Goal: Transaction & Acquisition: Download file/media

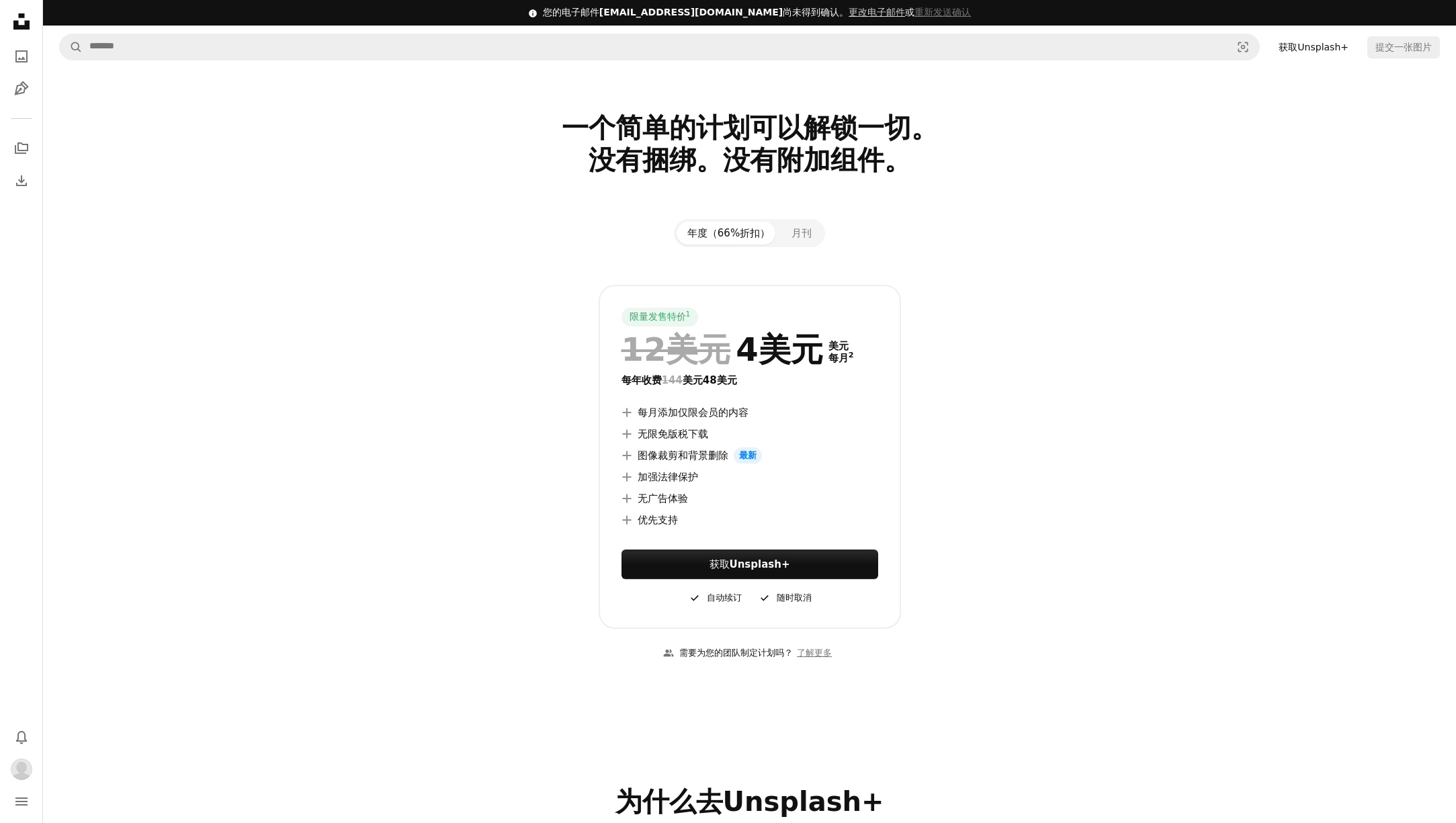
click at [21, 24] on icon "Unsplash logo Unsplash Home" at bounding box center [21, 21] width 27 height 27
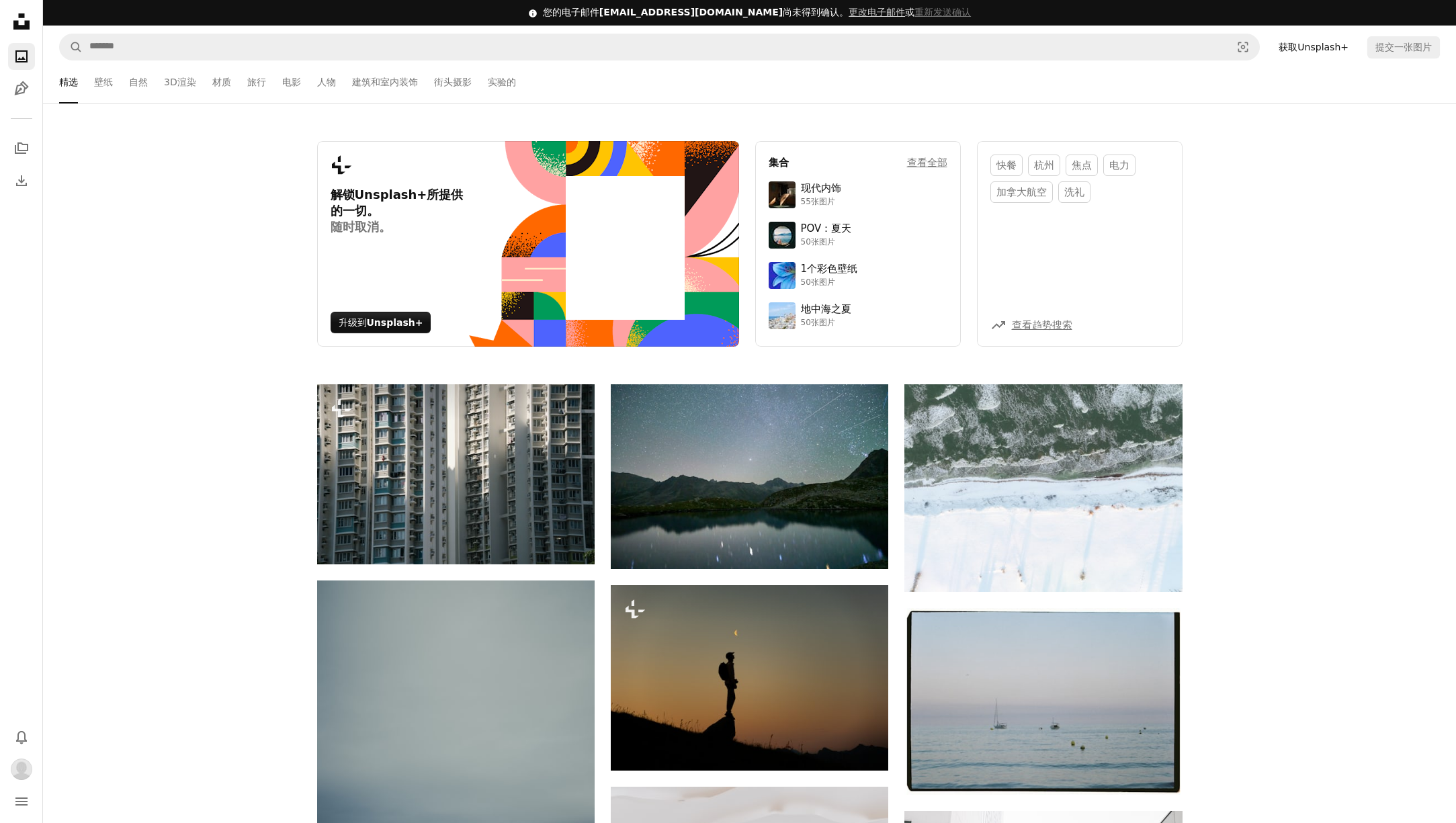
click at [13, 24] on icon "Unsplash logo Unsplash Home" at bounding box center [21, 21] width 27 height 27
click at [23, 24] on icon "Unsplash logo Unsplash Home" at bounding box center [21, 21] width 27 height 27
click at [19, 58] on icon "照片" at bounding box center [21, 56] width 12 height 12
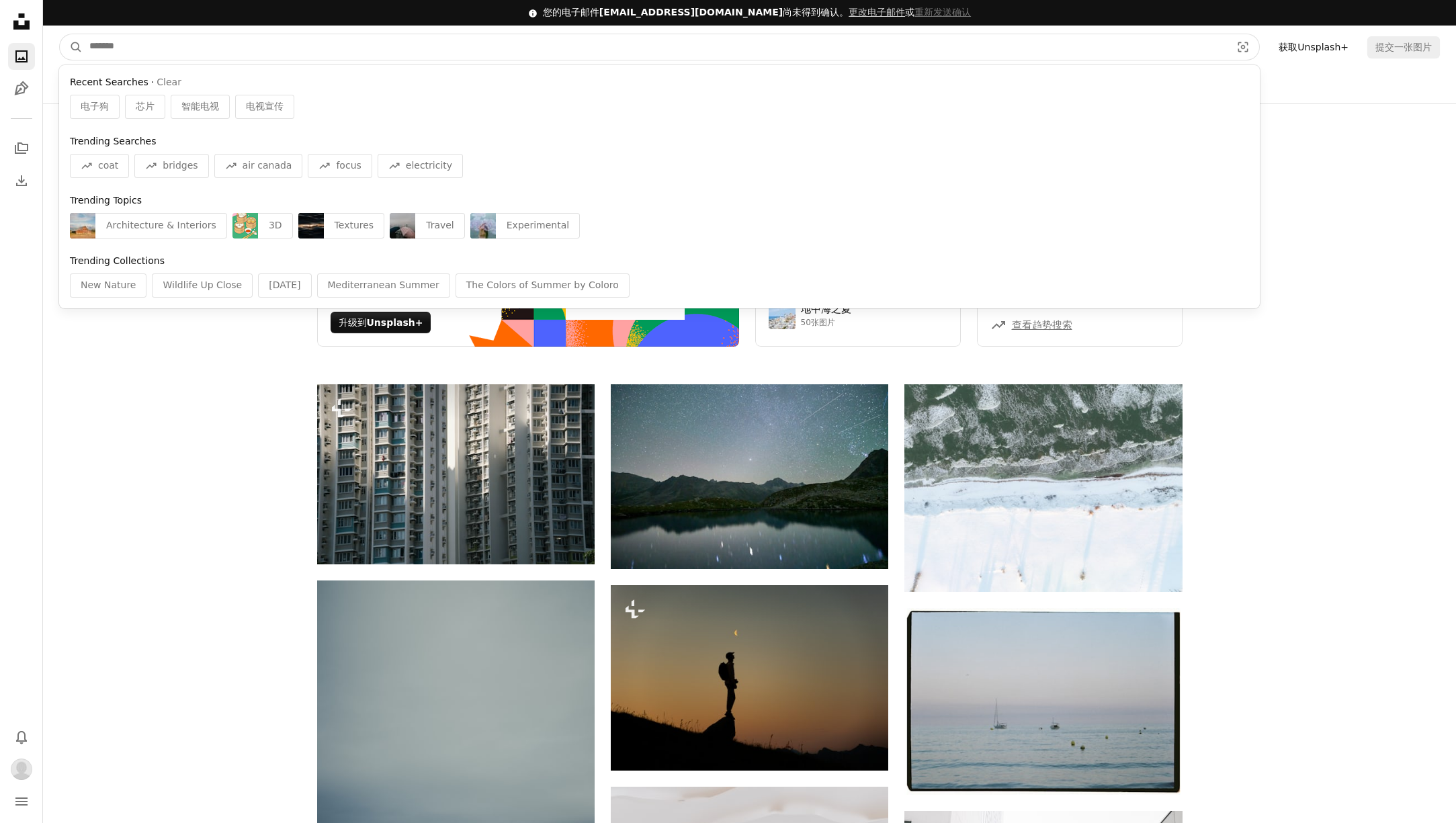
click at [198, 53] on input "查找全站点的视觉效果" at bounding box center [655, 47] width 1145 height 26
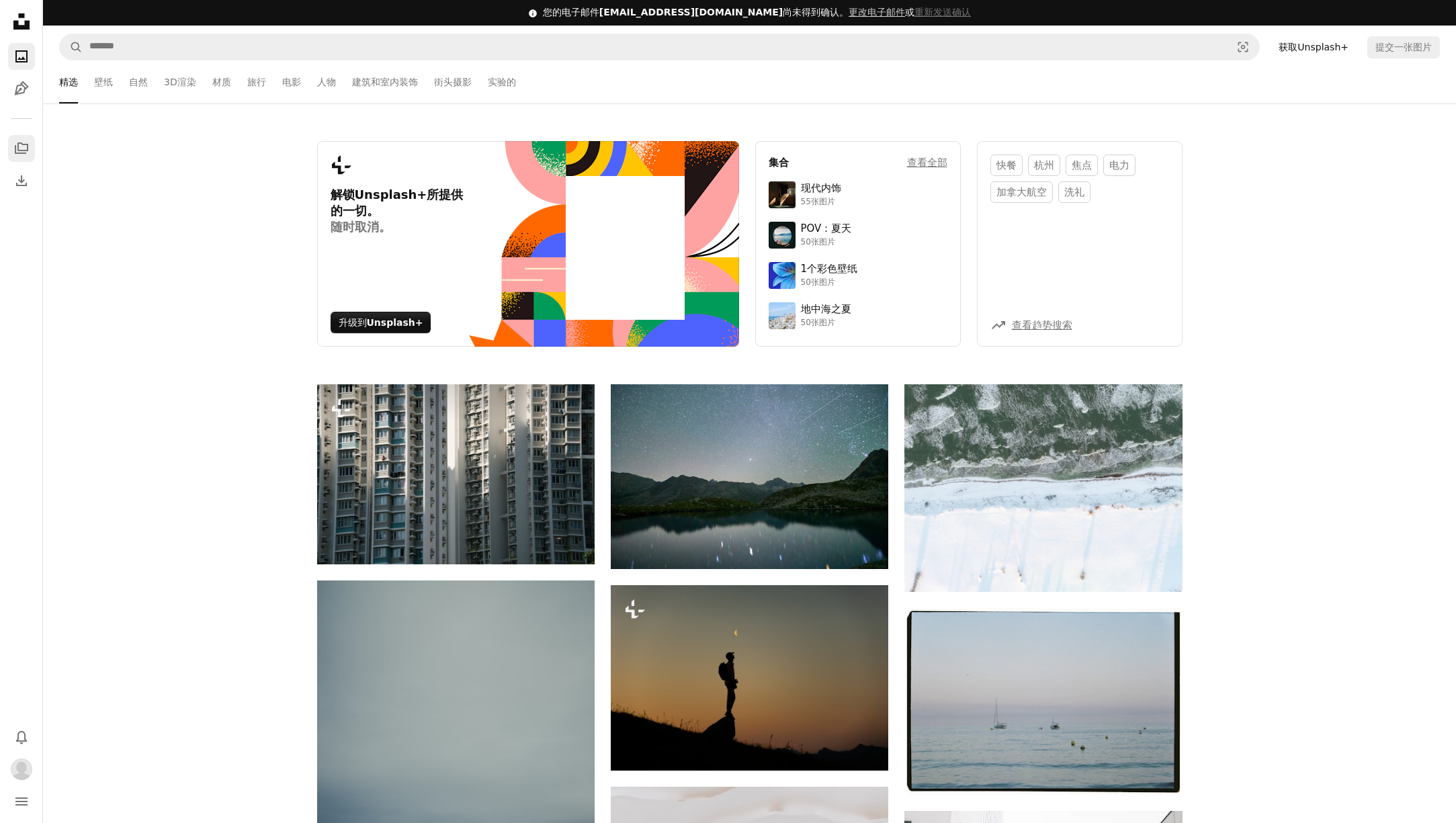
click at [27, 150] on icon "集合" at bounding box center [21, 148] width 13 height 12
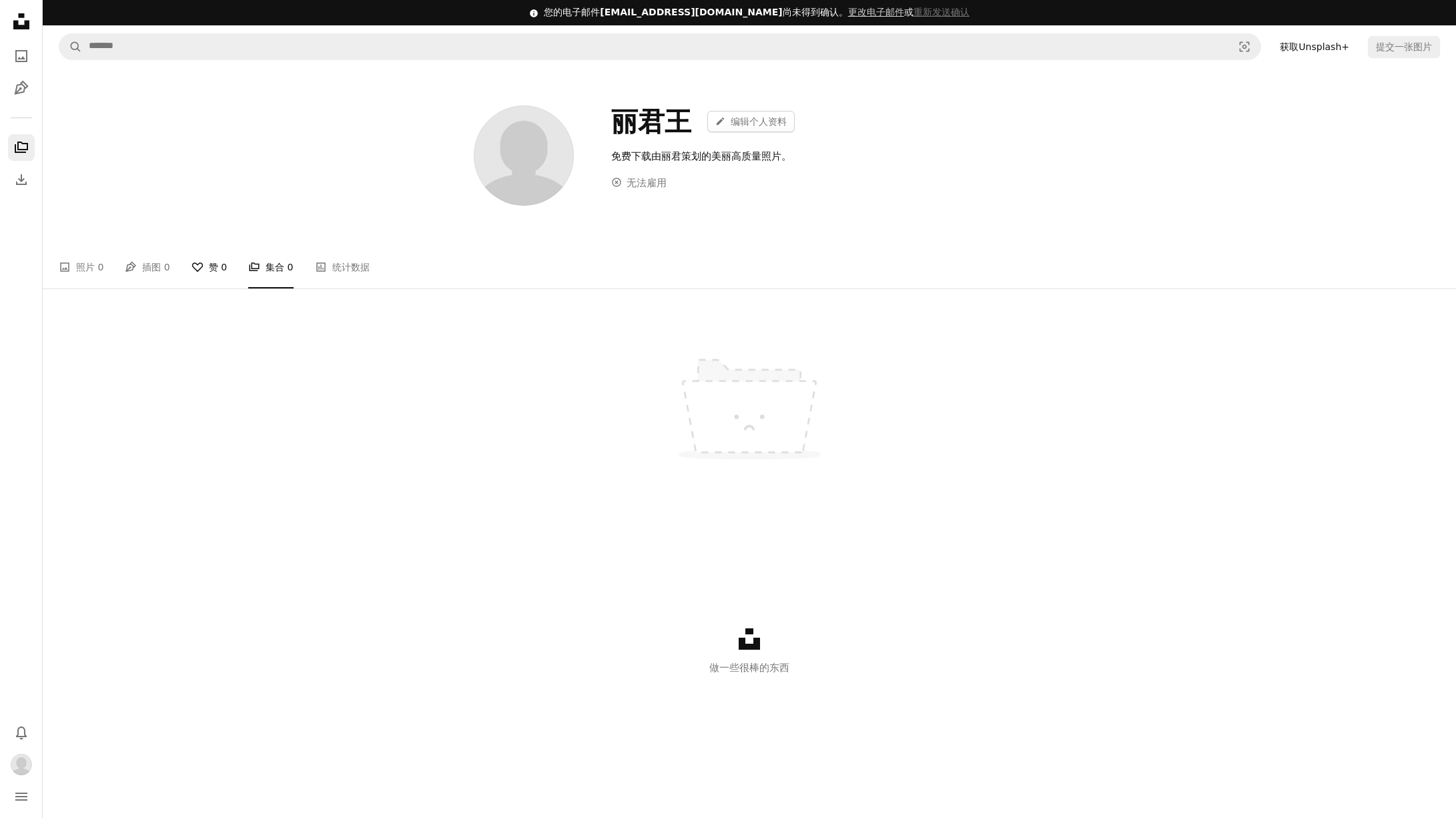
click at [206, 269] on link "A heart 赞 0" at bounding box center [209, 266] width 35 height 43
click at [16, 175] on icon "Download" at bounding box center [21, 179] width 16 height 16
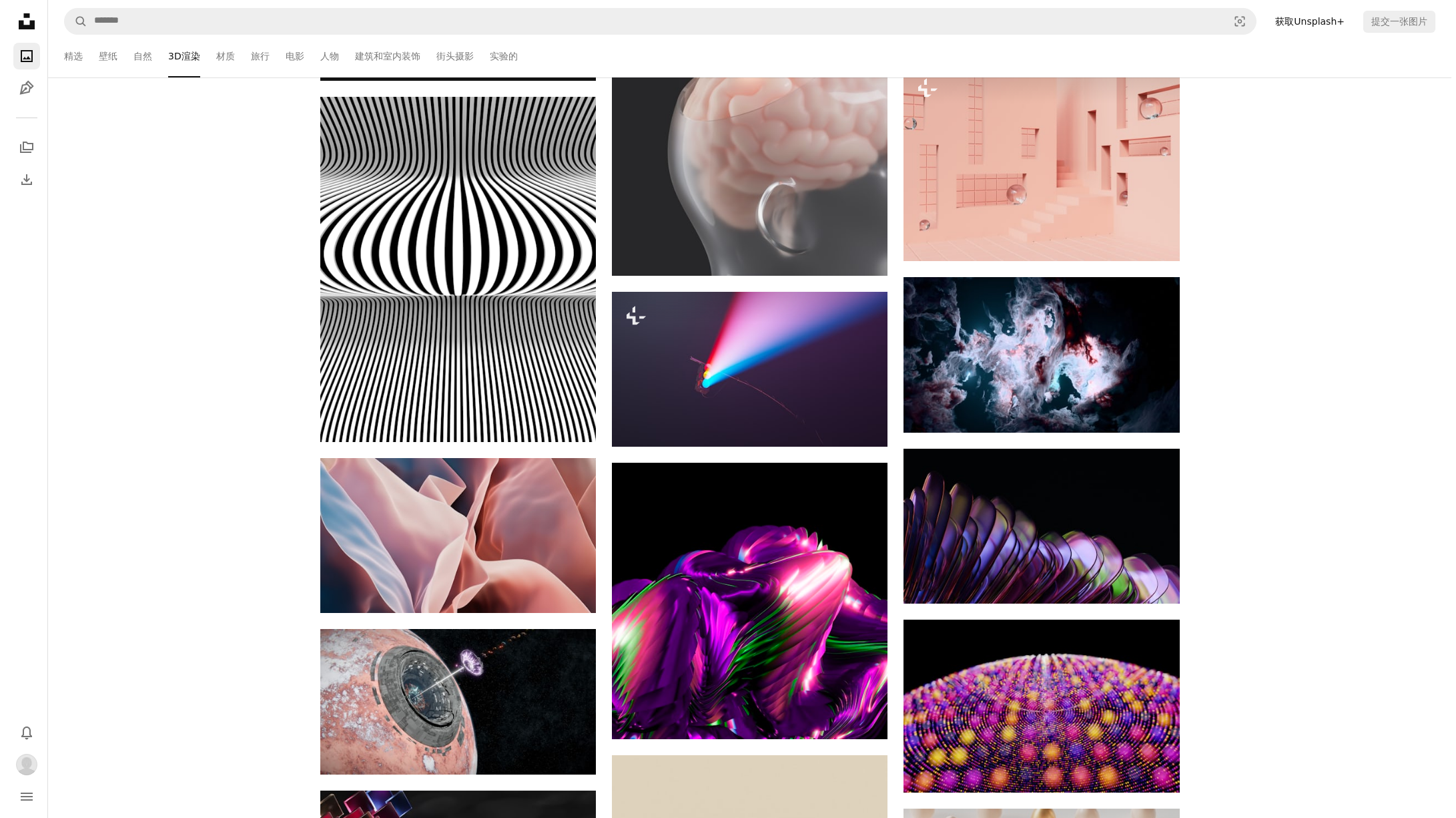
scroll to position [43392, 0]
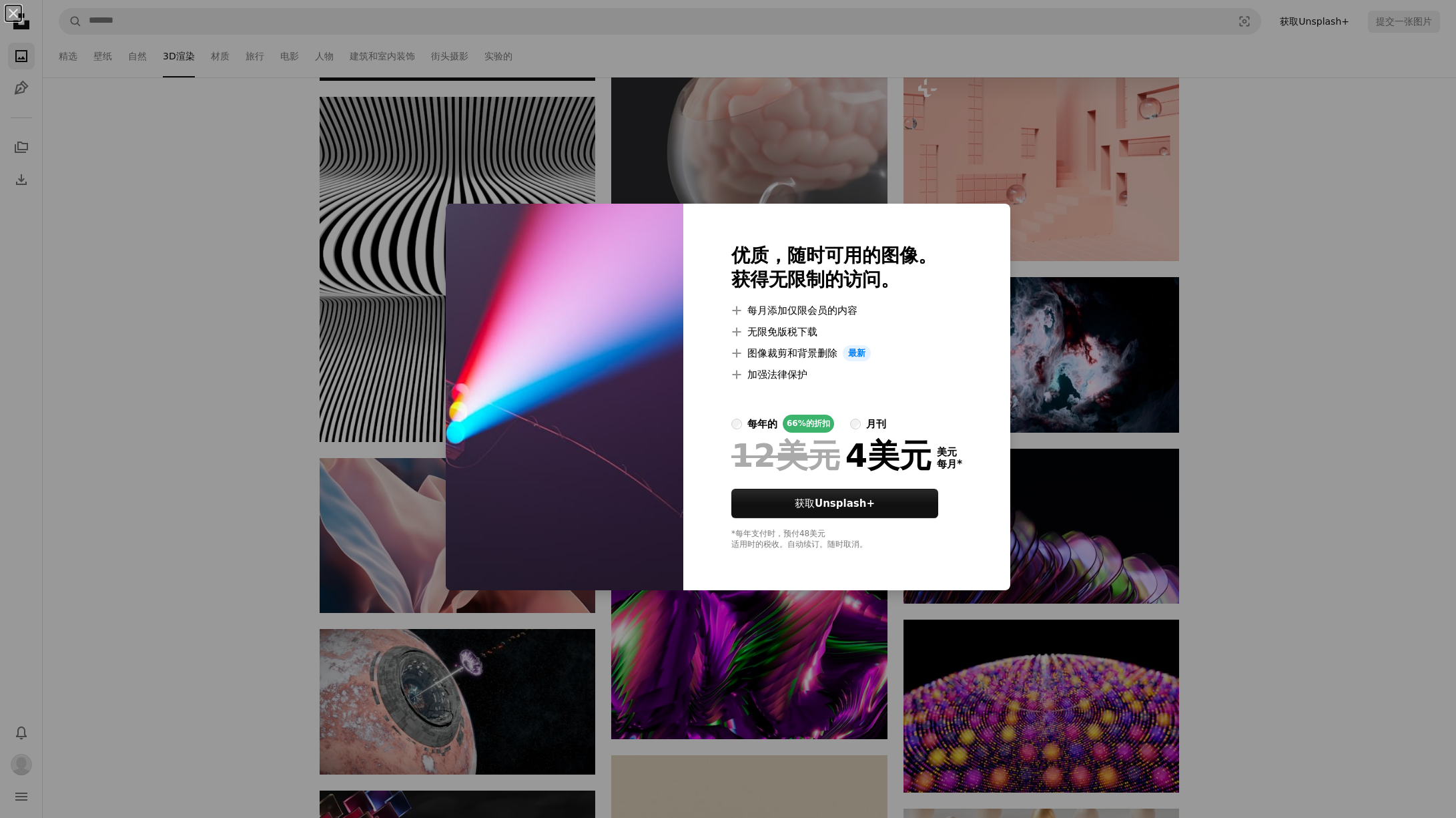
click at [1268, 235] on div "An X shape 优质，随时可用的图像。 获得无限制的访问。 A plus sign 每月添加仅限会员的内容 A plus sign 无限免版税下载 A …" at bounding box center [728, 409] width 1456 height 818
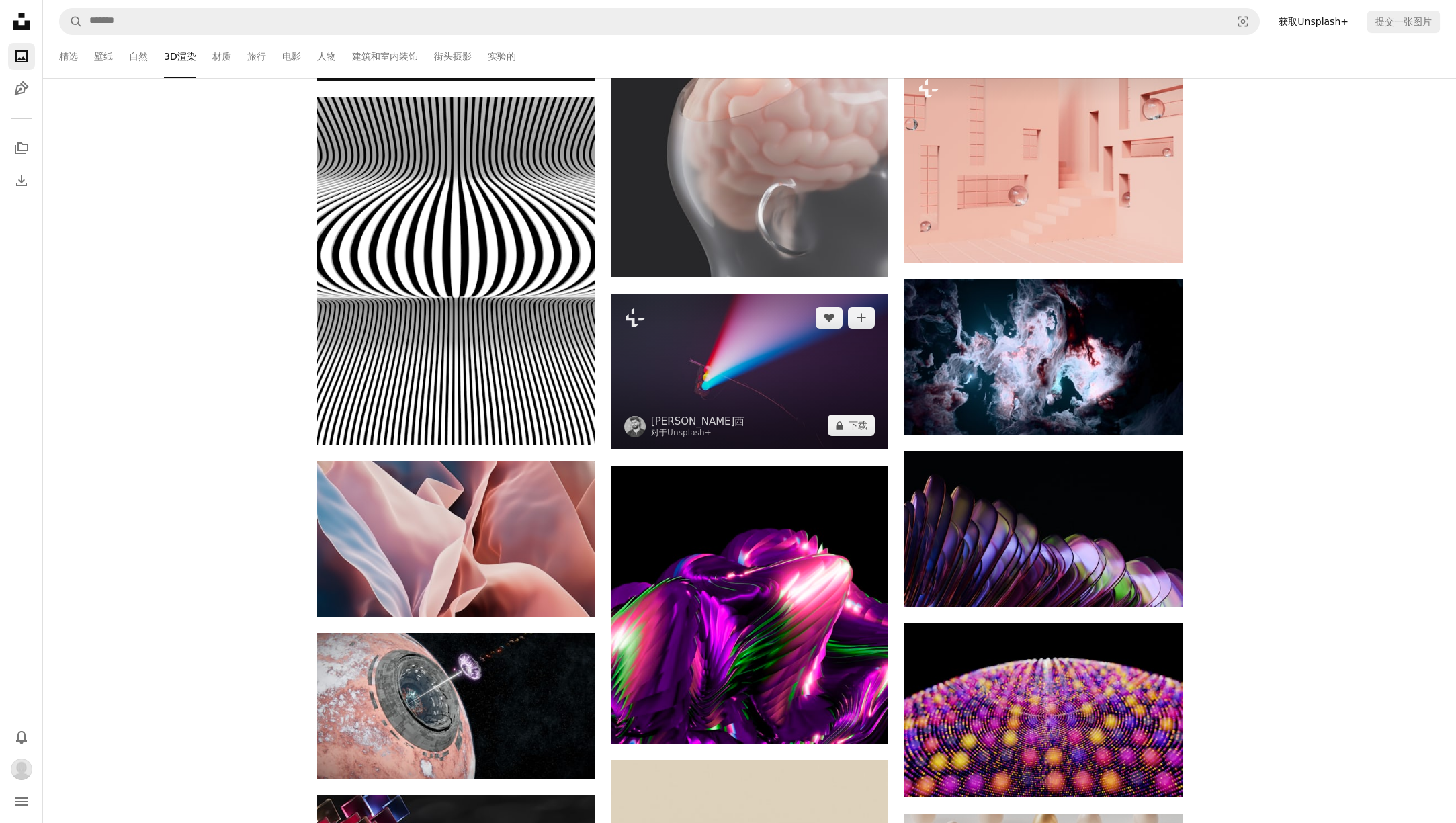
click at [871, 378] on img at bounding box center [750, 372] width 278 height 156
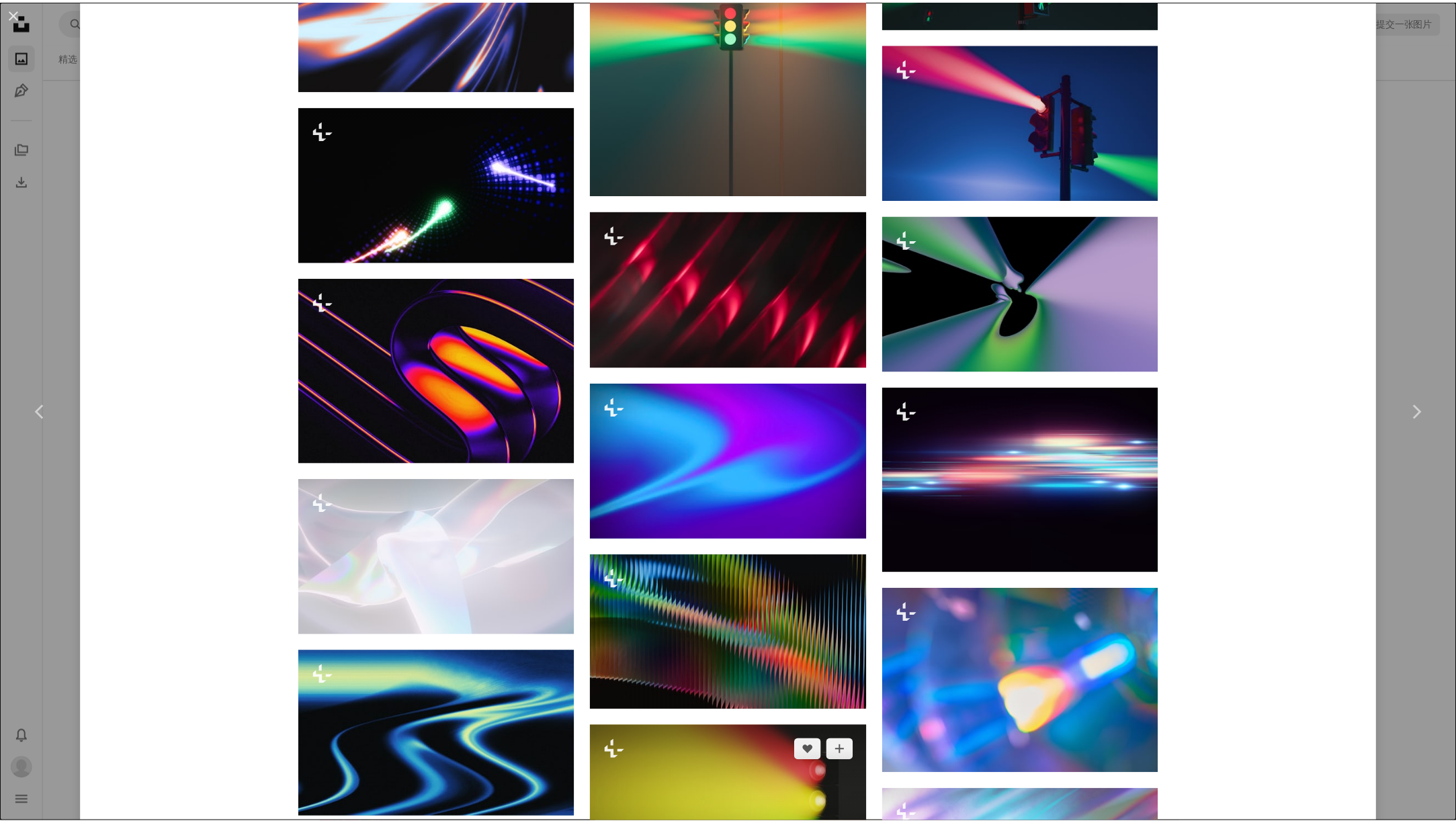
scroll to position [1126, 0]
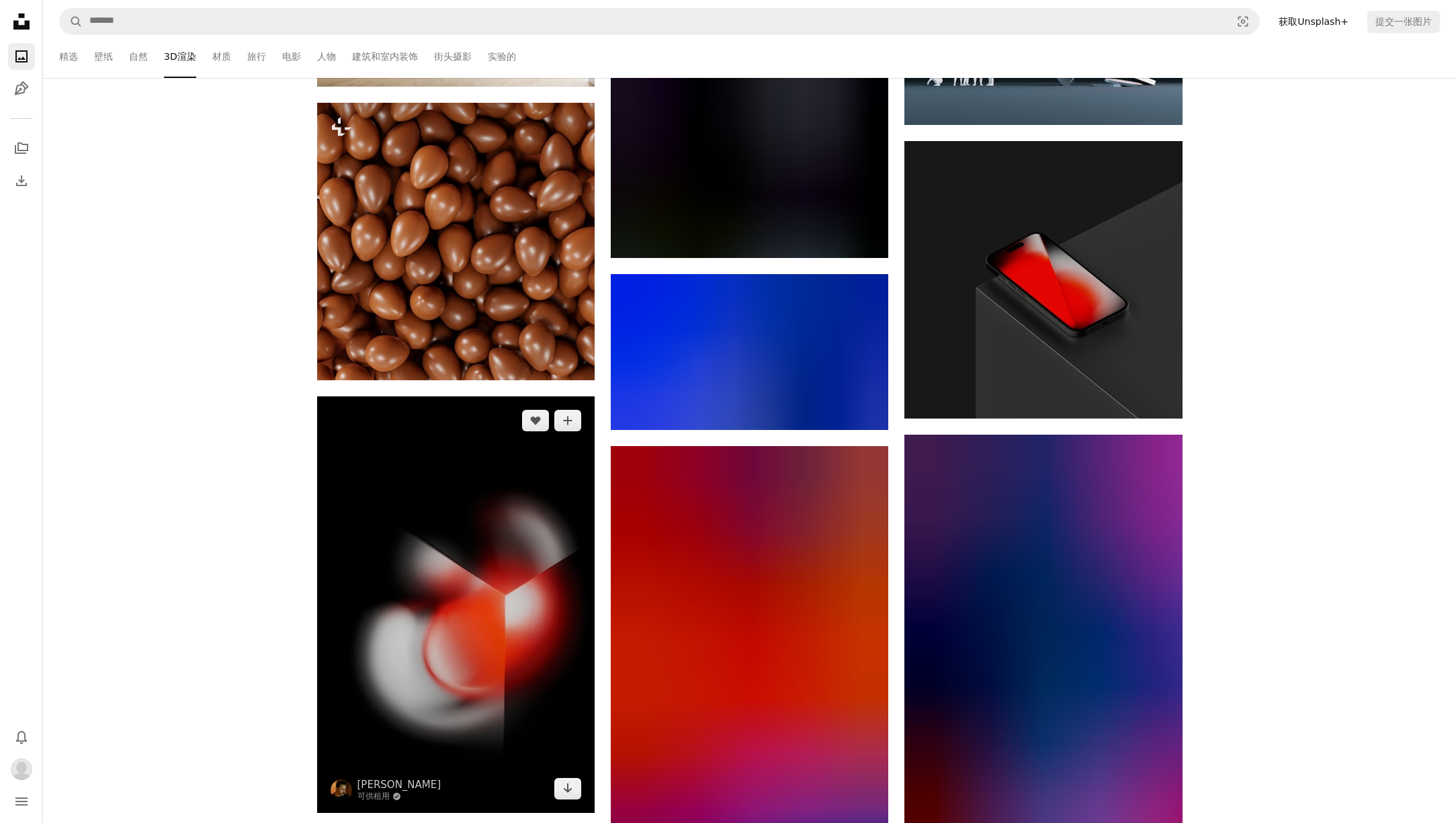
scroll to position [45778, 0]
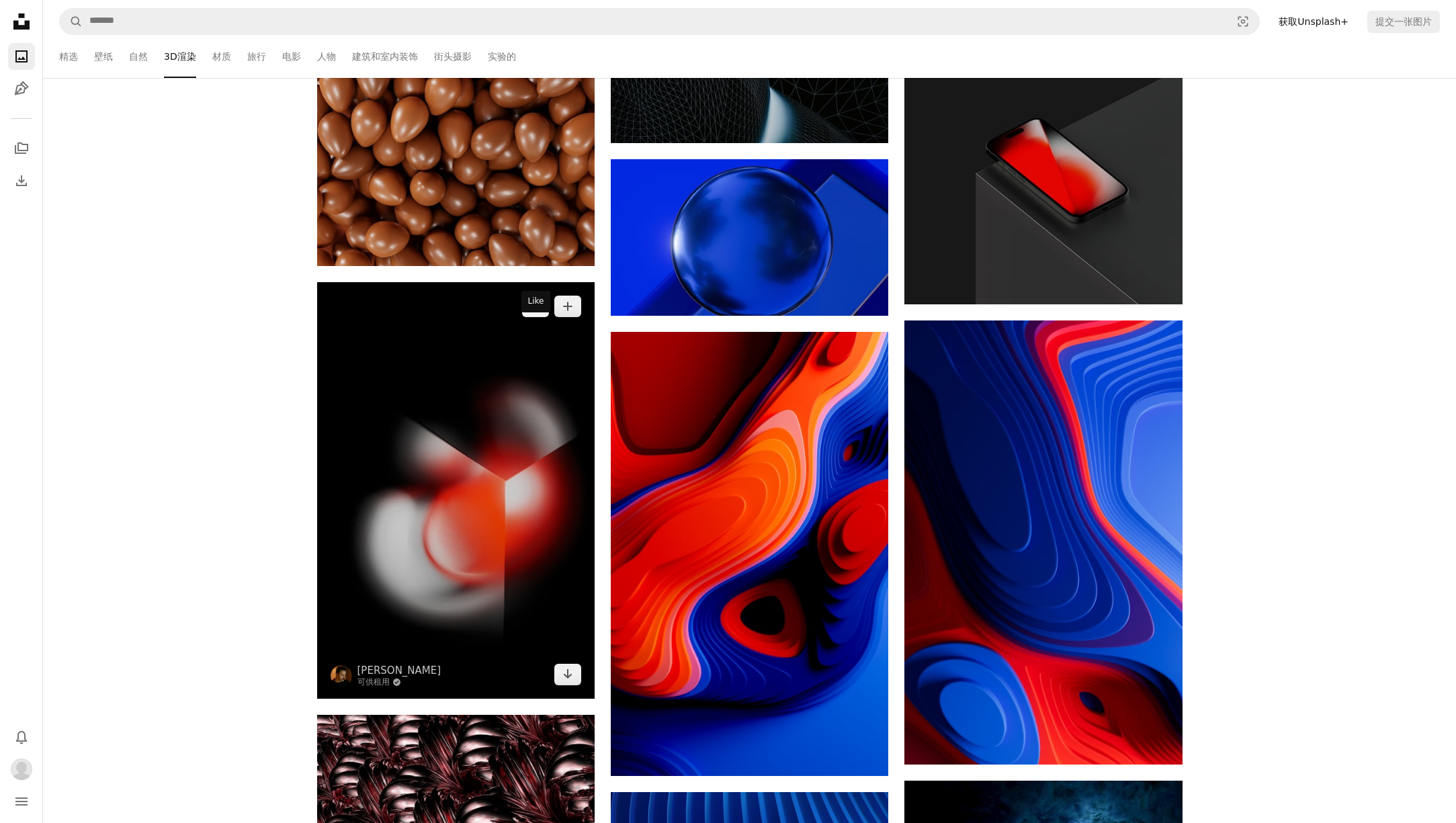
click at [539, 311] on icon "喜欢" at bounding box center [535, 306] width 10 height 9
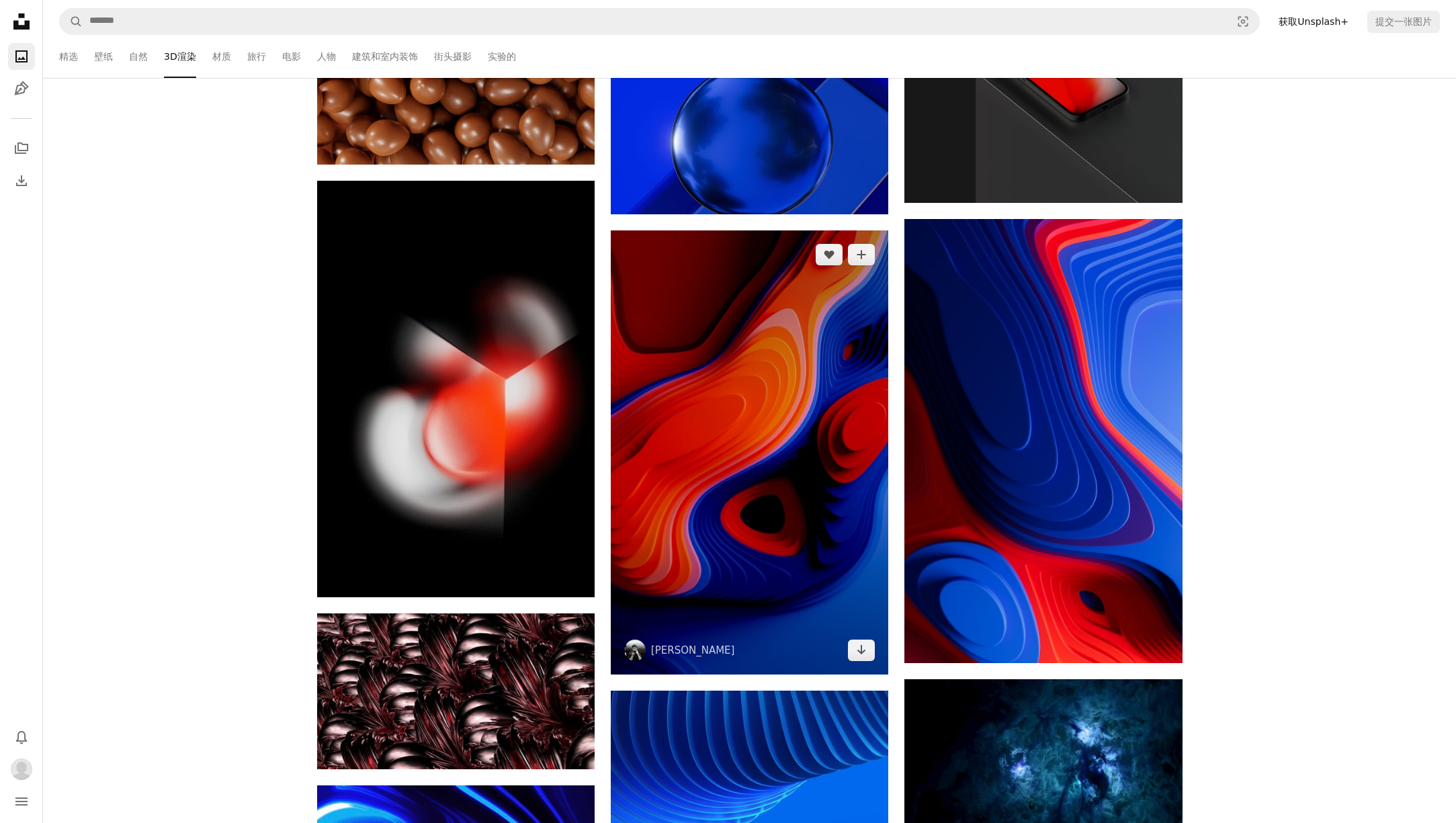
scroll to position [46284, 0]
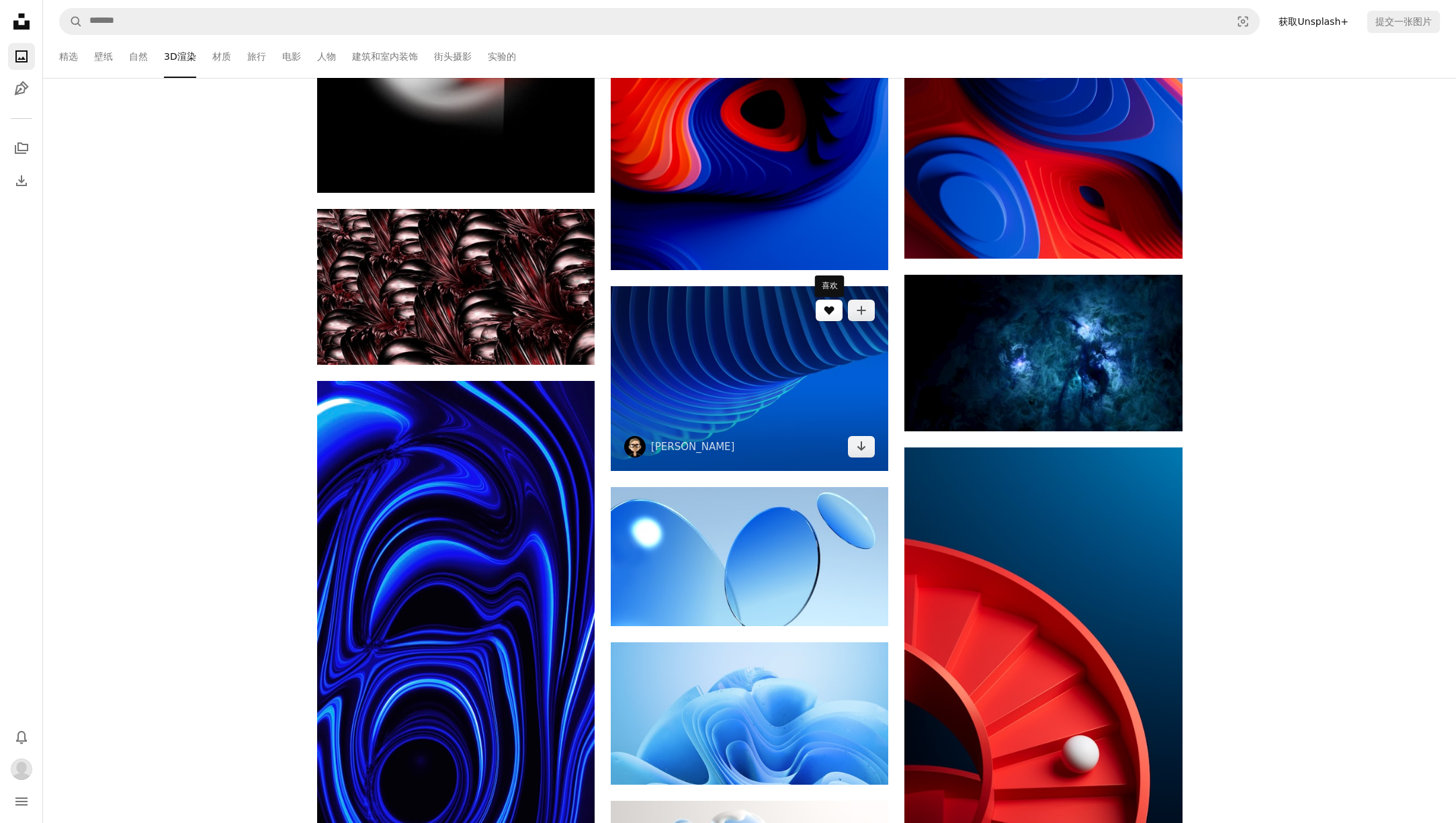
click at [837, 316] on button "A heart" at bounding box center [829, 310] width 27 height 21
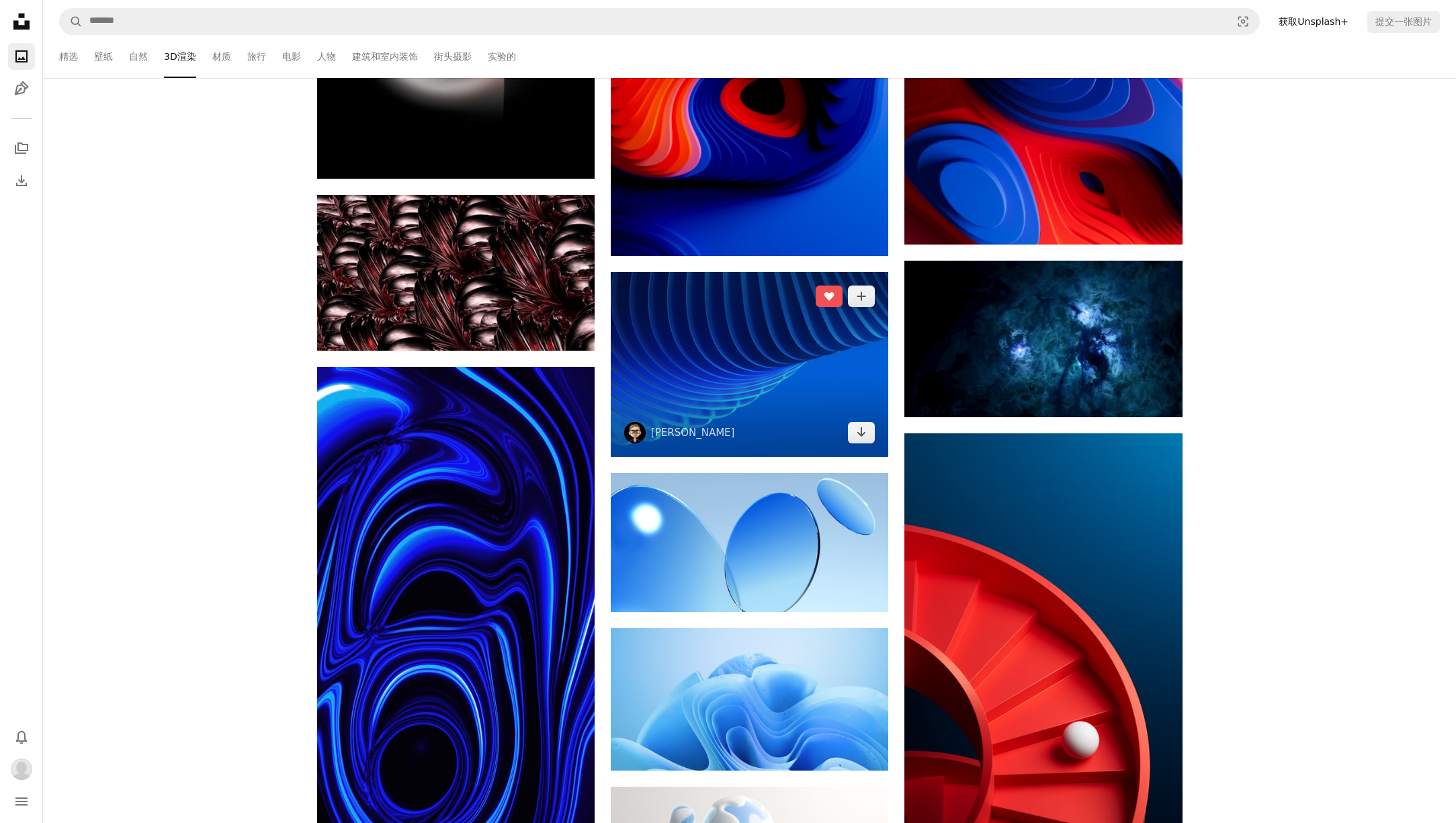
scroll to position [46405, 0]
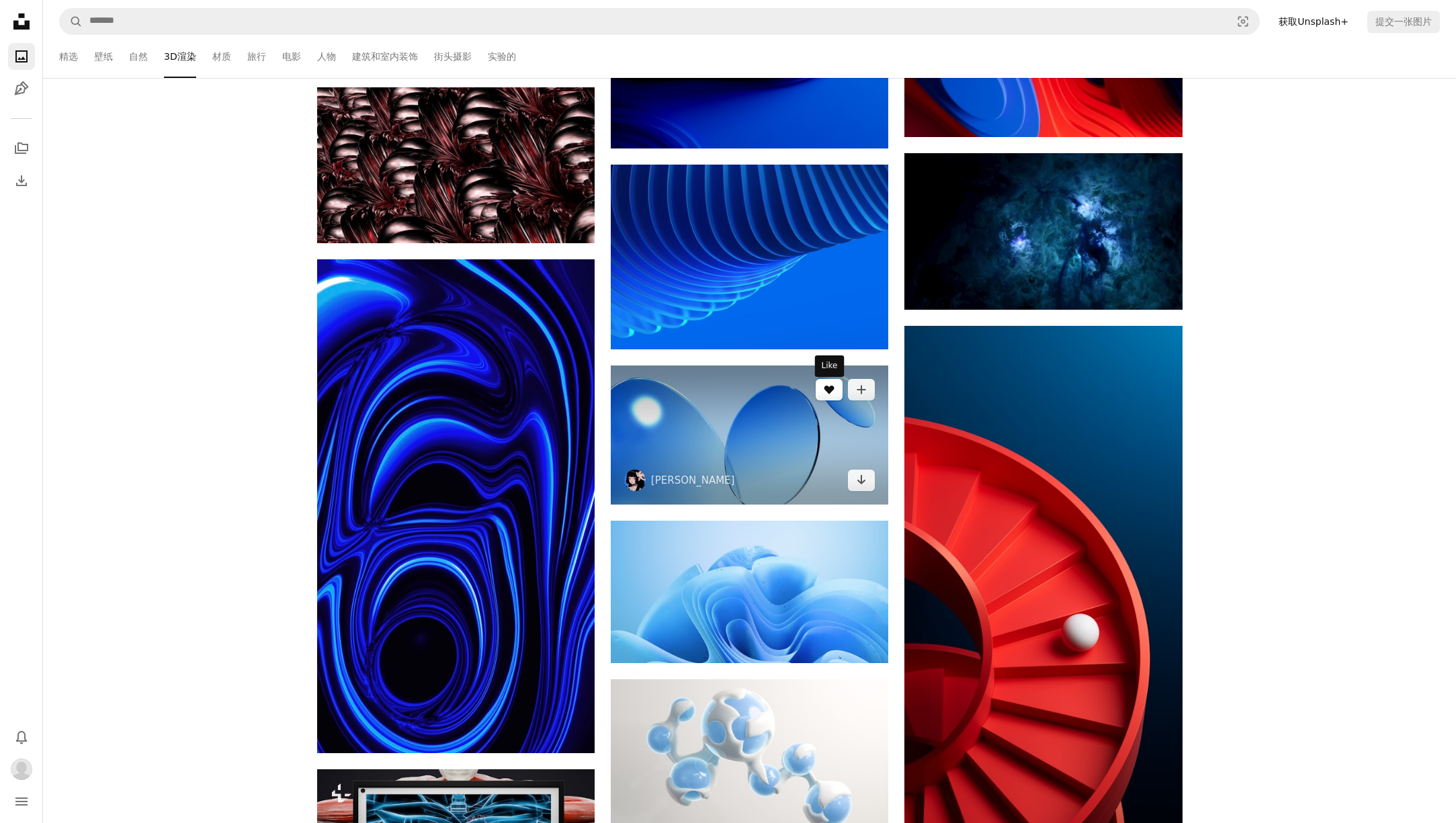
click at [833, 393] on icon "喜欢" at bounding box center [830, 390] width 10 height 9
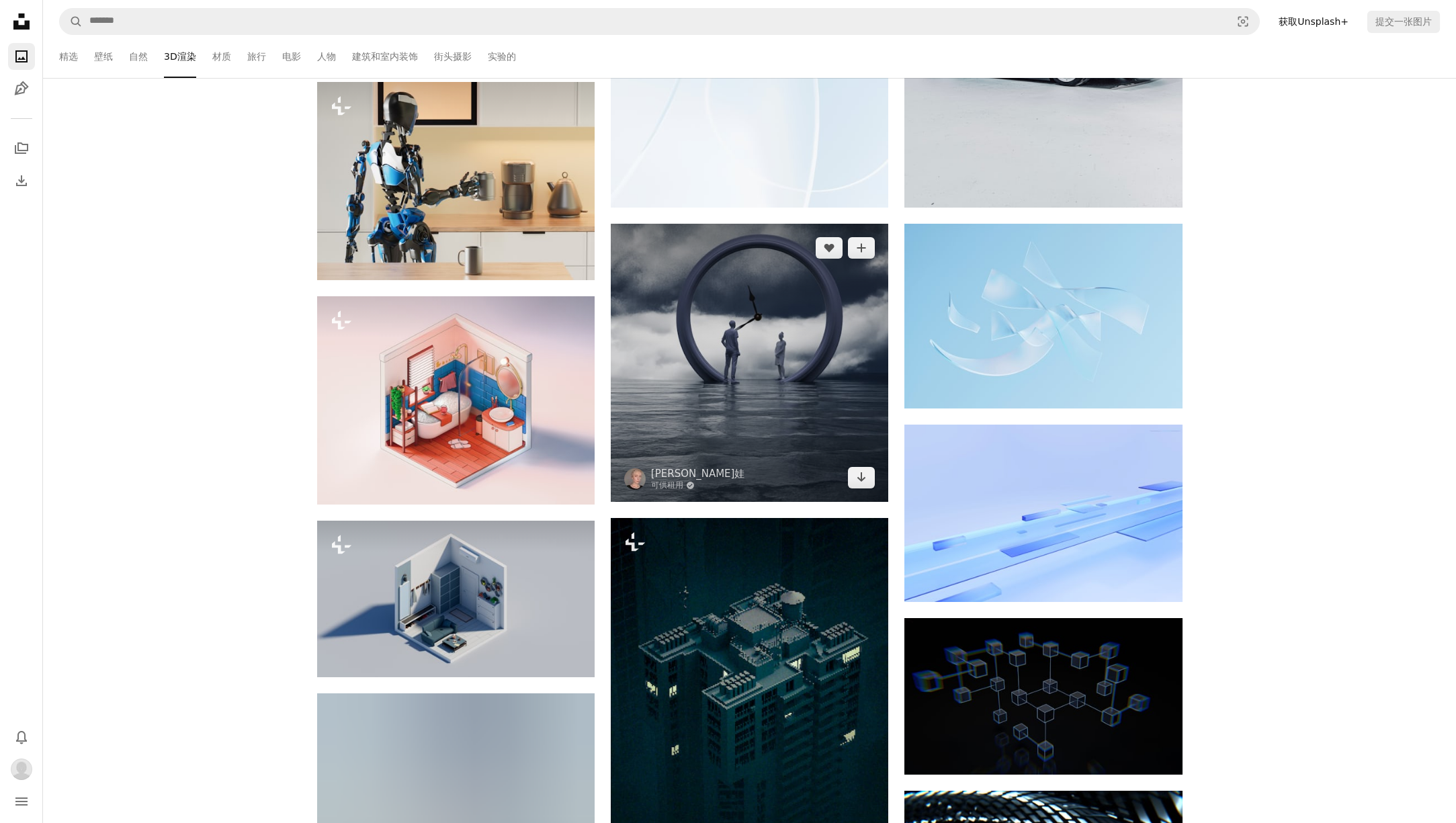
scroll to position [47558, 0]
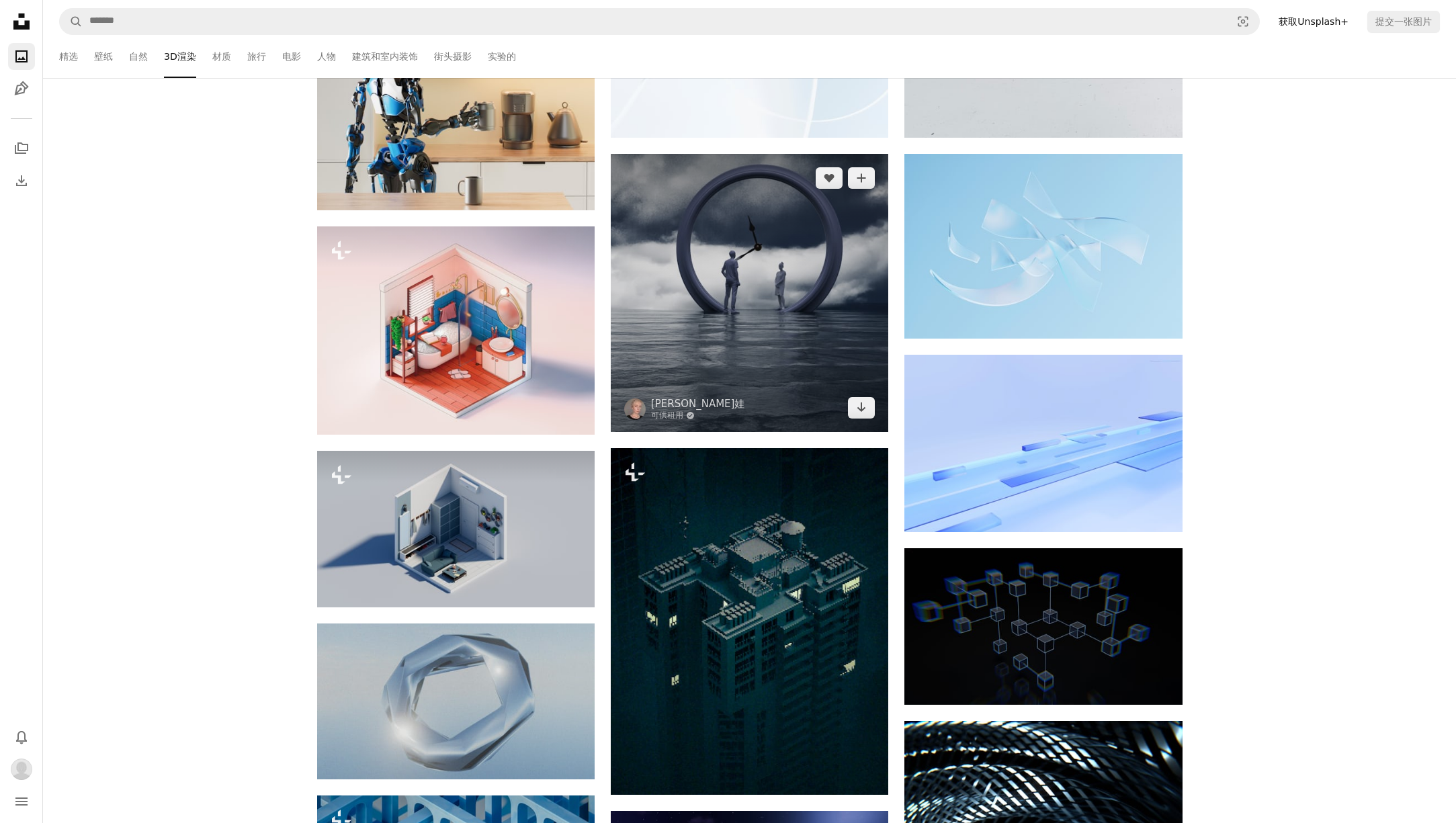
click at [763, 376] on img at bounding box center [750, 292] width 278 height 277
click at [789, 272] on img at bounding box center [750, 292] width 278 height 277
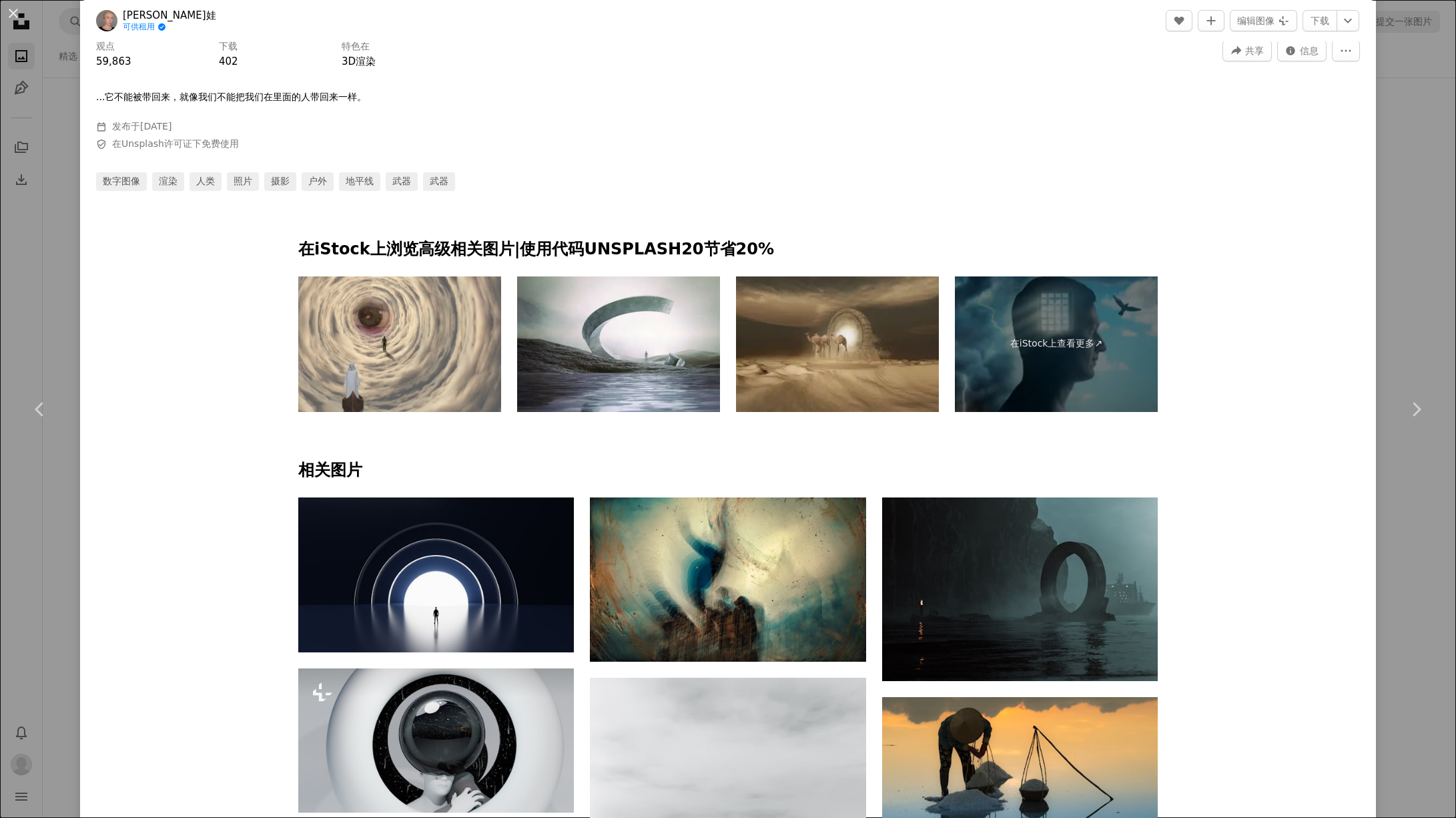
scroll to position [753, 0]
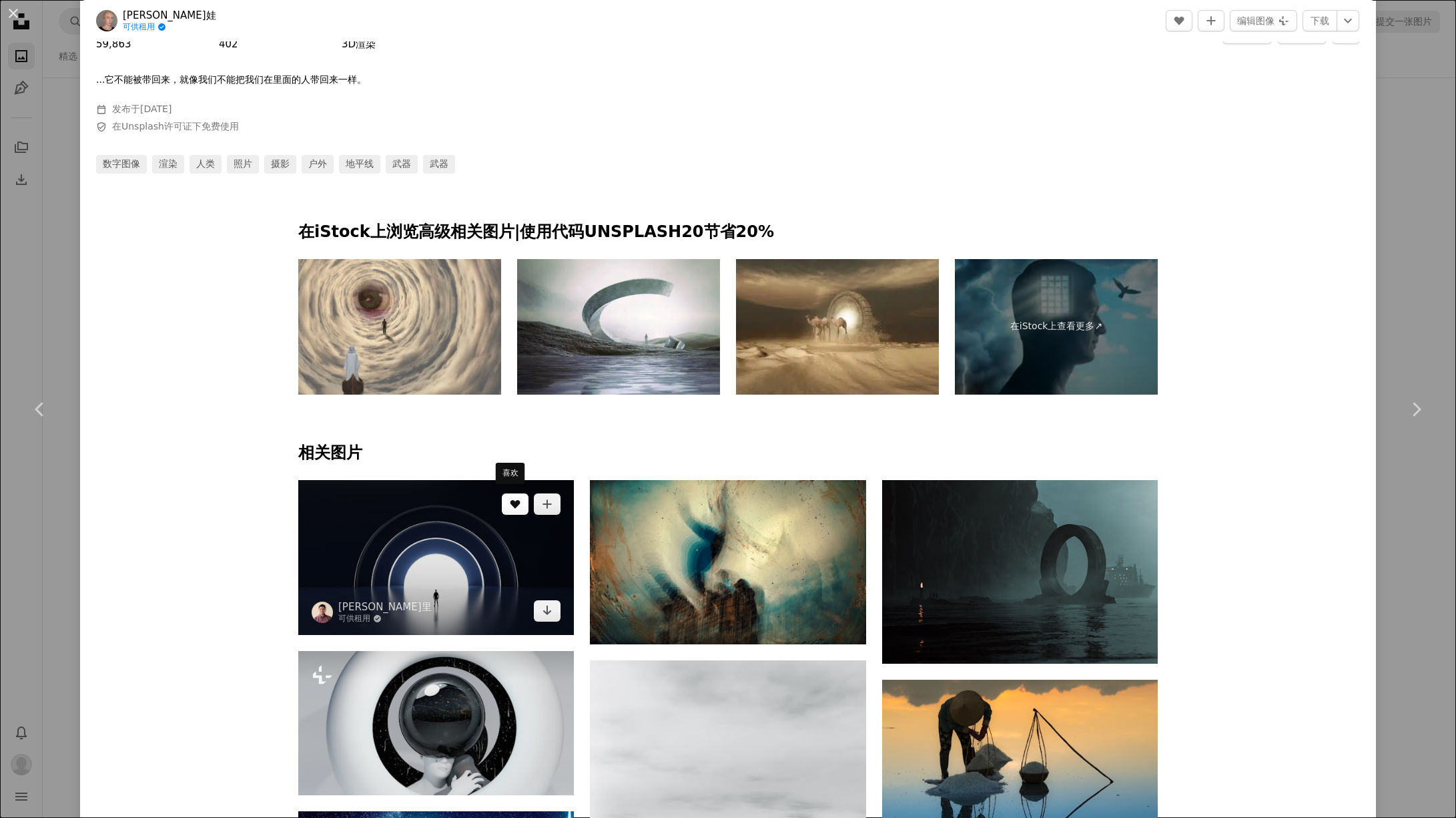
click at [513, 505] on button "A heart" at bounding box center [515, 503] width 26 height 21
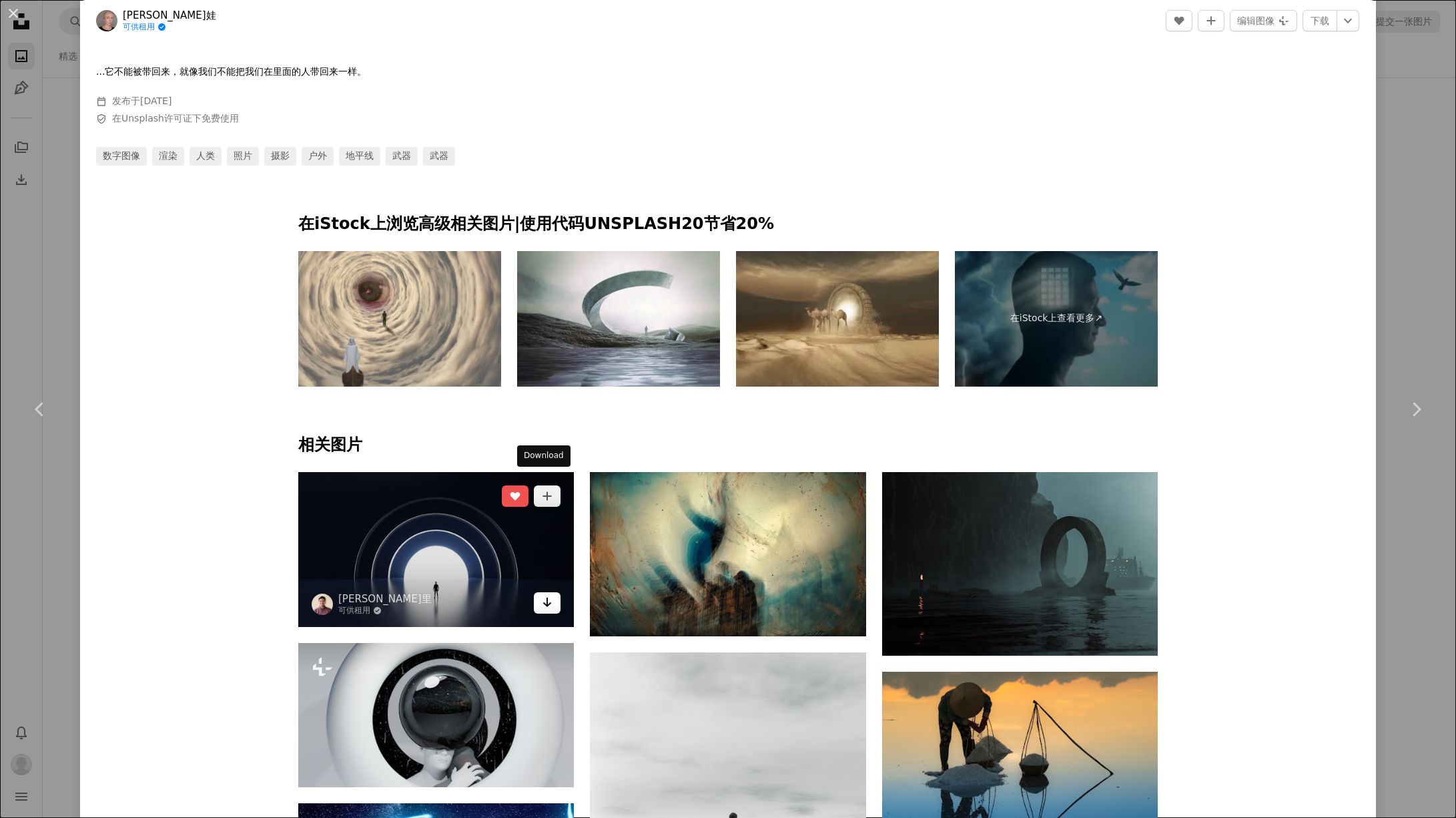
scroll to position [877, 0]
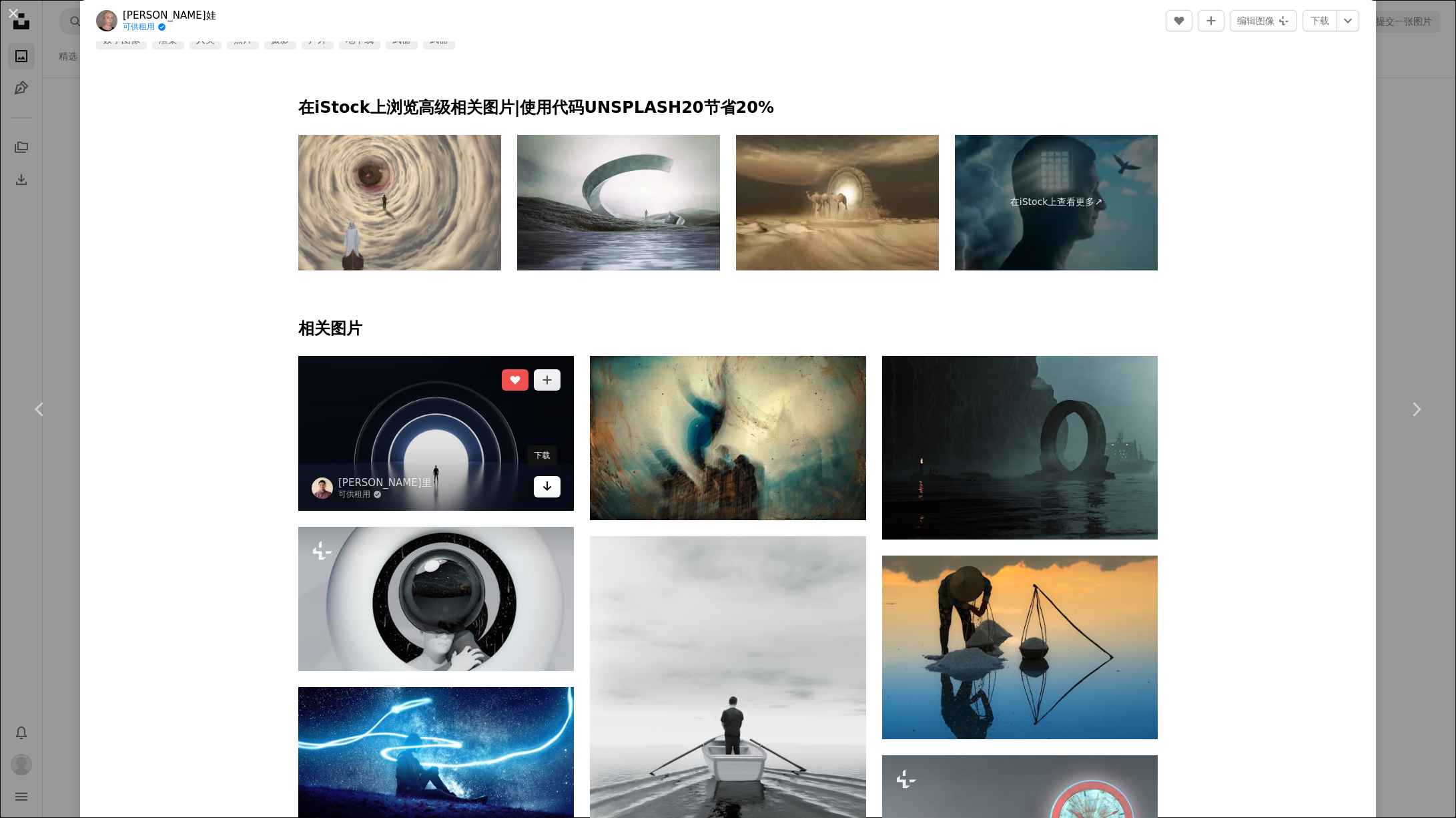
click at [545, 482] on icon "下载" at bounding box center [547, 486] width 9 height 9
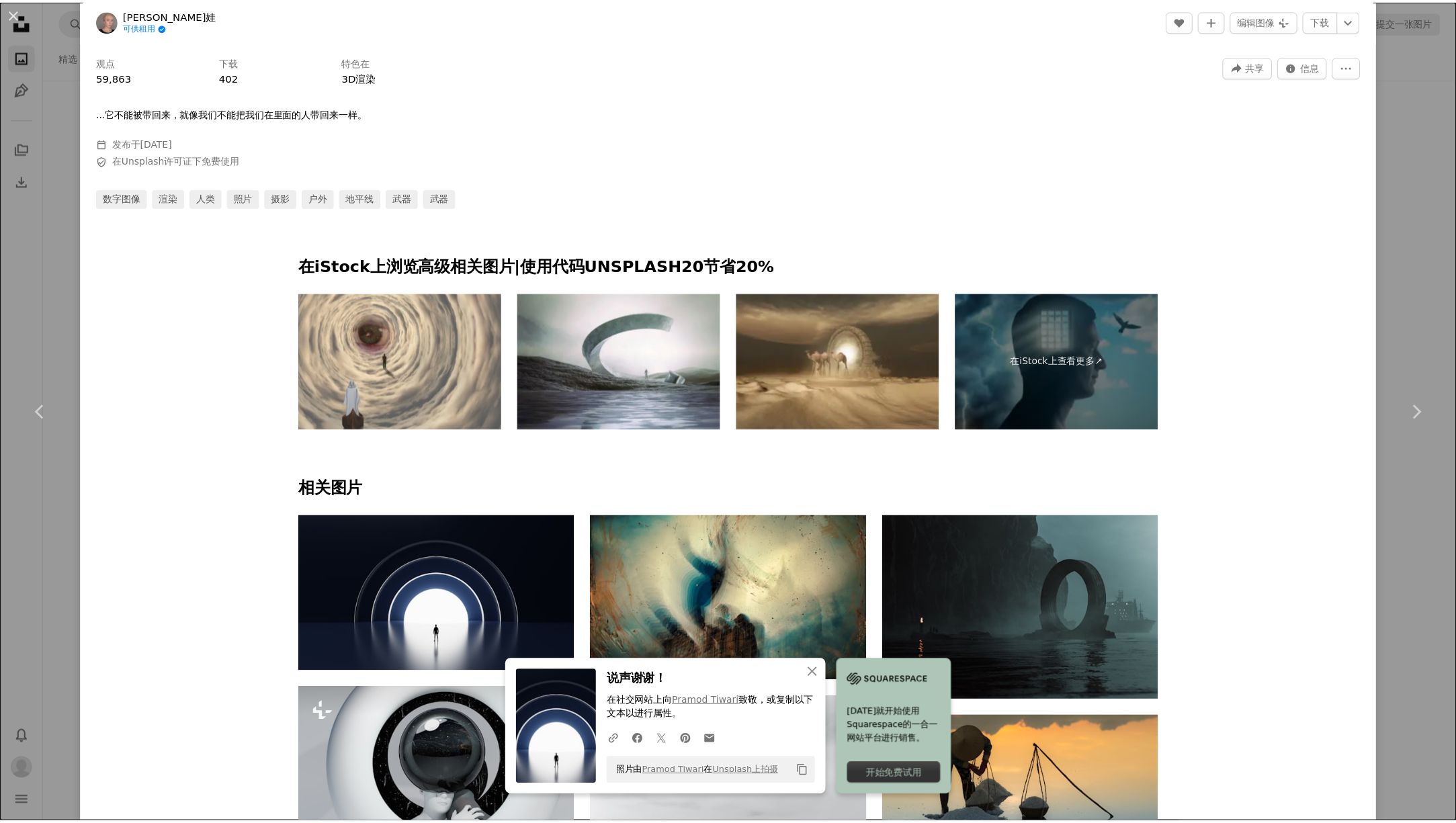
scroll to position [0, 0]
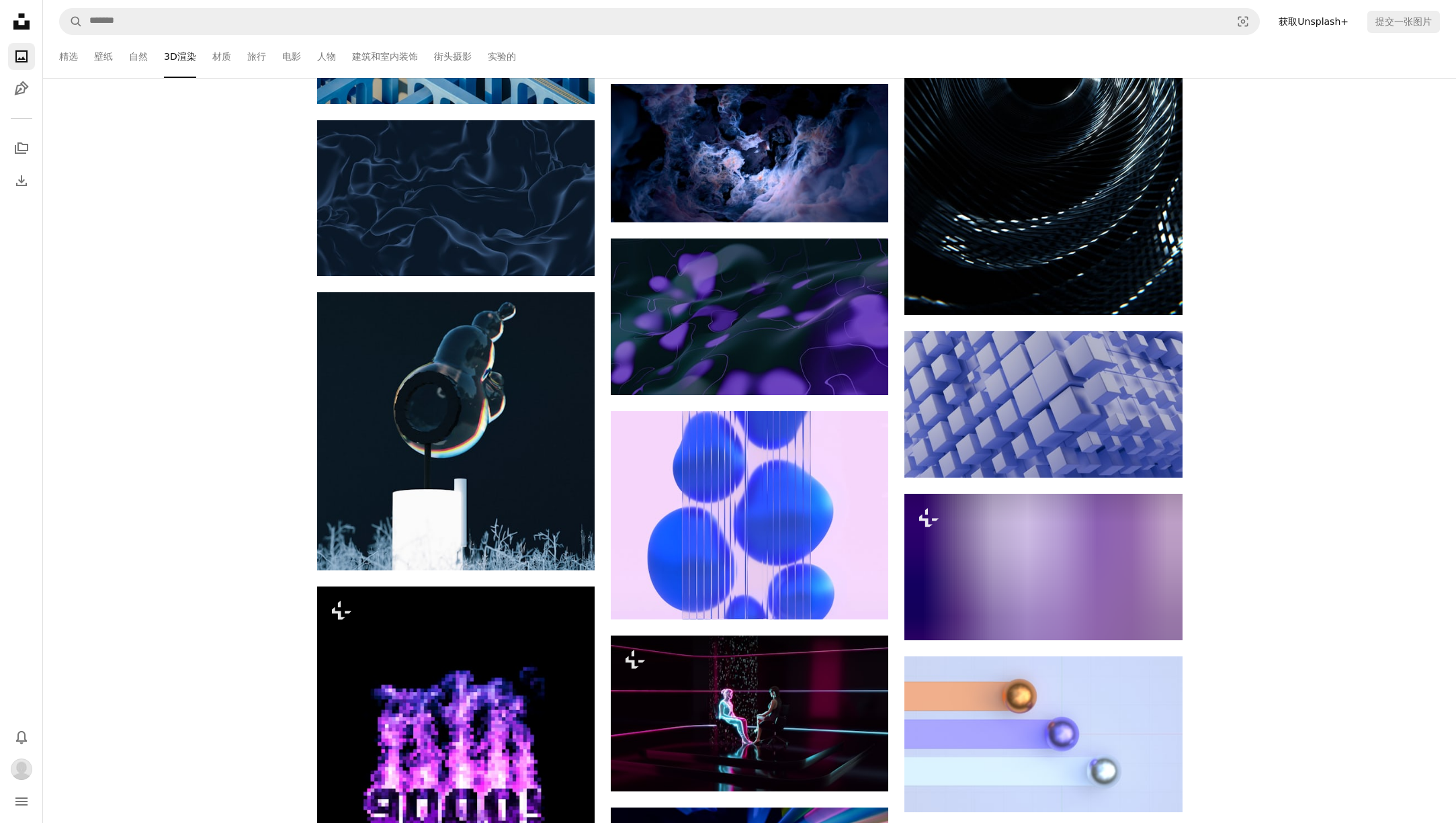
scroll to position [48178, 0]
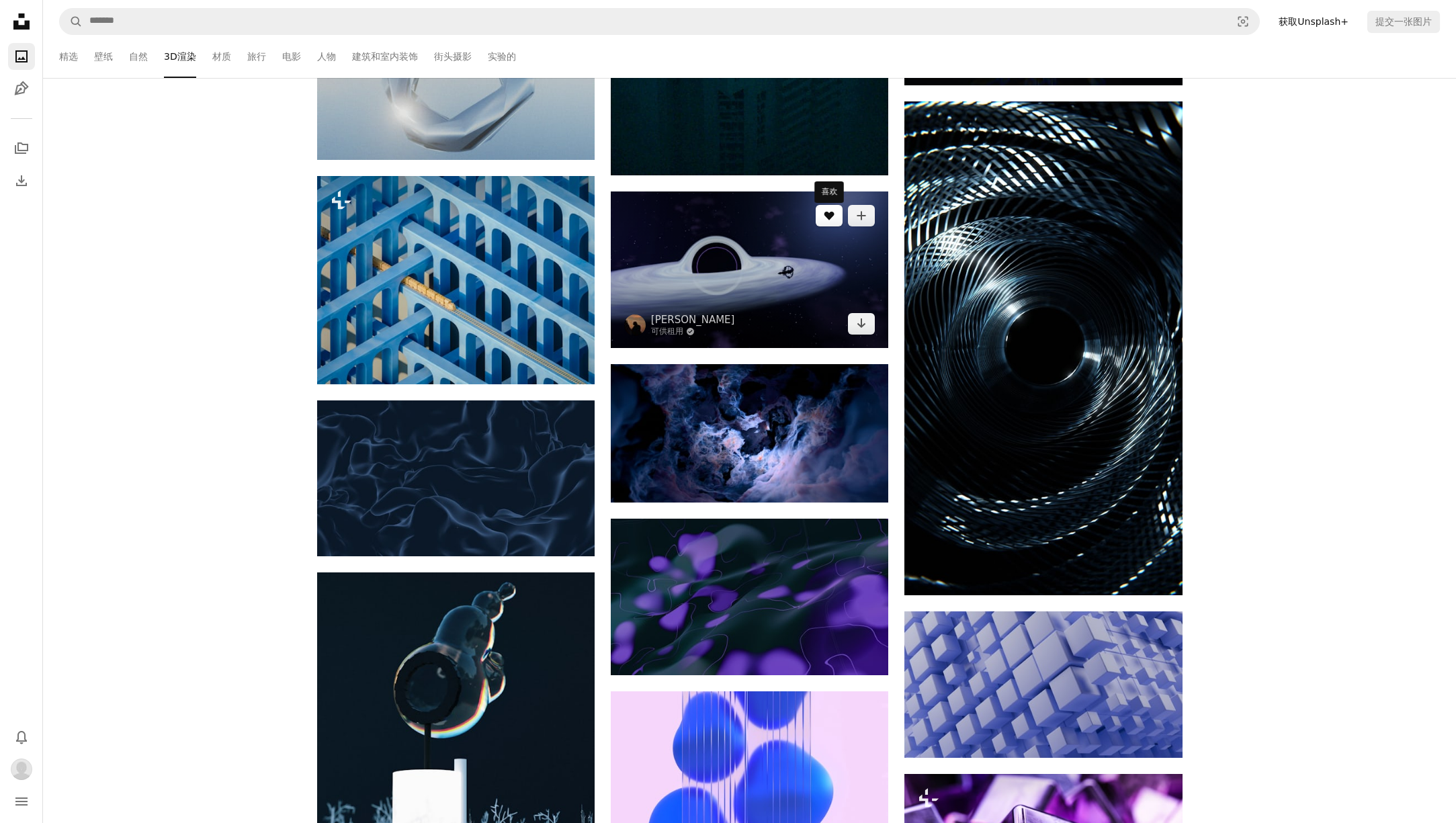
click at [825, 219] on icon "A heart" at bounding box center [830, 216] width 11 height 11
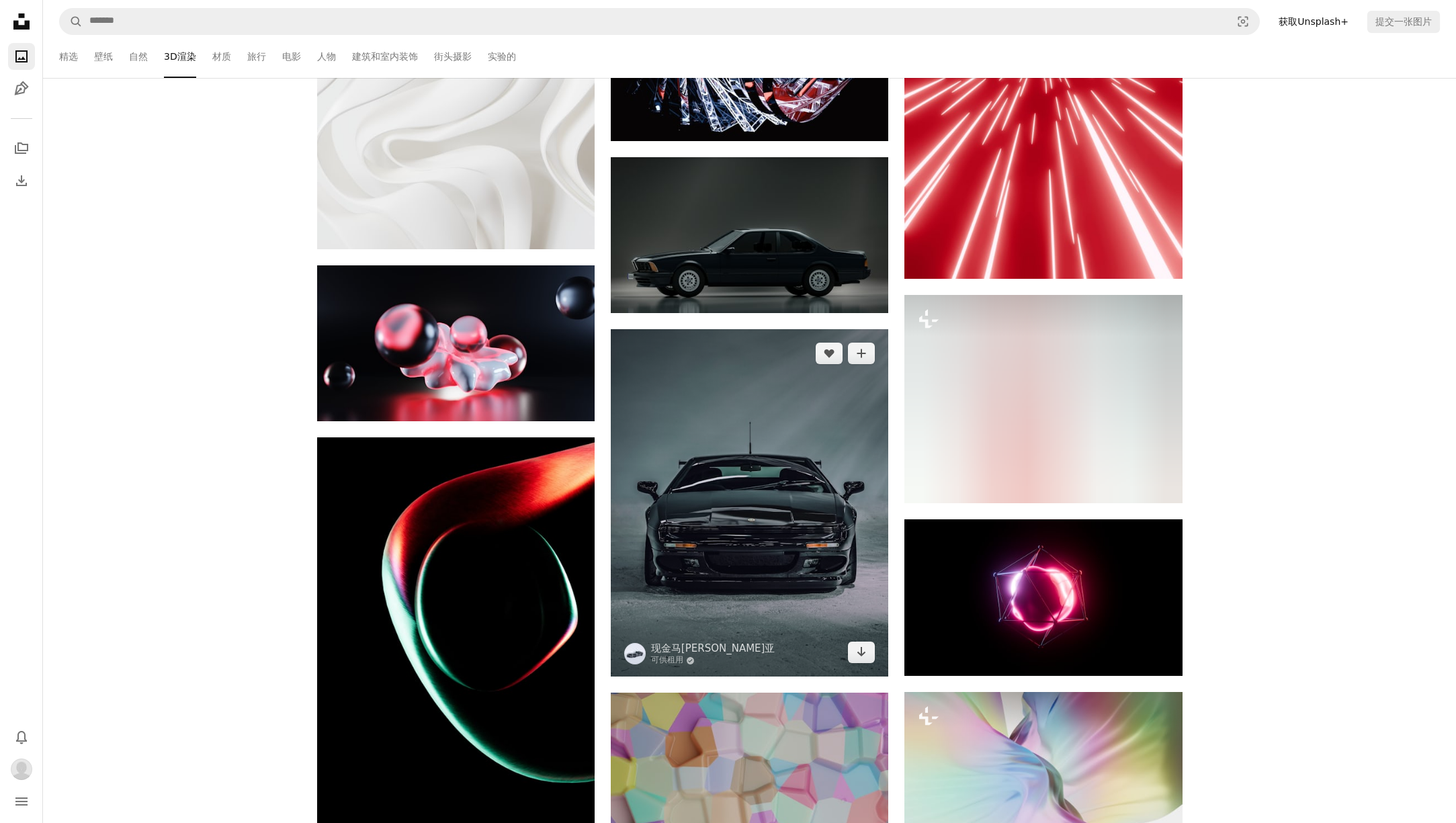
scroll to position [54341, 0]
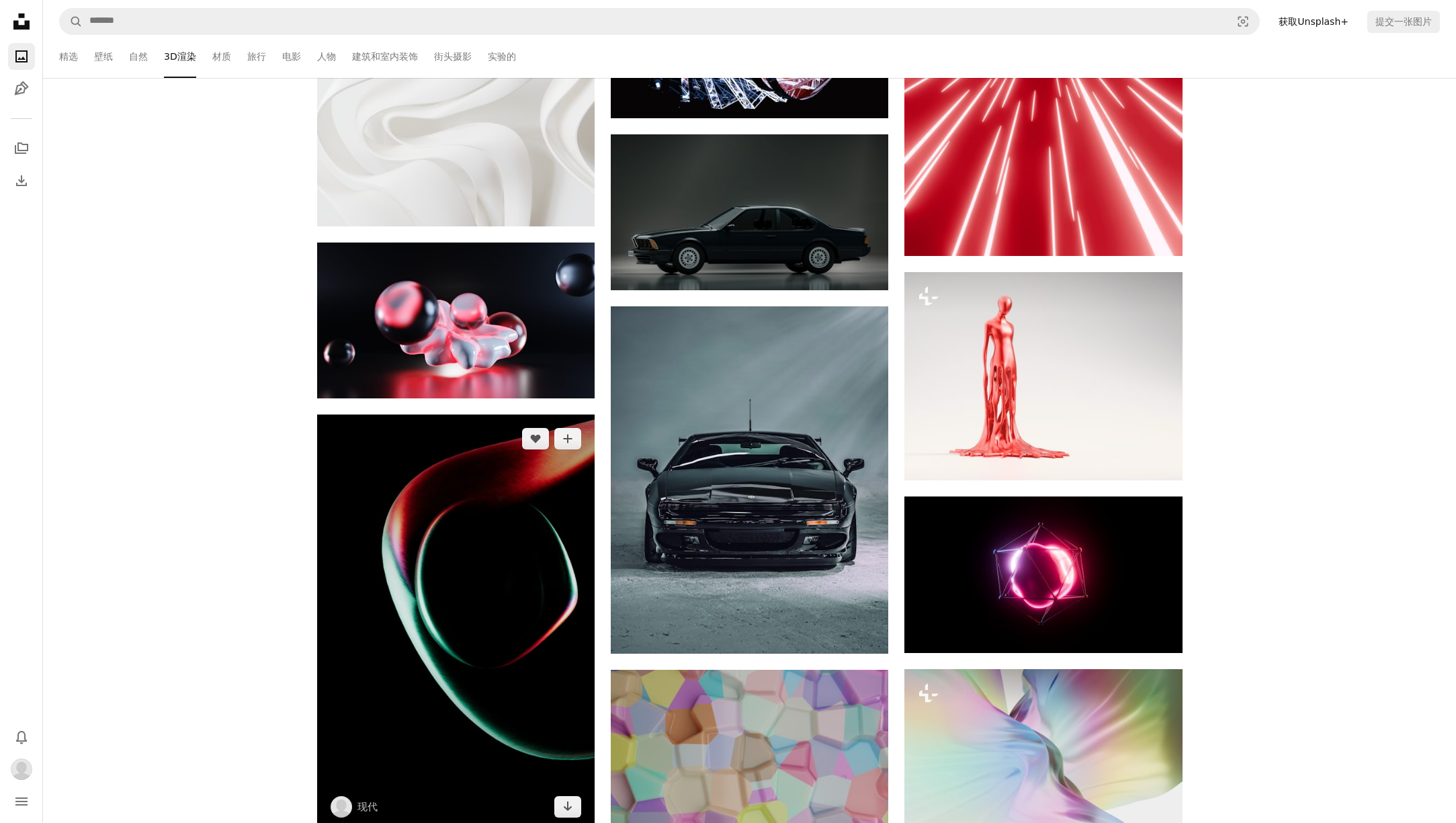
click at [549, 459] on img at bounding box center [456, 622] width 278 height 416
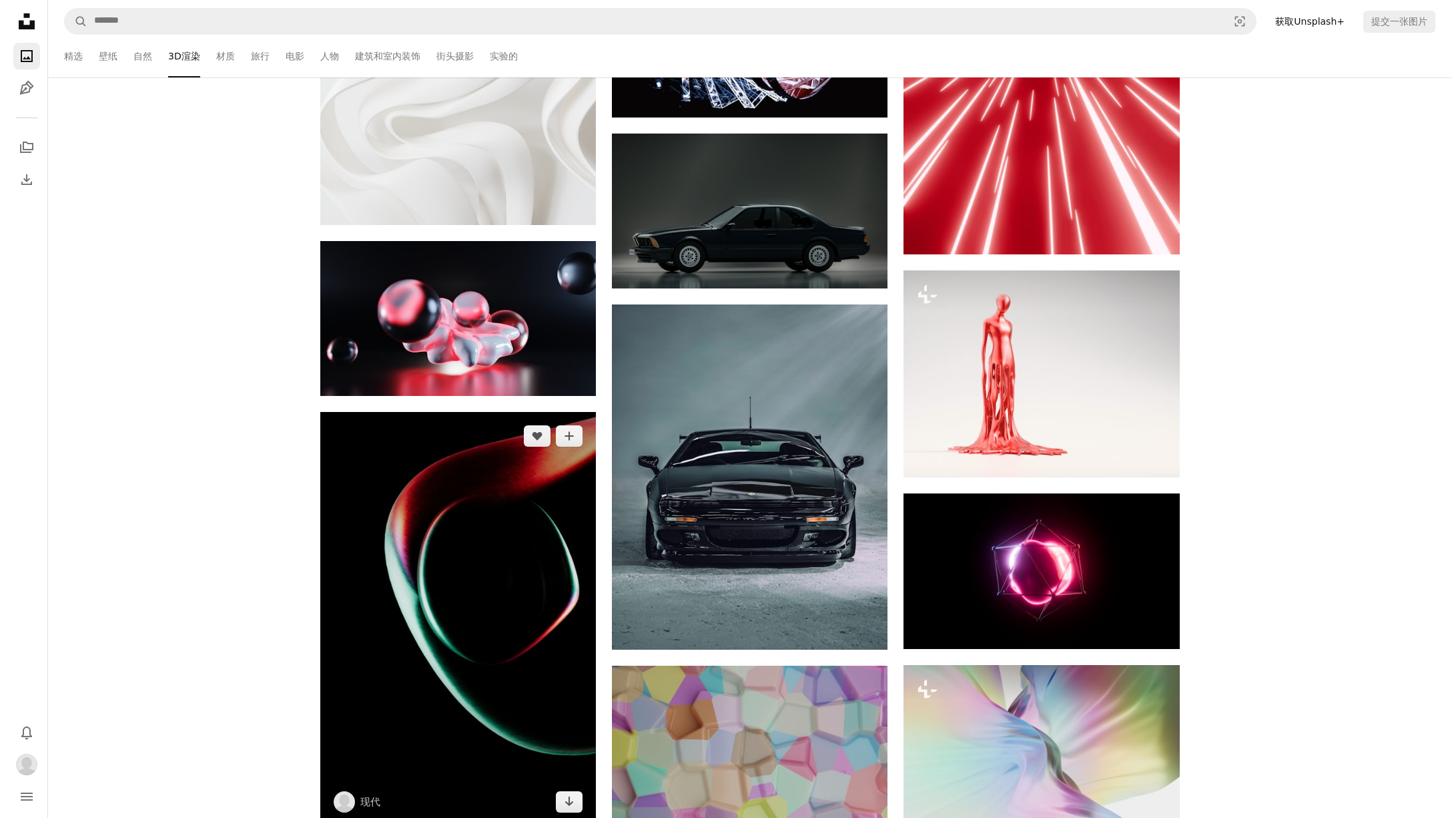
scroll to position [54089, 0]
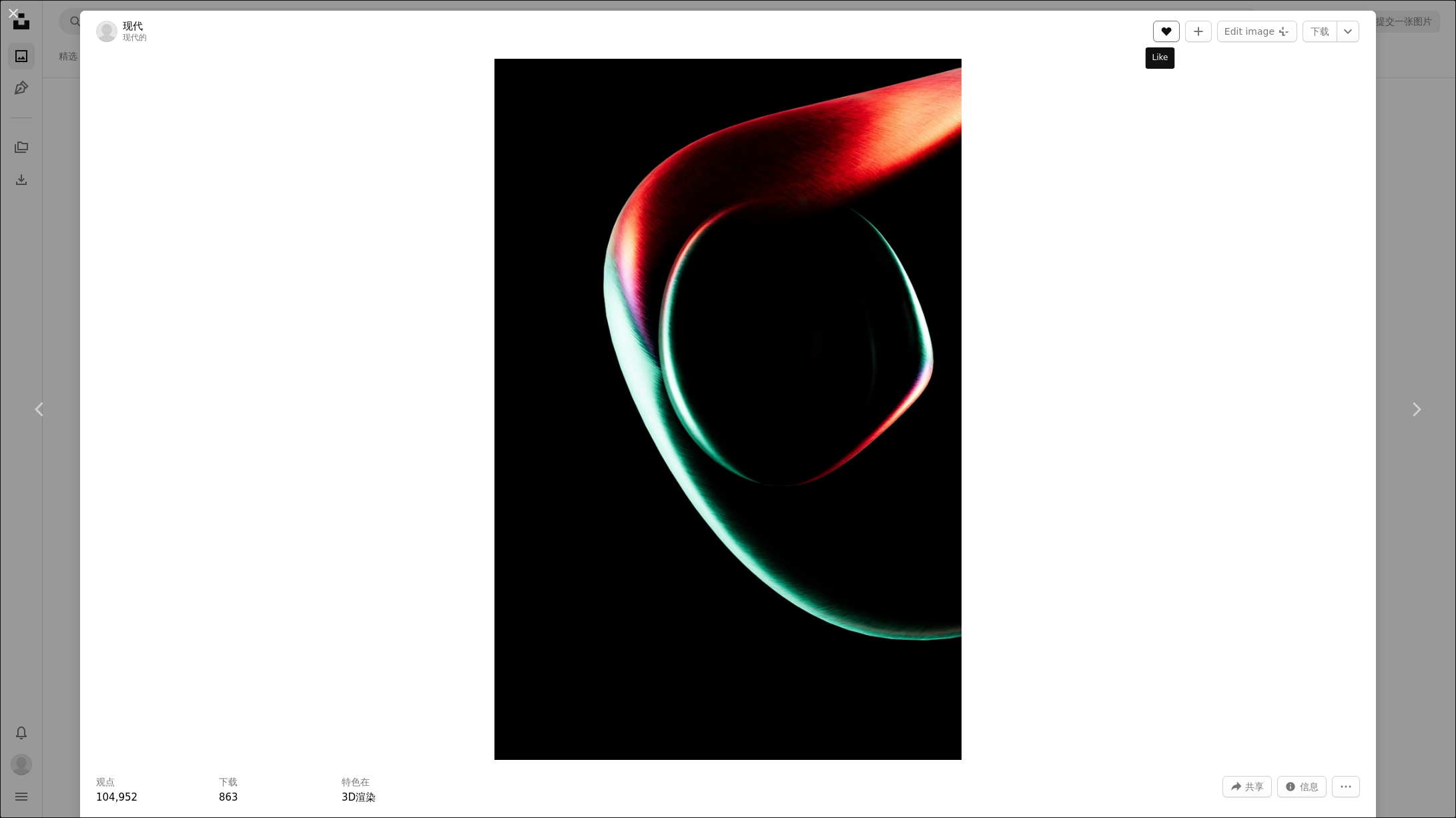
click at [1161, 32] on icon "A heart" at bounding box center [1166, 31] width 11 height 11
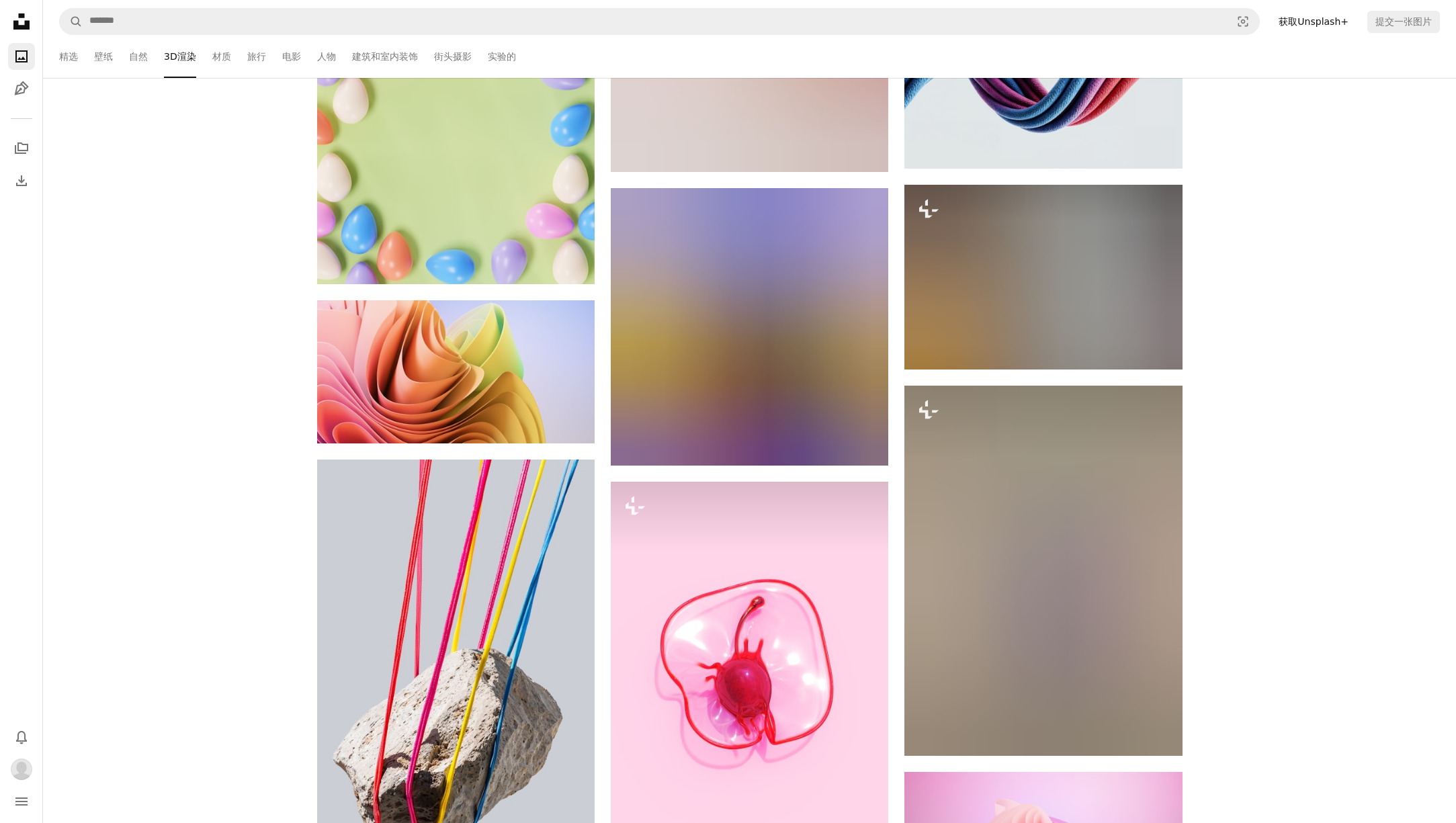
scroll to position [68281, 0]
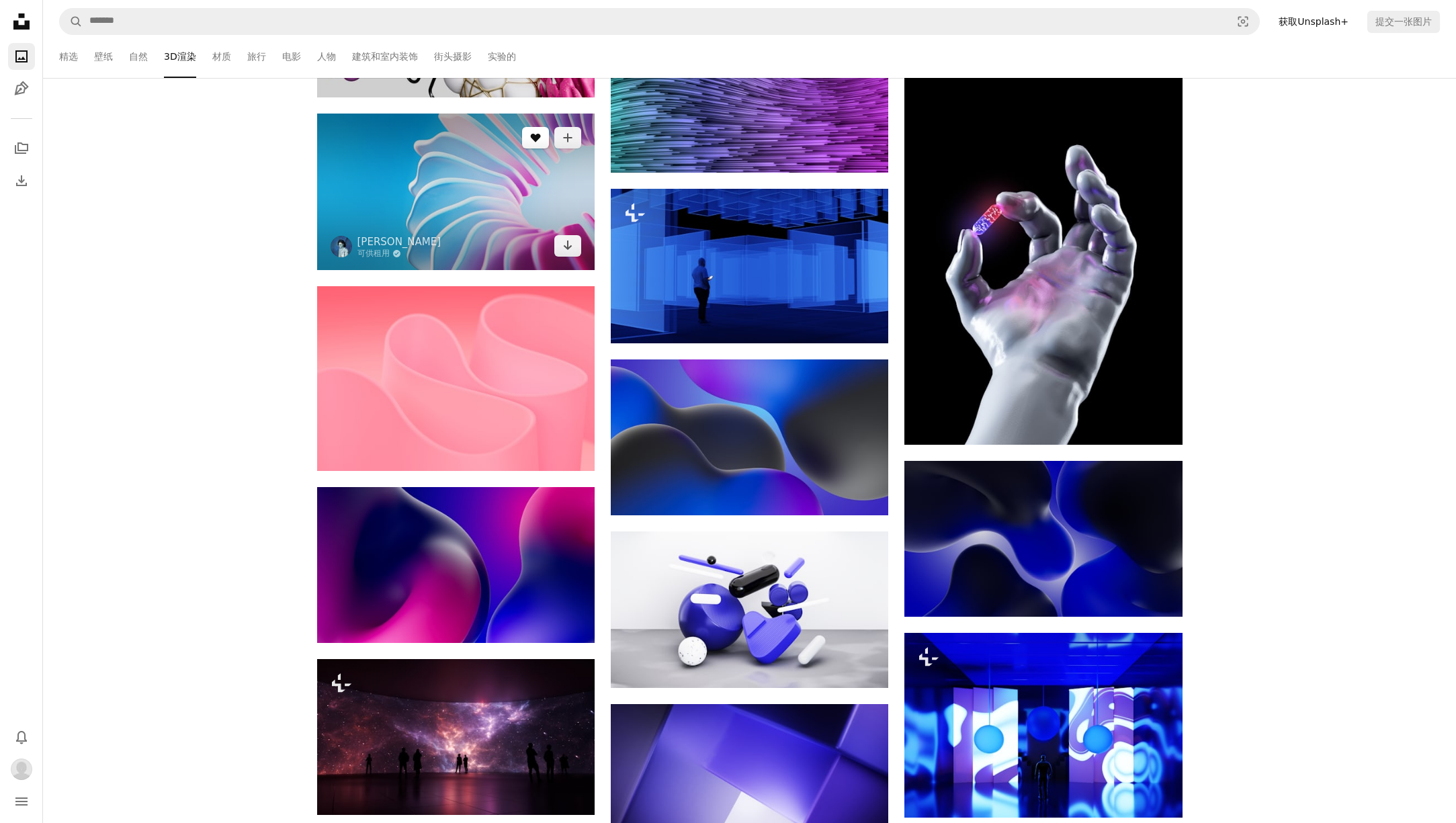
click at [530, 143] on icon "A heart" at bounding box center [536, 138] width 11 height 11
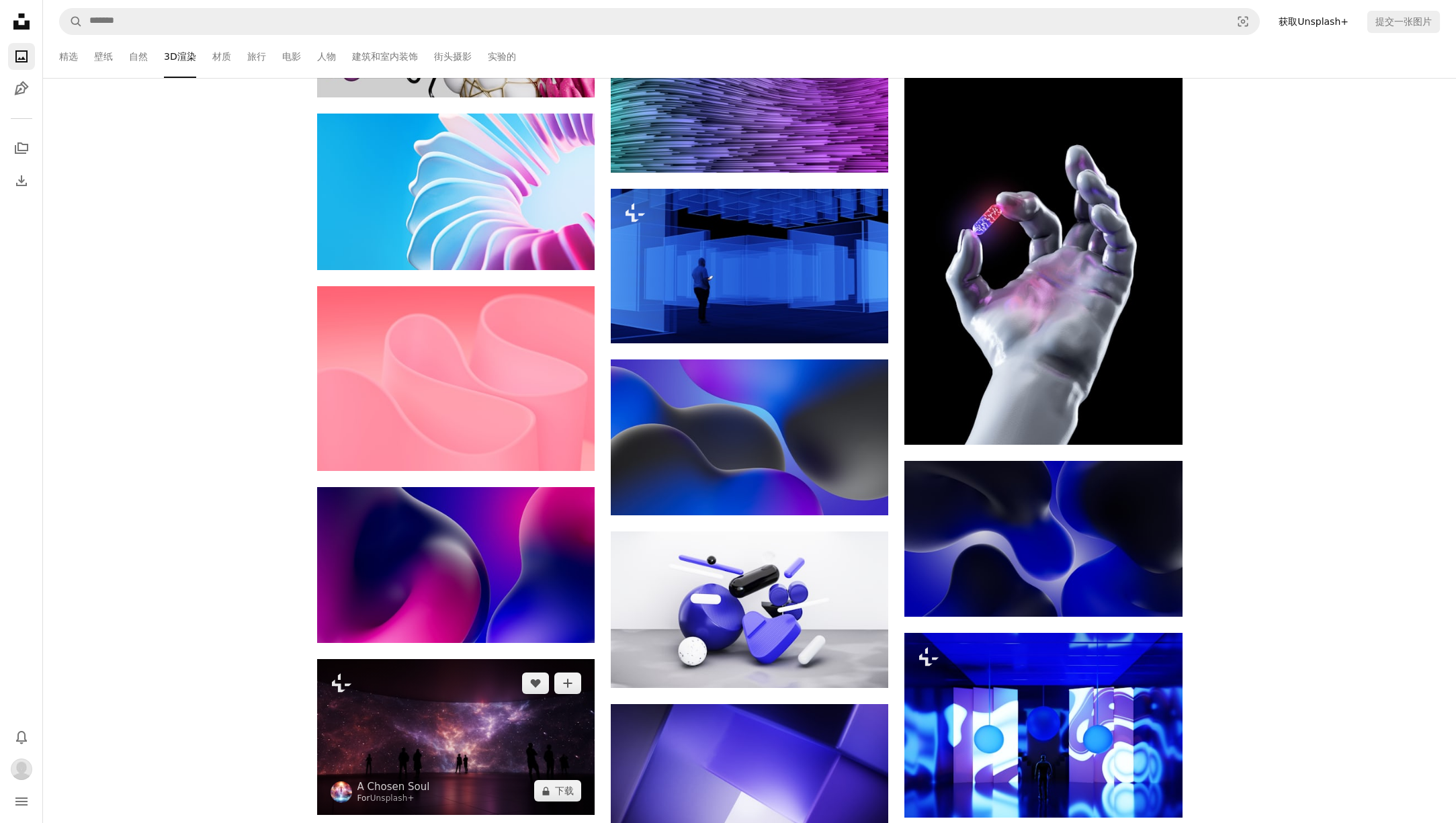
drag, startPoint x: 529, startPoint y: 152, endPoint x: 418, endPoint y: 438, distance: 306.8
click at [531, 148] on button "A heart" at bounding box center [536, 137] width 27 height 21
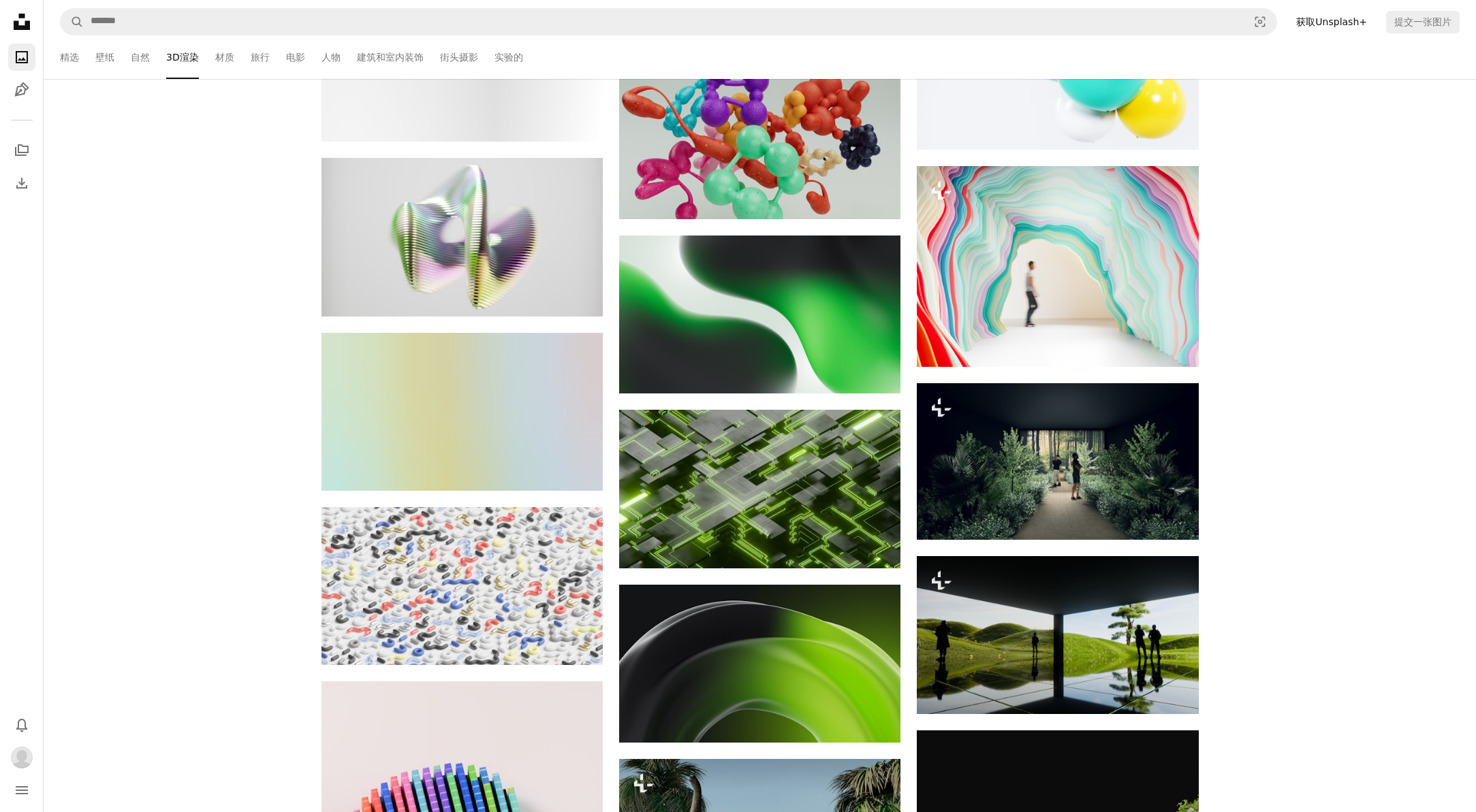
scroll to position [77030, 0]
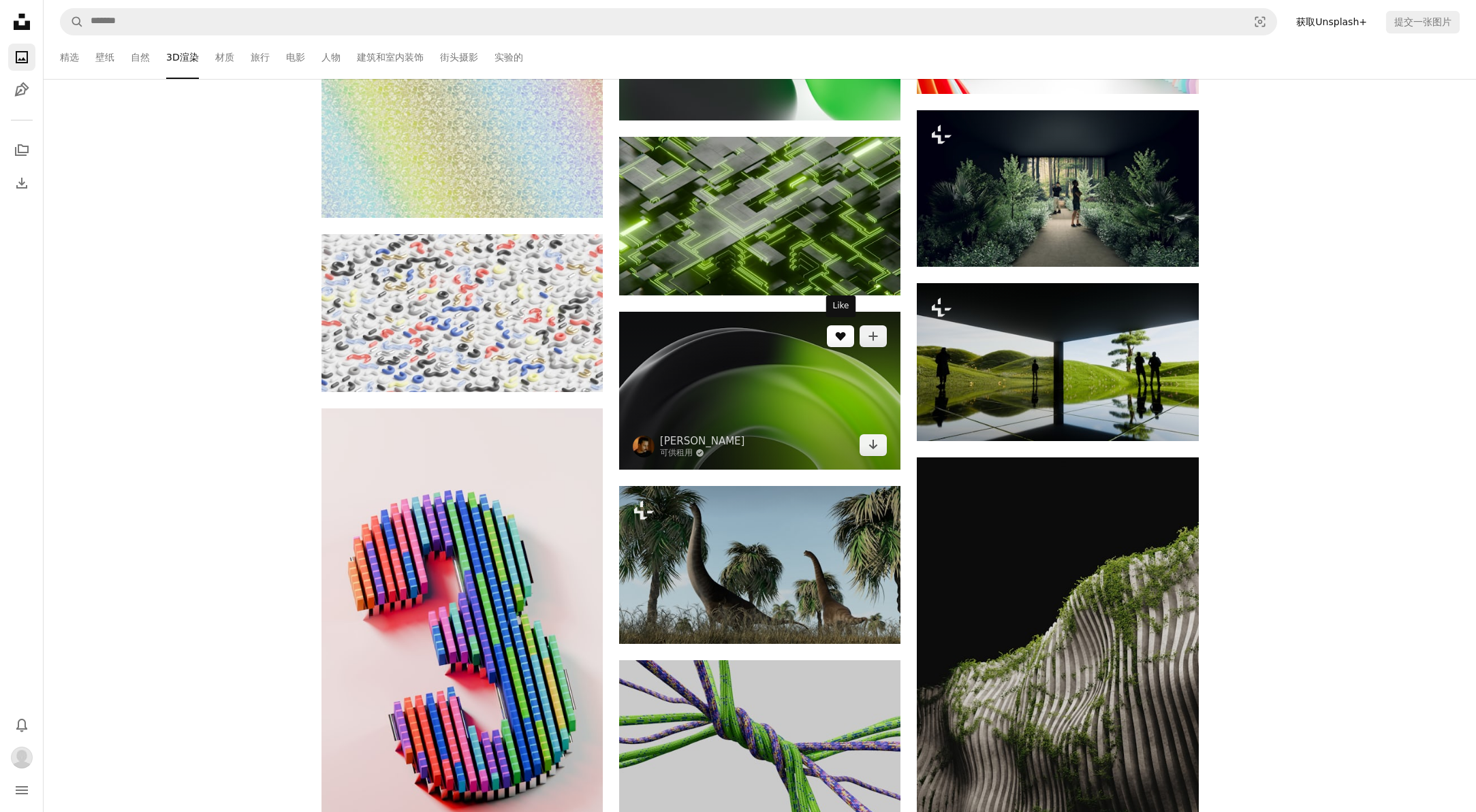
click at [843, 332] on icon "喜欢" at bounding box center [841, 336] width 10 height 9
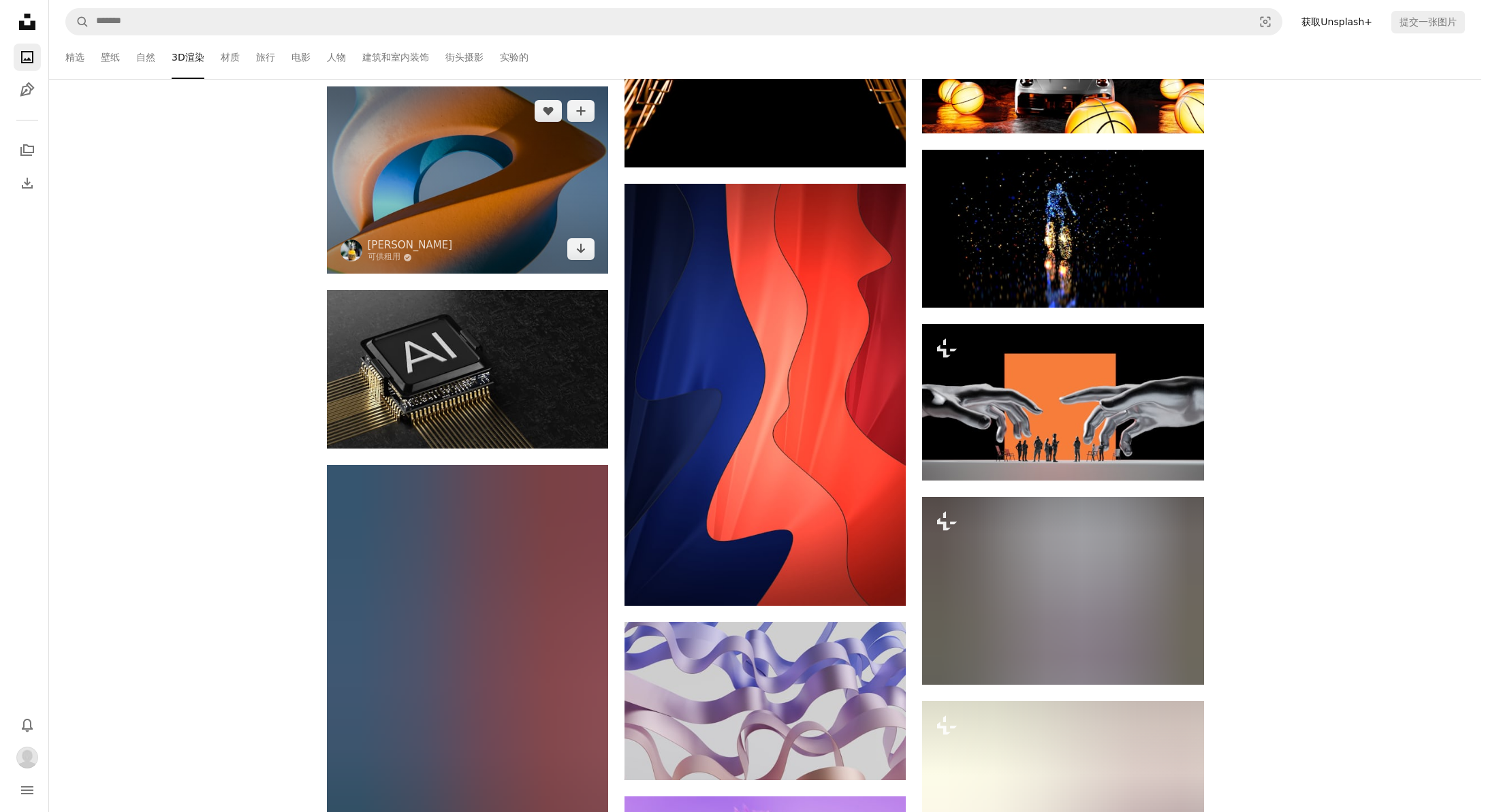
scroll to position [80587, 0]
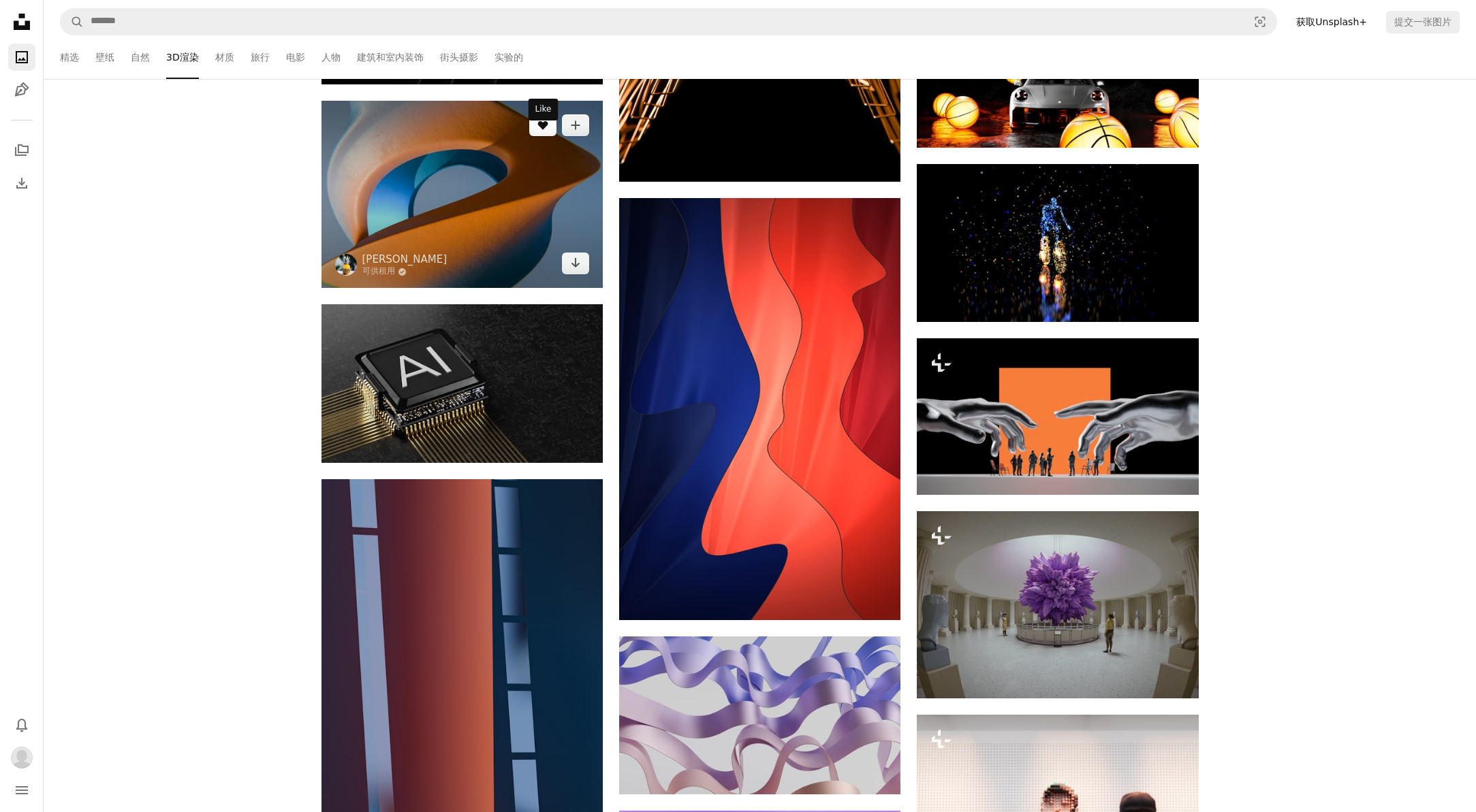
click at [544, 130] on icon "喜欢" at bounding box center [542, 126] width 10 height 9
click at [525, 189] on img at bounding box center [463, 195] width 281 height 188
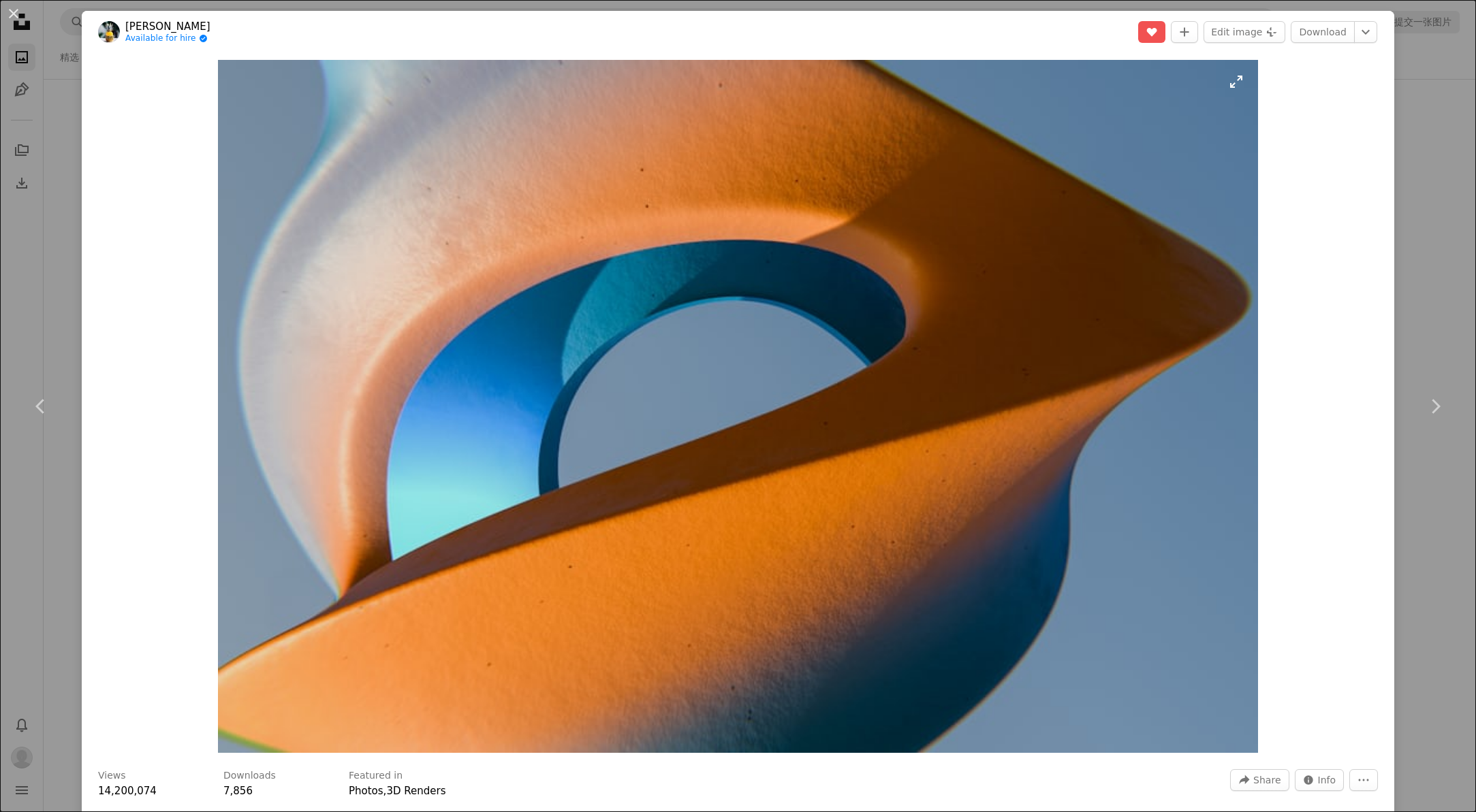
click at [470, 207] on img "Zoom in on this image" at bounding box center [738, 406] width 1040 height 693
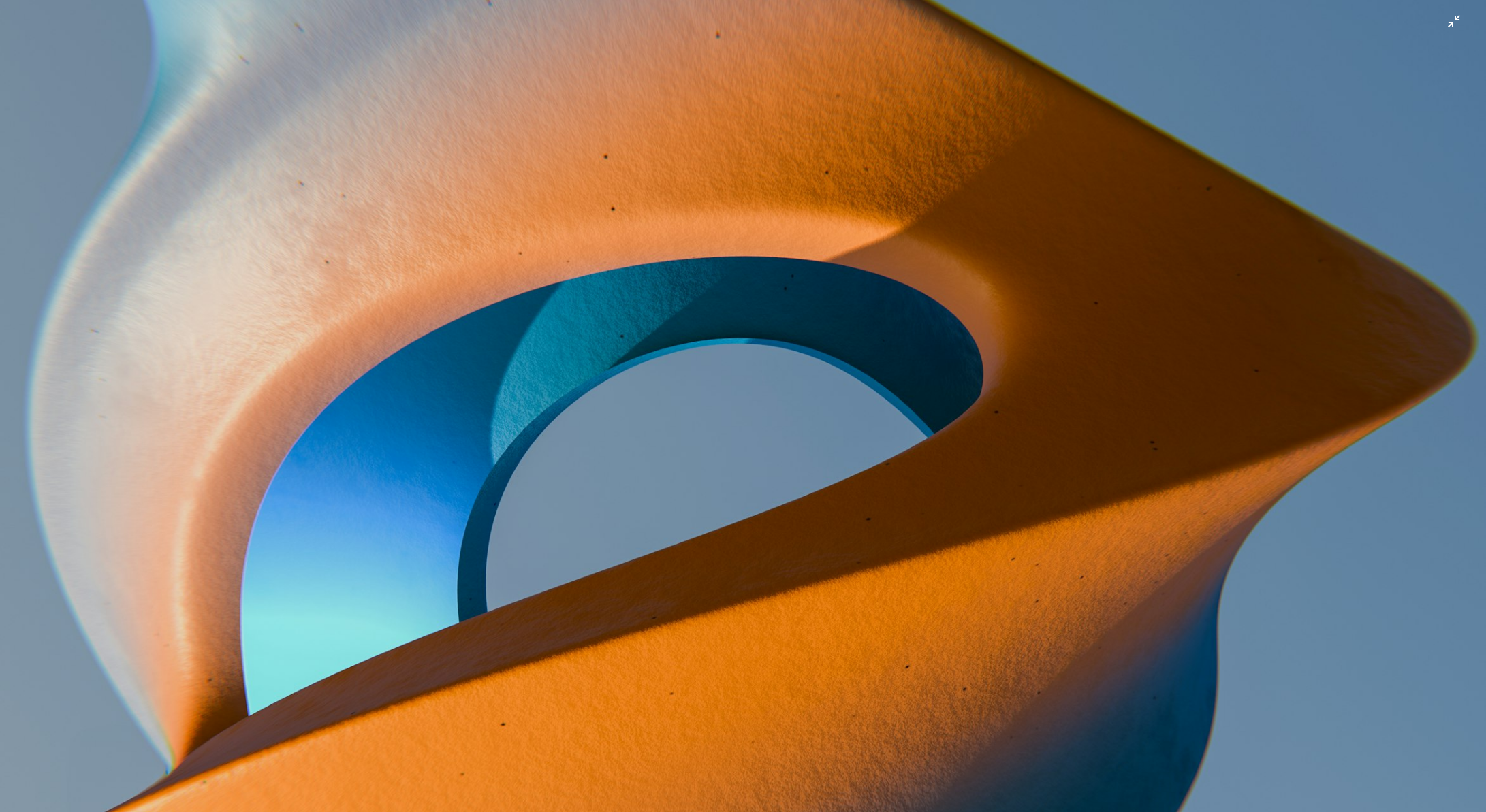
scroll to position [86, 0]
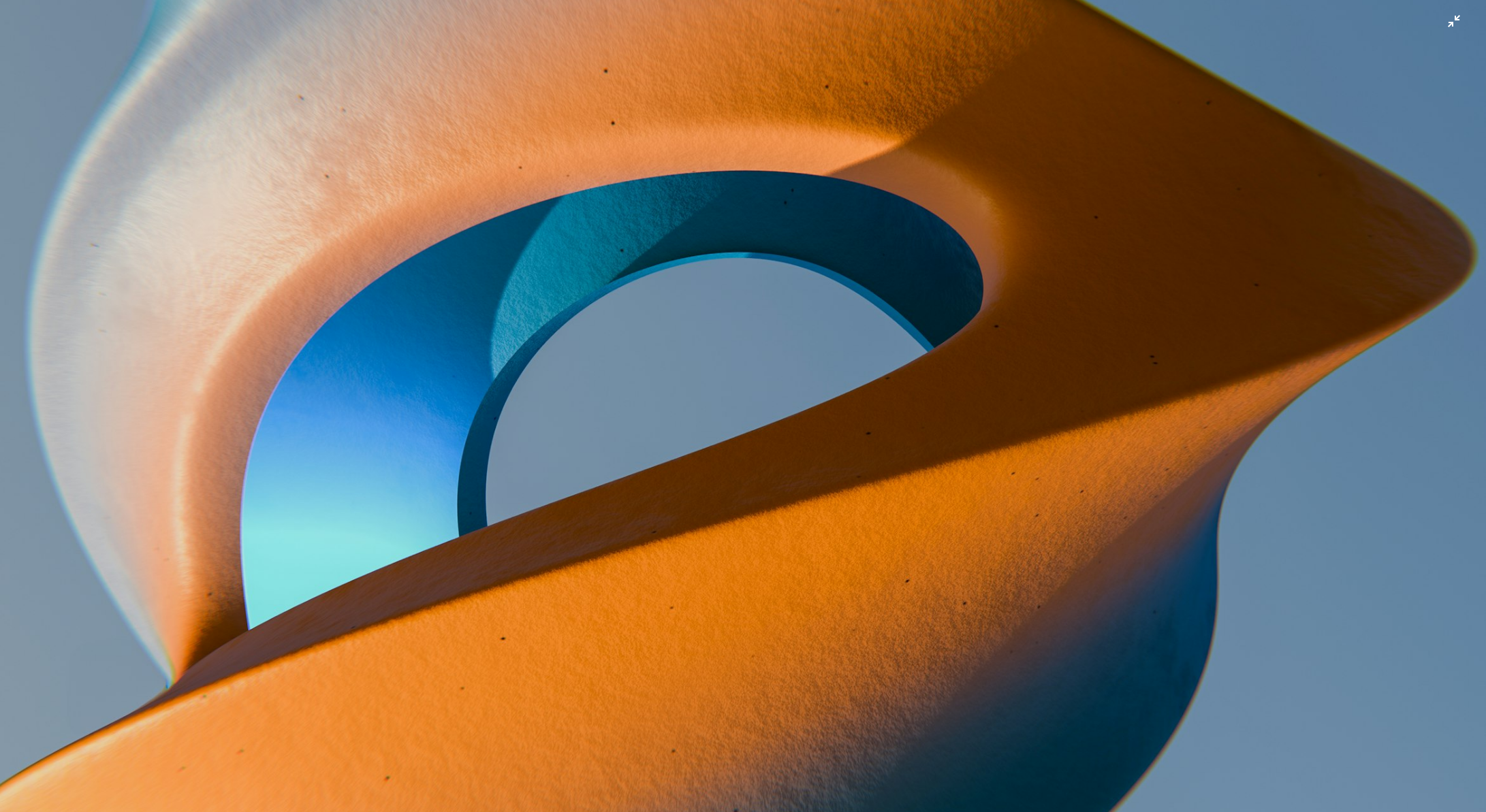
click at [1450, 26] on img "缩小此图像" at bounding box center [743, 409] width 1488 height 992
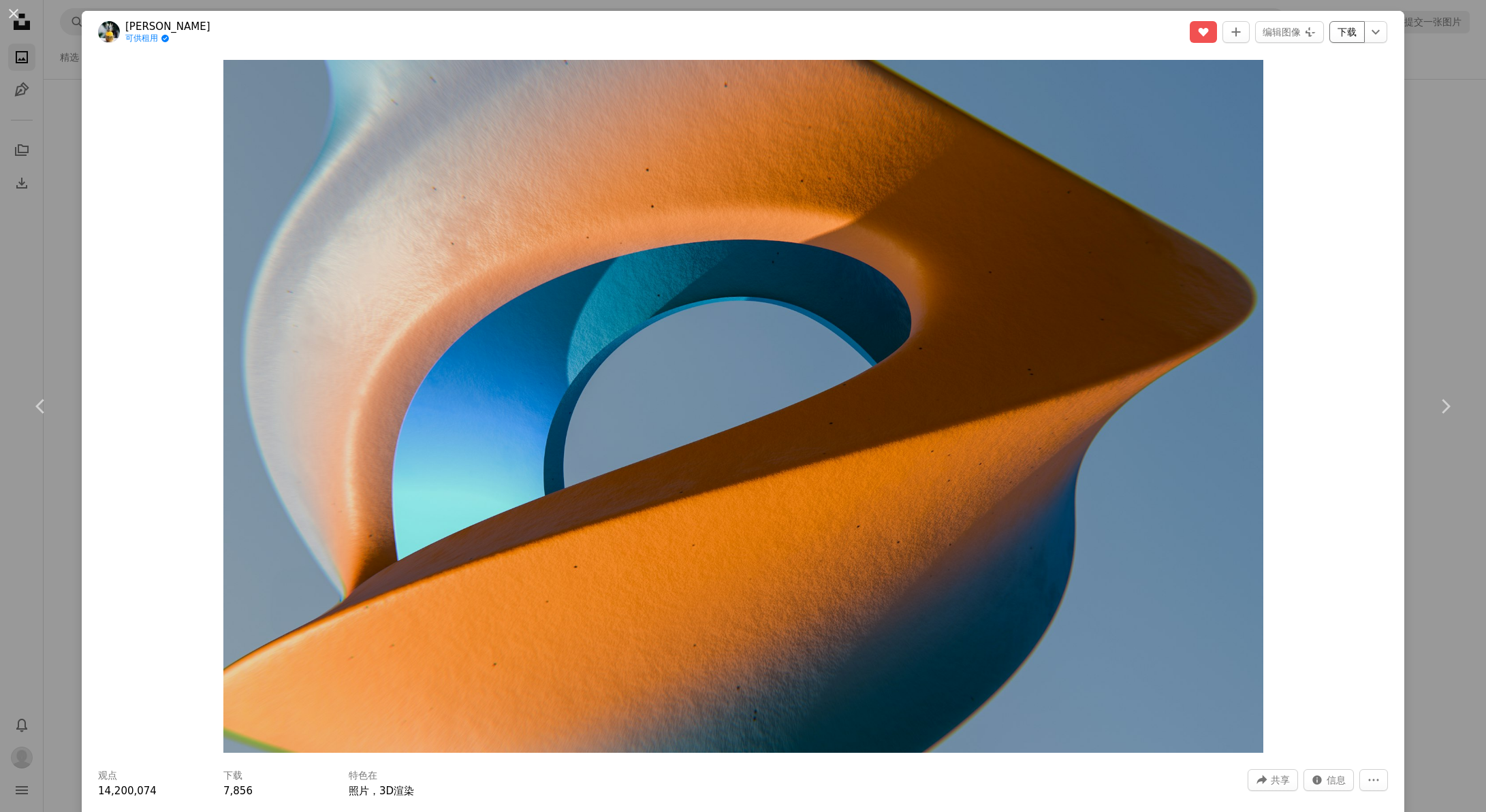
click at [1337, 33] on link "下载" at bounding box center [1347, 32] width 36 height 21
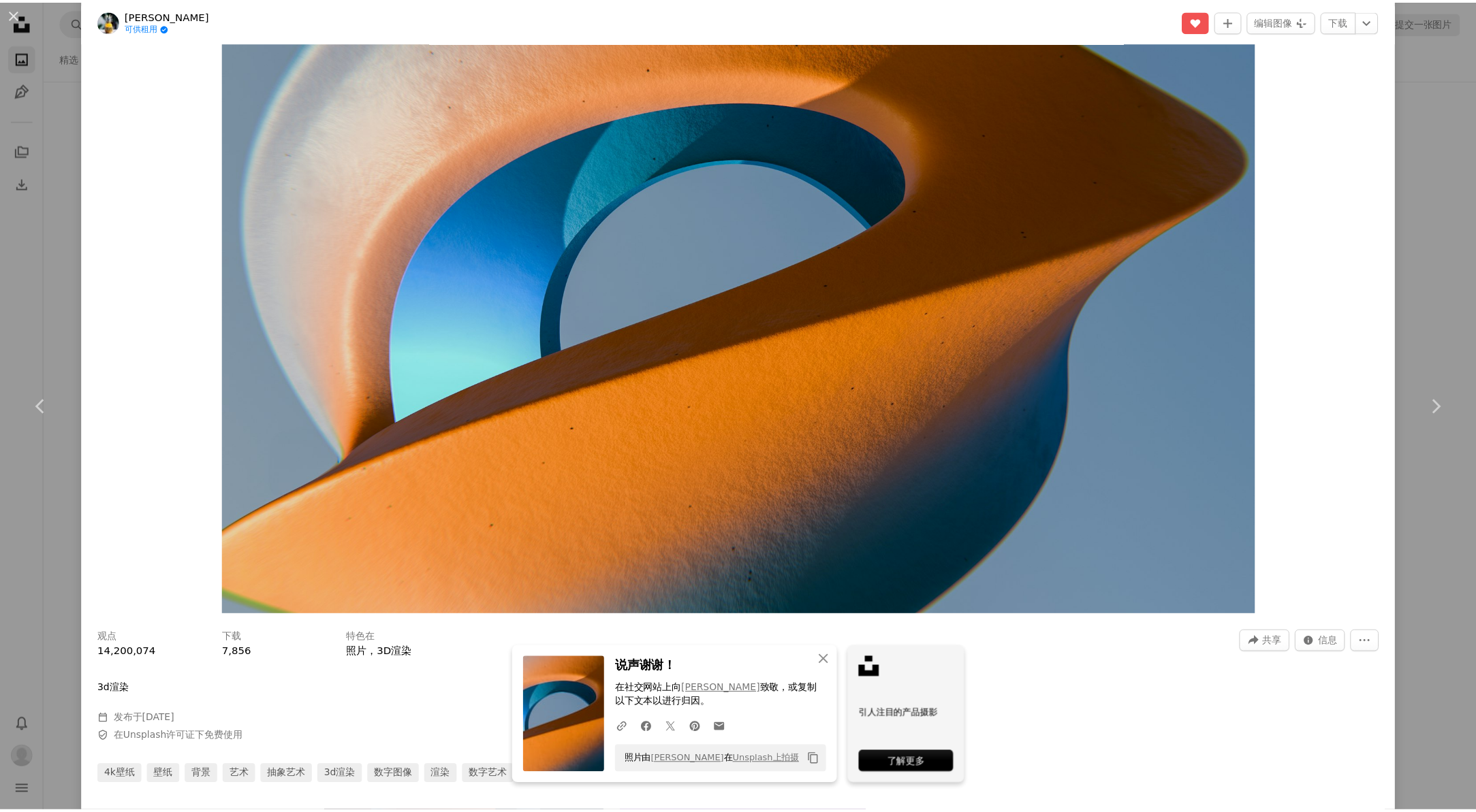
scroll to position [0, 0]
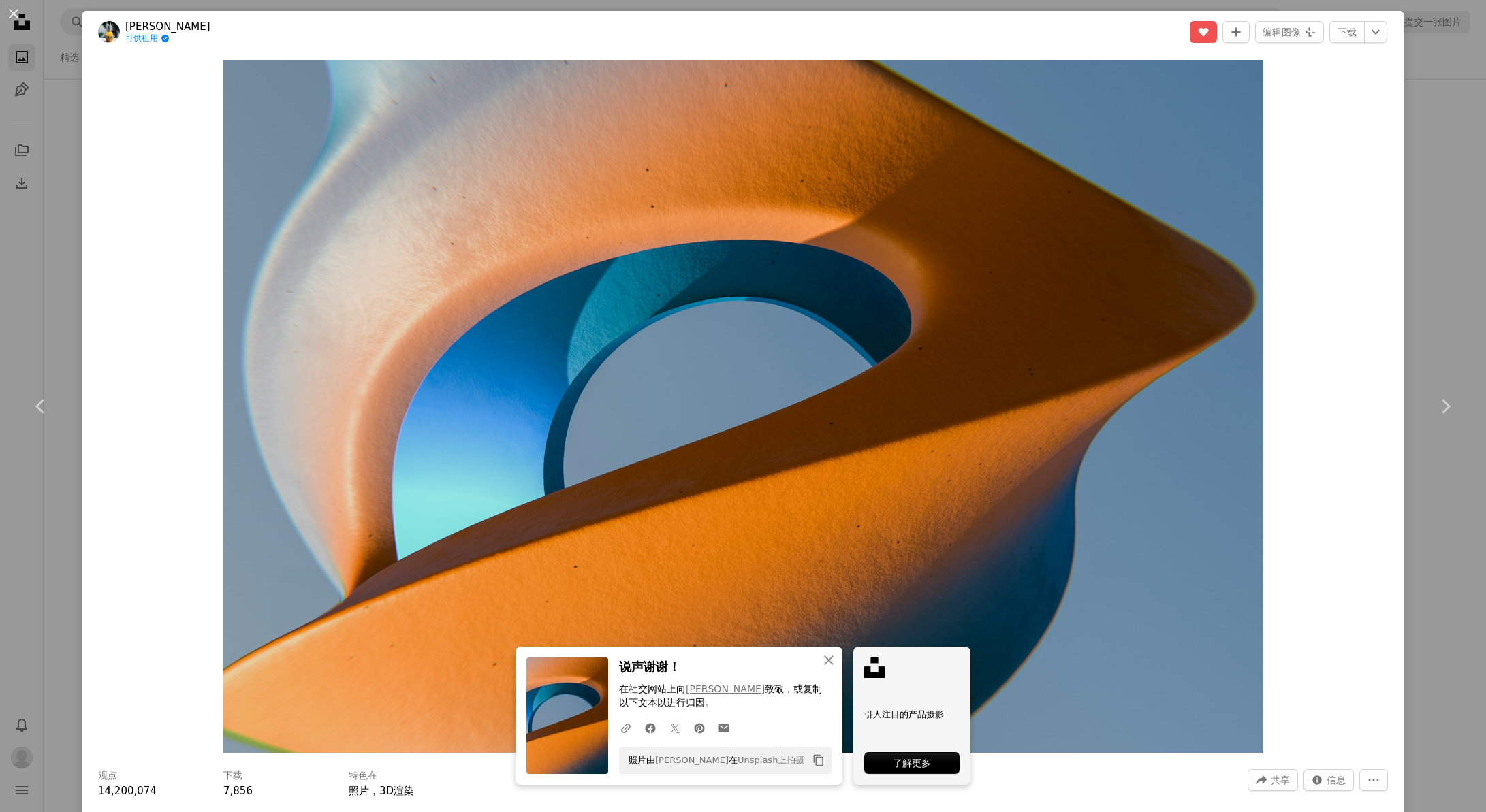
click at [56, 148] on div "An X shape Chevron left Chevron right An X shape 关闭 说声谢谢！ 在社交网站上 向 [PERSON_NAME…" at bounding box center [743, 406] width 1486 height 812
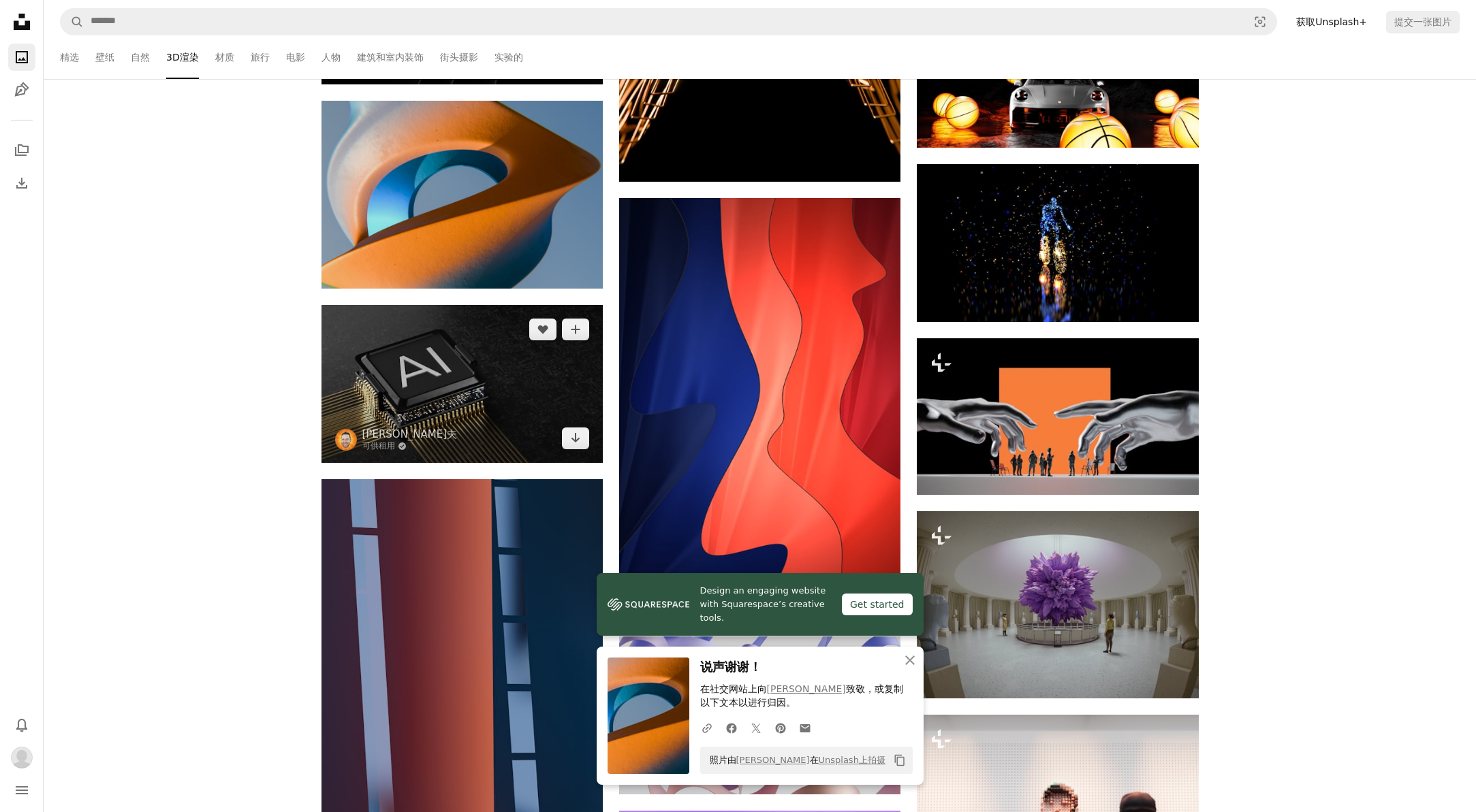
scroll to position [81243, 0]
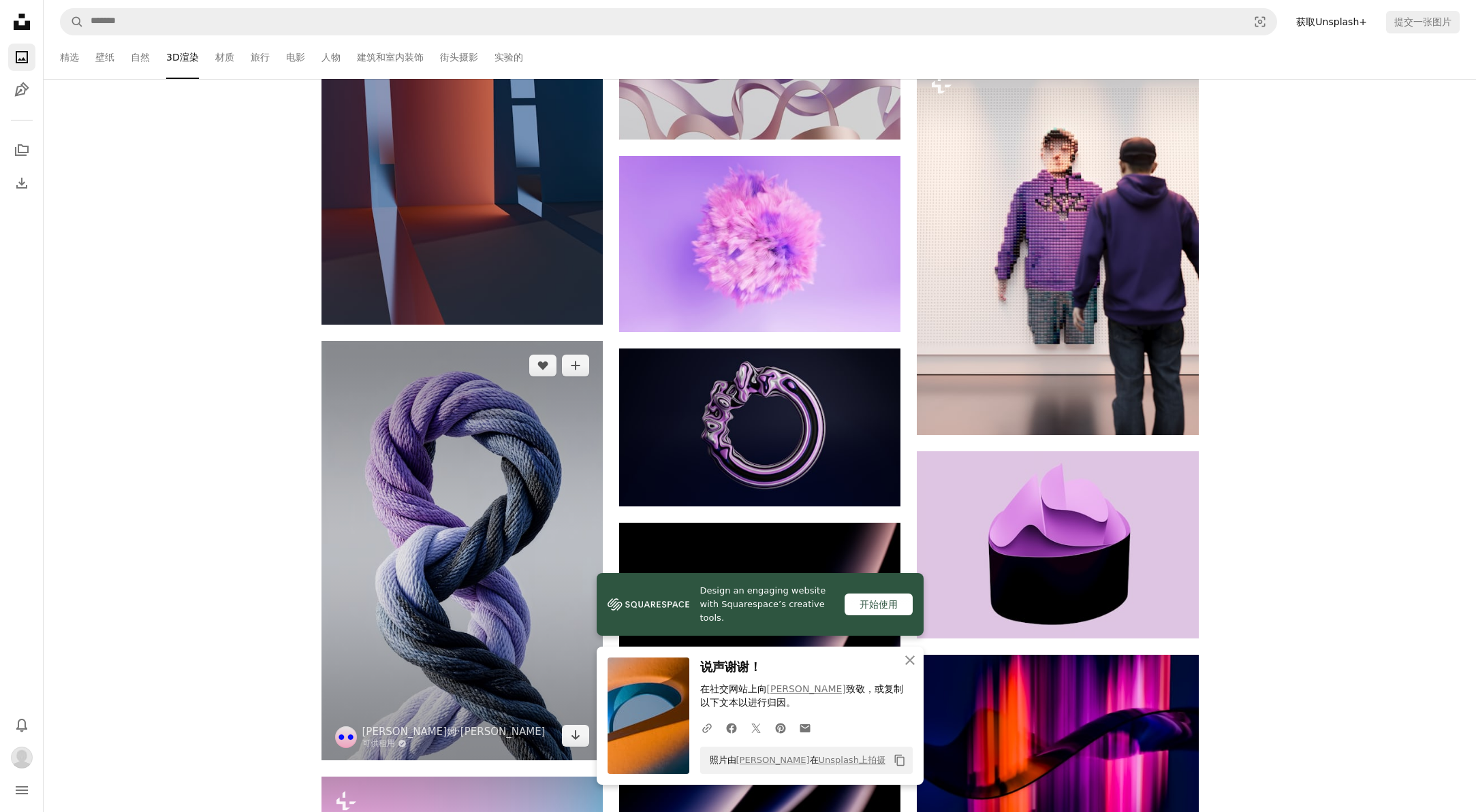
click at [909, 663] on icon "button" at bounding box center [910, 660] width 10 height 10
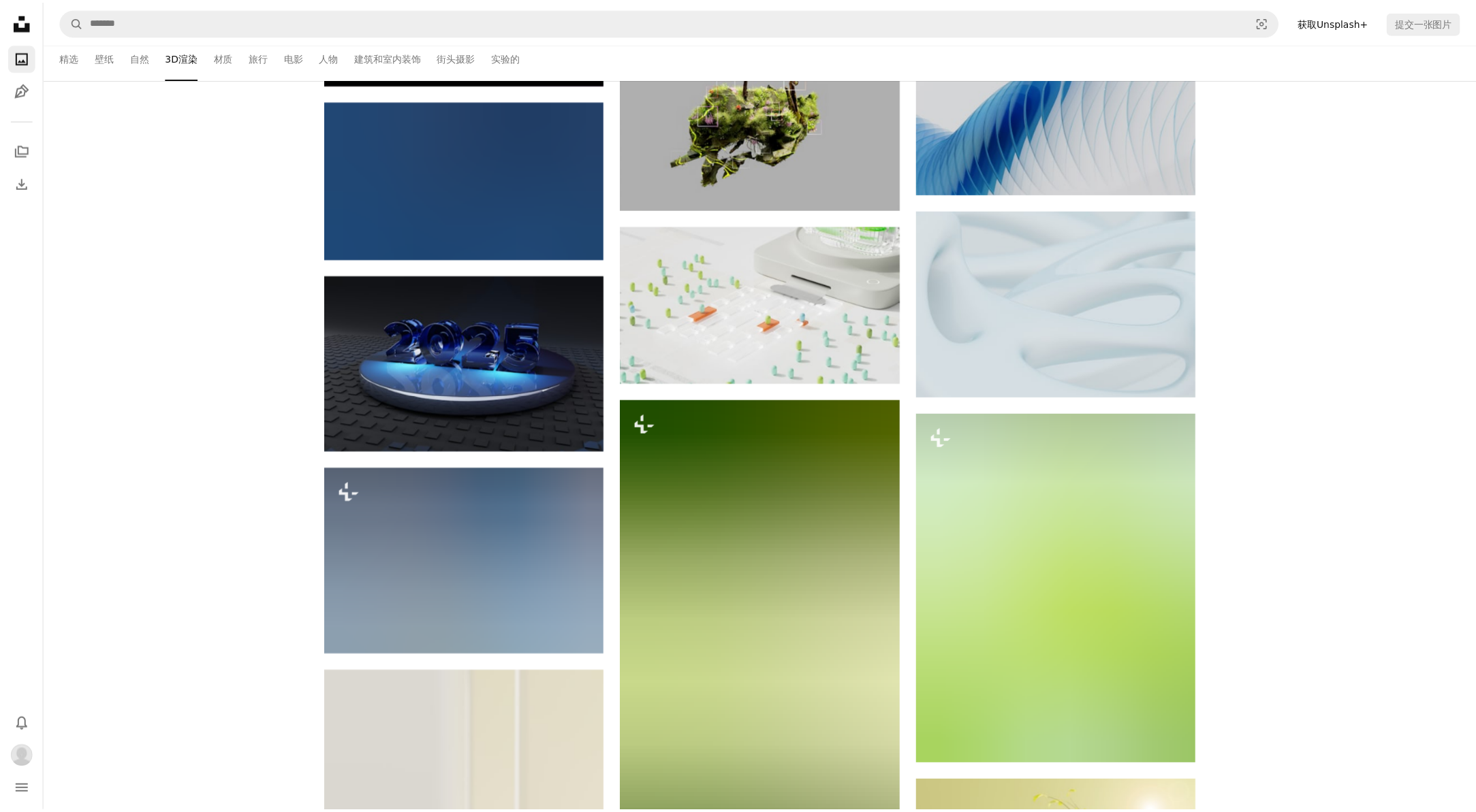
scroll to position [84345, 0]
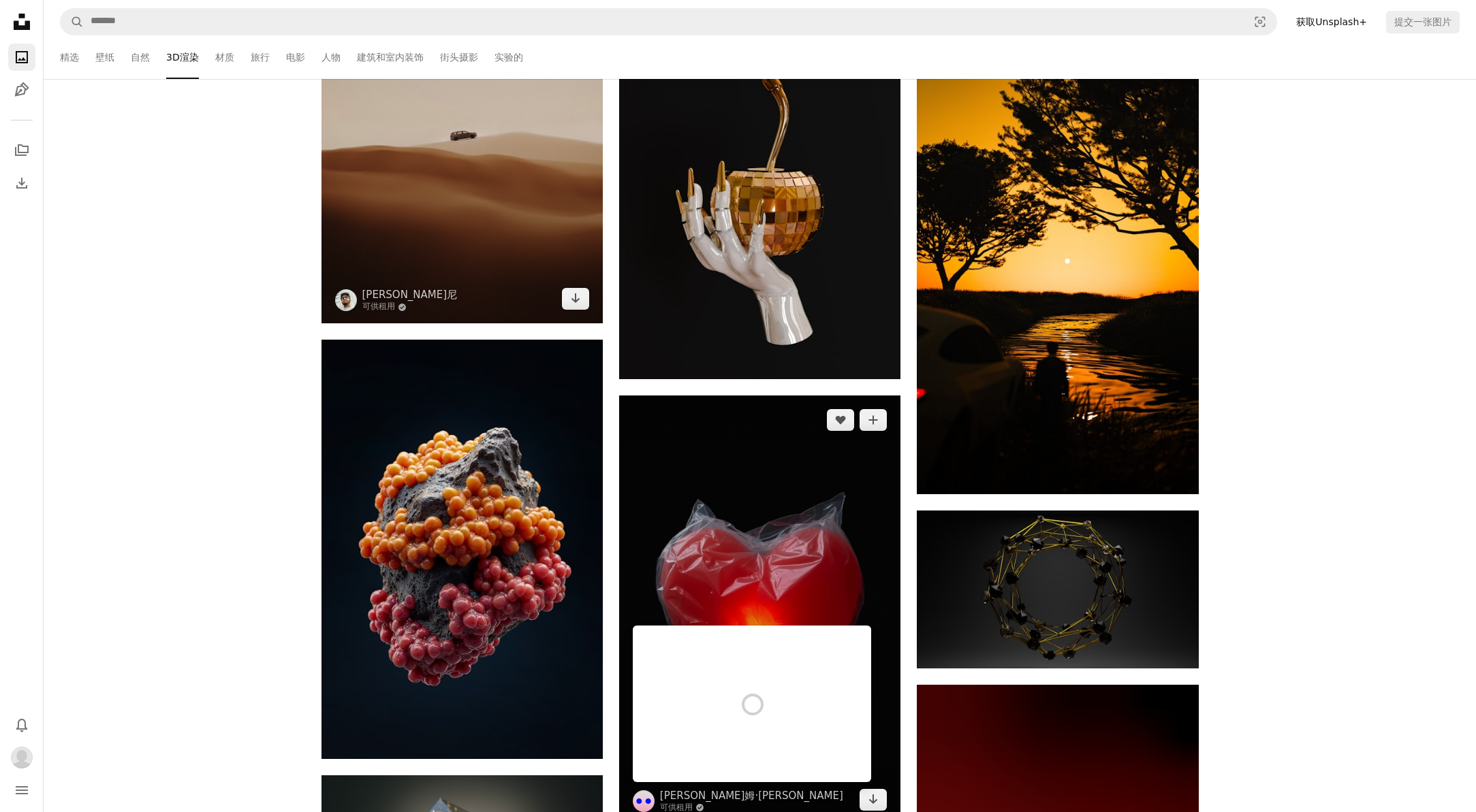
scroll to position [85699, 0]
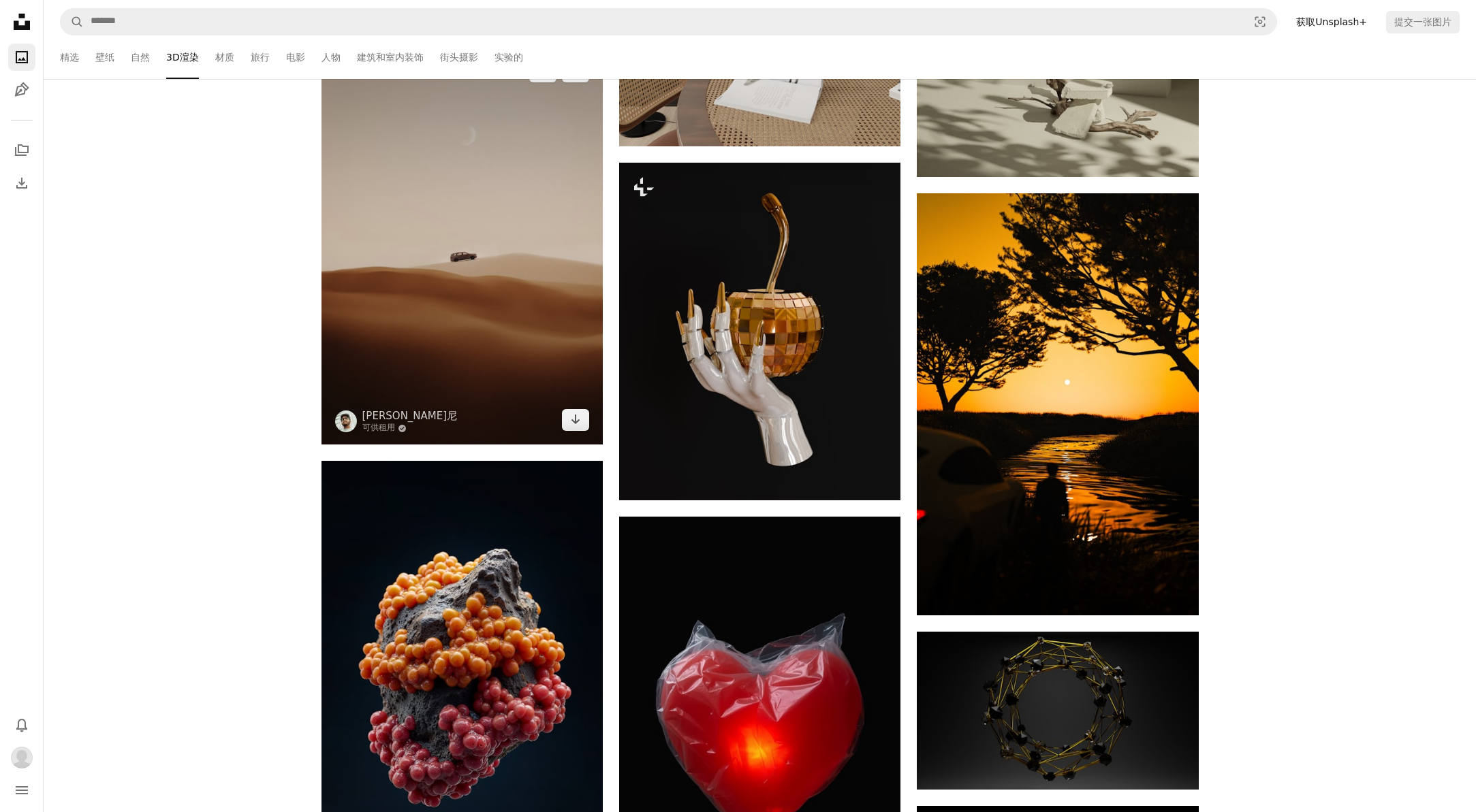
click at [502, 331] on img at bounding box center [463, 246] width 281 height 398
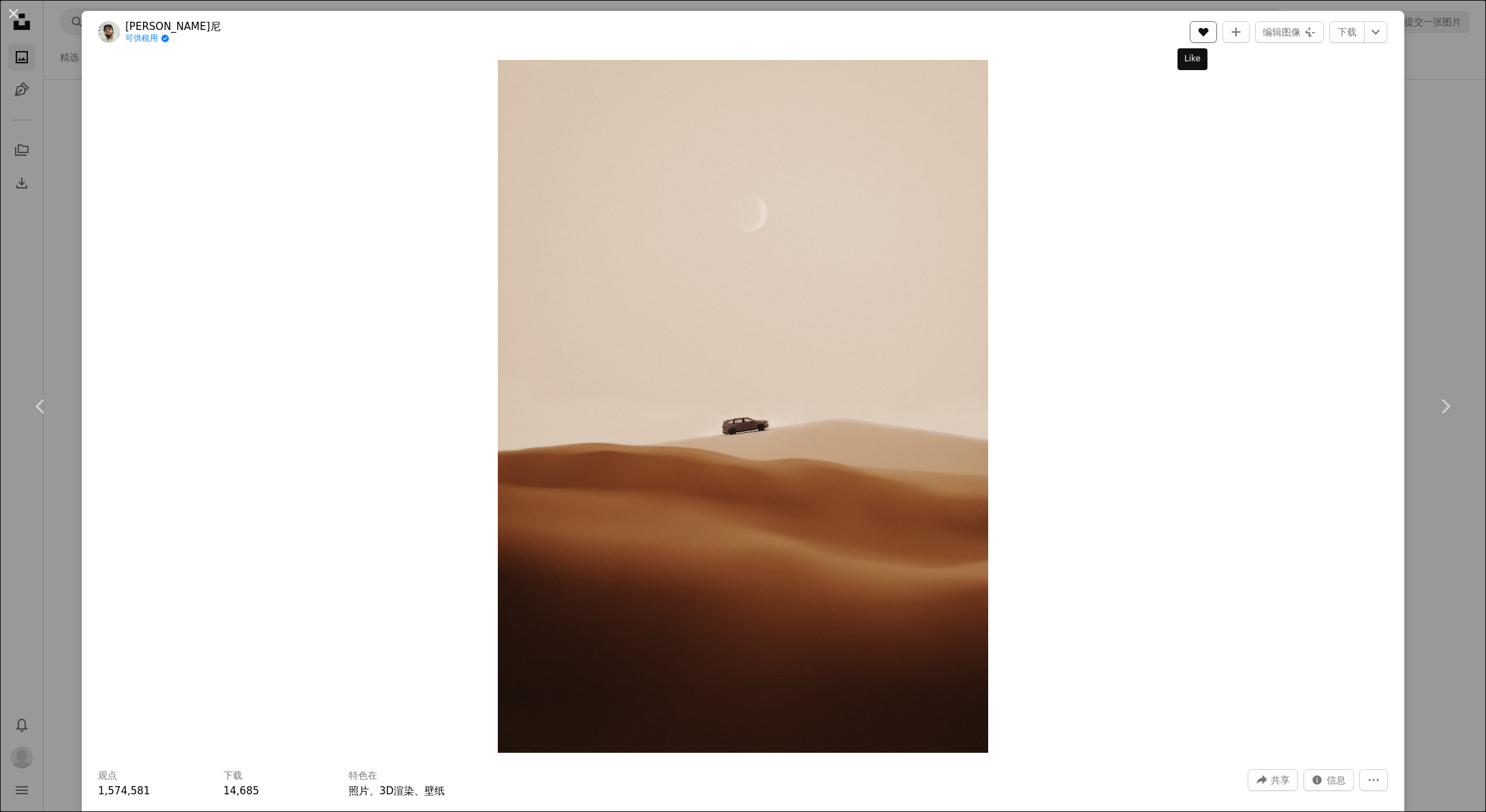
click at [1198, 35] on icon "A heart" at bounding box center [1204, 32] width 11 height 11
click at [64, 358] on link "Chevron left" at bounding box center [41, 406] width 82 height 131
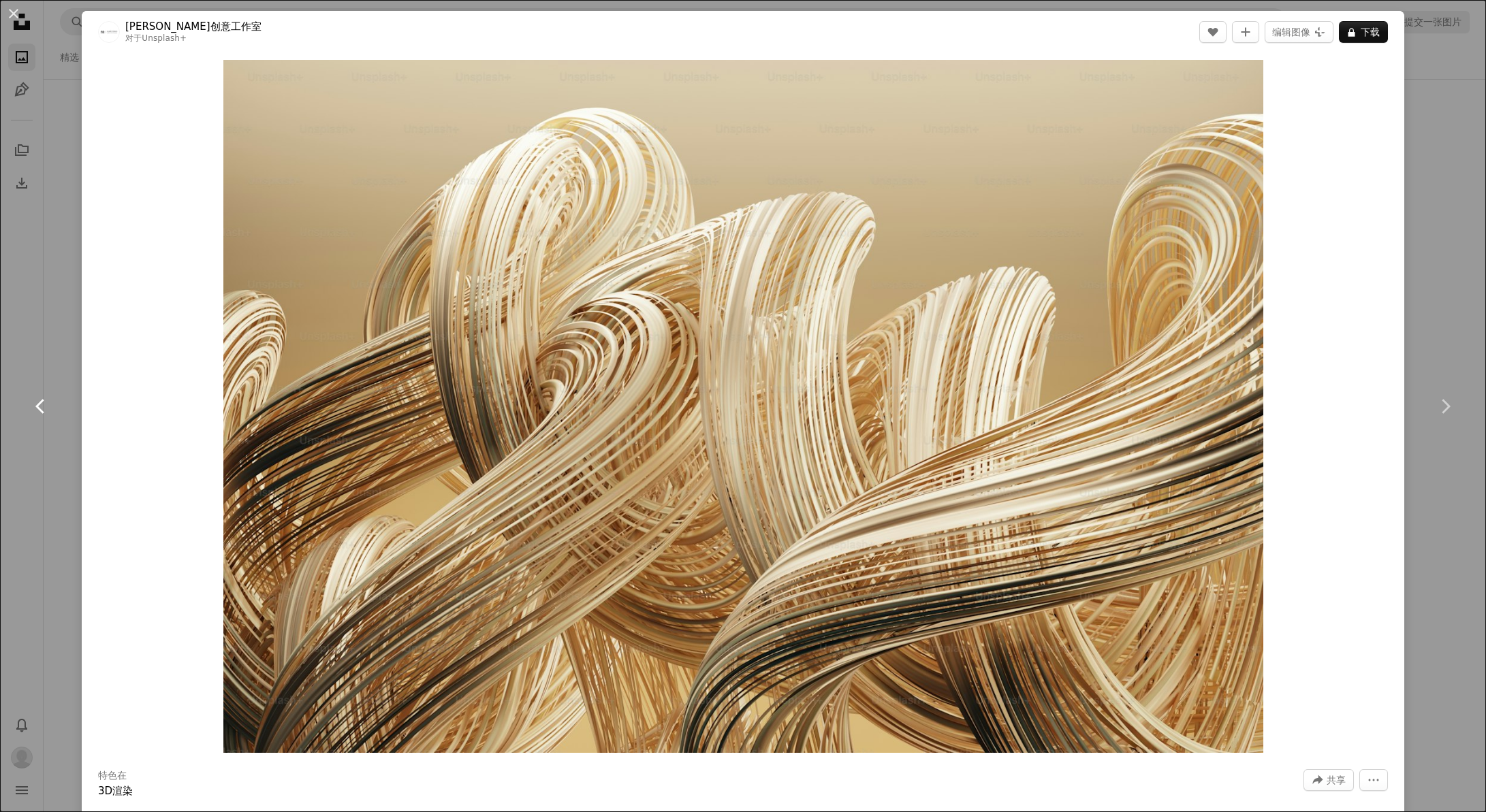
click at [70, 358] on link "Chevron left" at bounding box center [41, 406] width 82 height 131
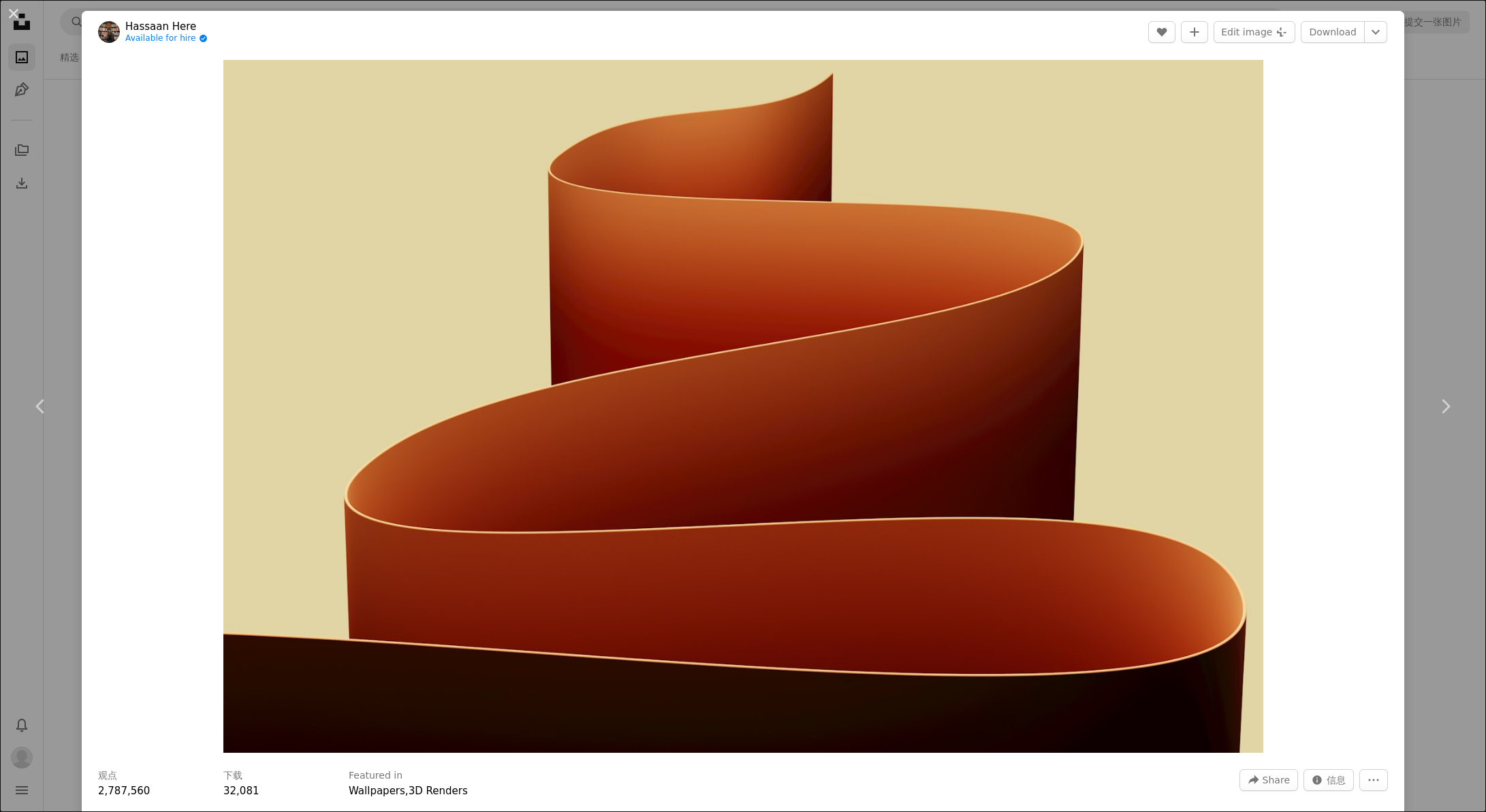
click at [65, 319] on div "An X shape Chevron left Chevron right Hassaan Here Available for hire A checkma…" at bounding box center [743, 406] width 1486 height 812
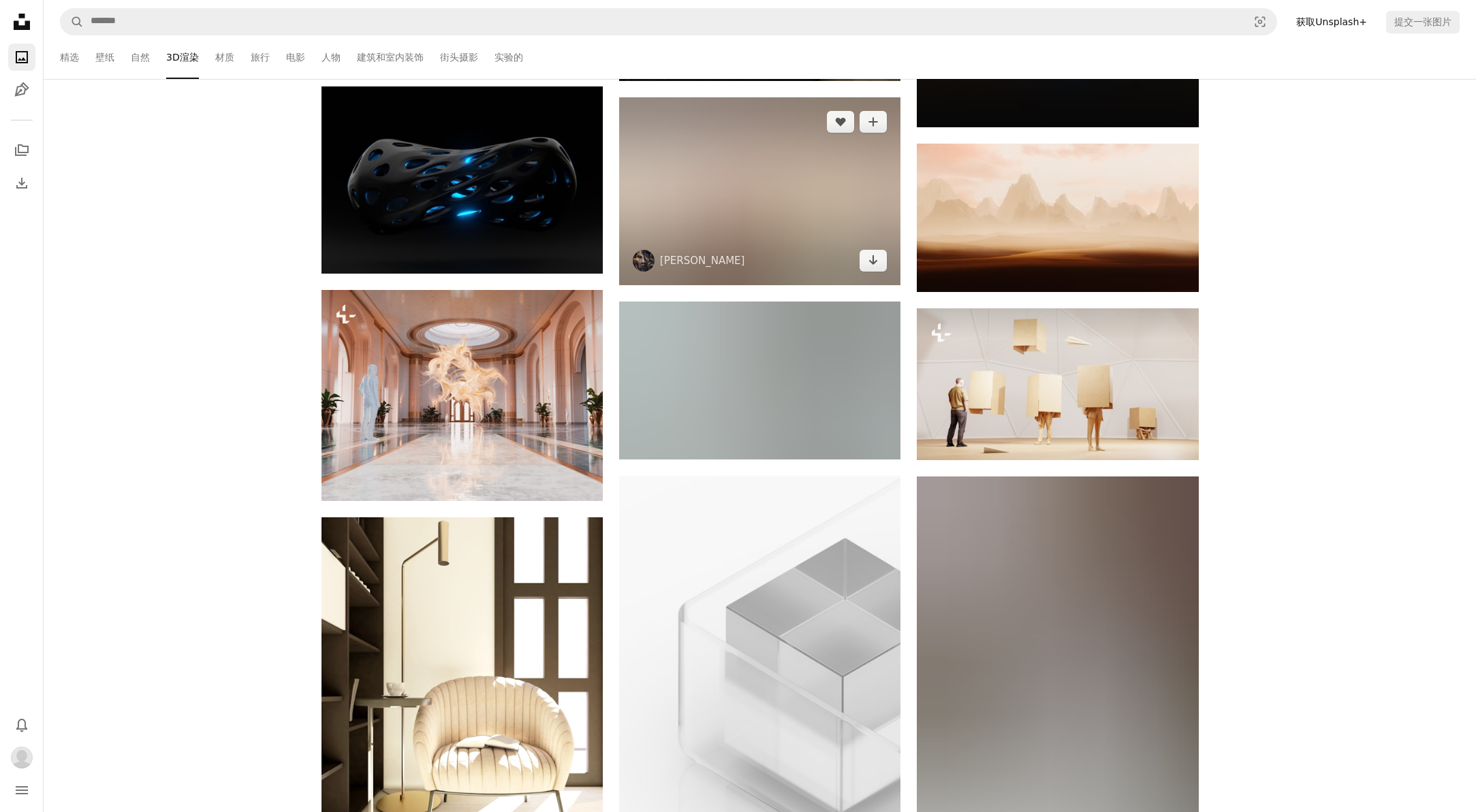
scroll to position [93142, 0]
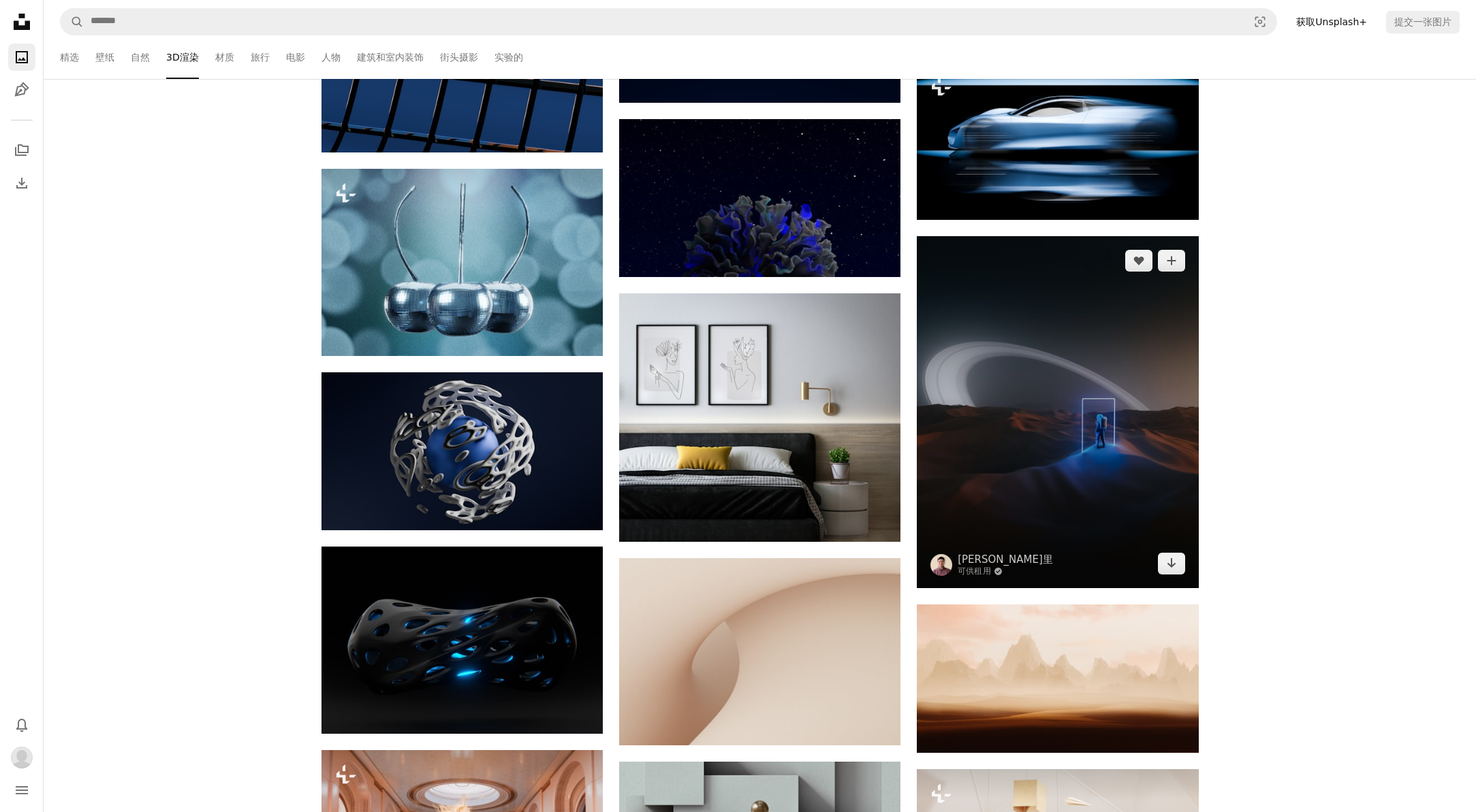
click at [1013, 481] on img at bounding box center [1058, 412] width 281 height 352
click at [1059, 338] on img at bounding box center [1058, 412] width 281 height 352
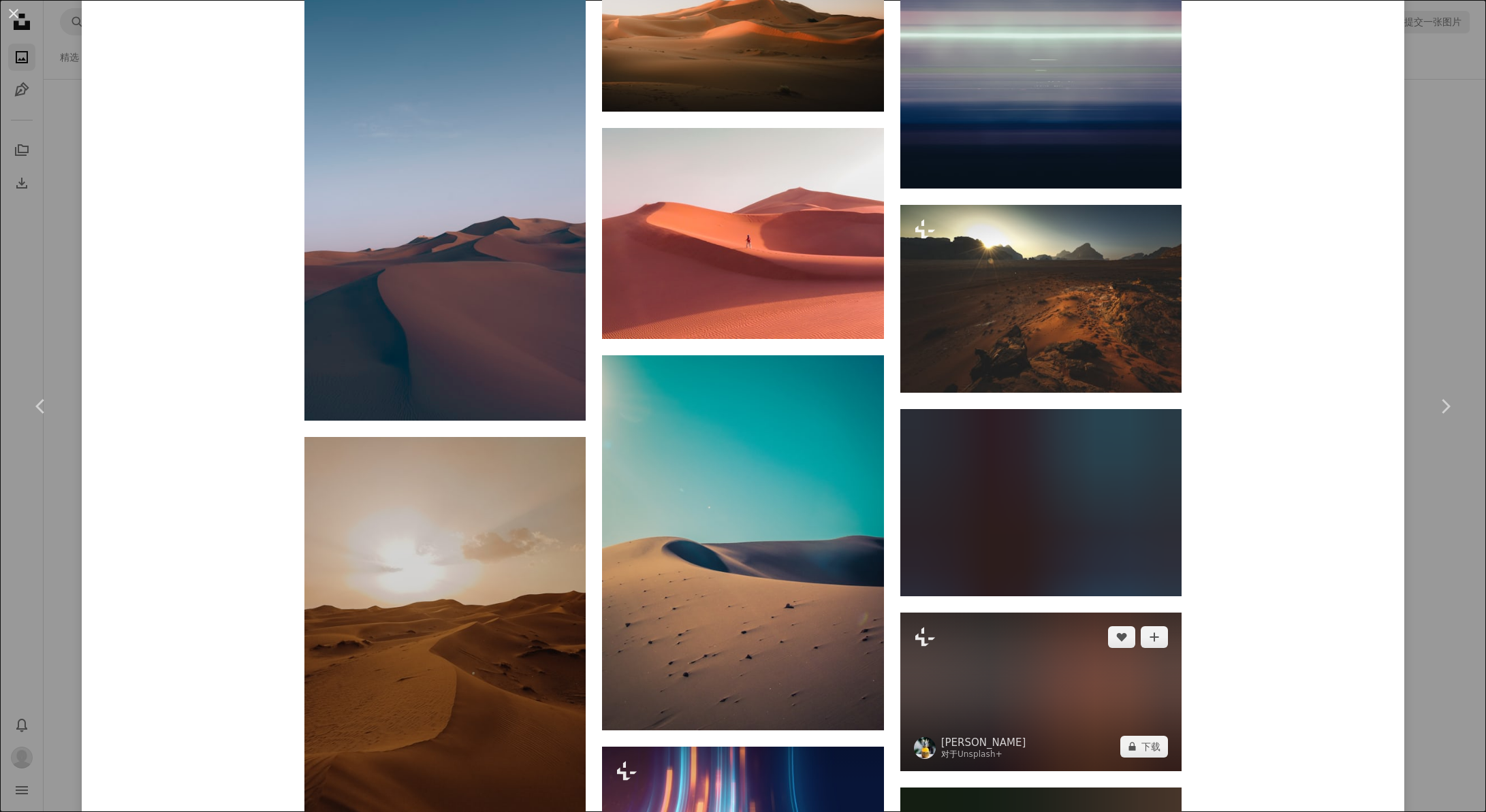
scroll to position [6124, 0]
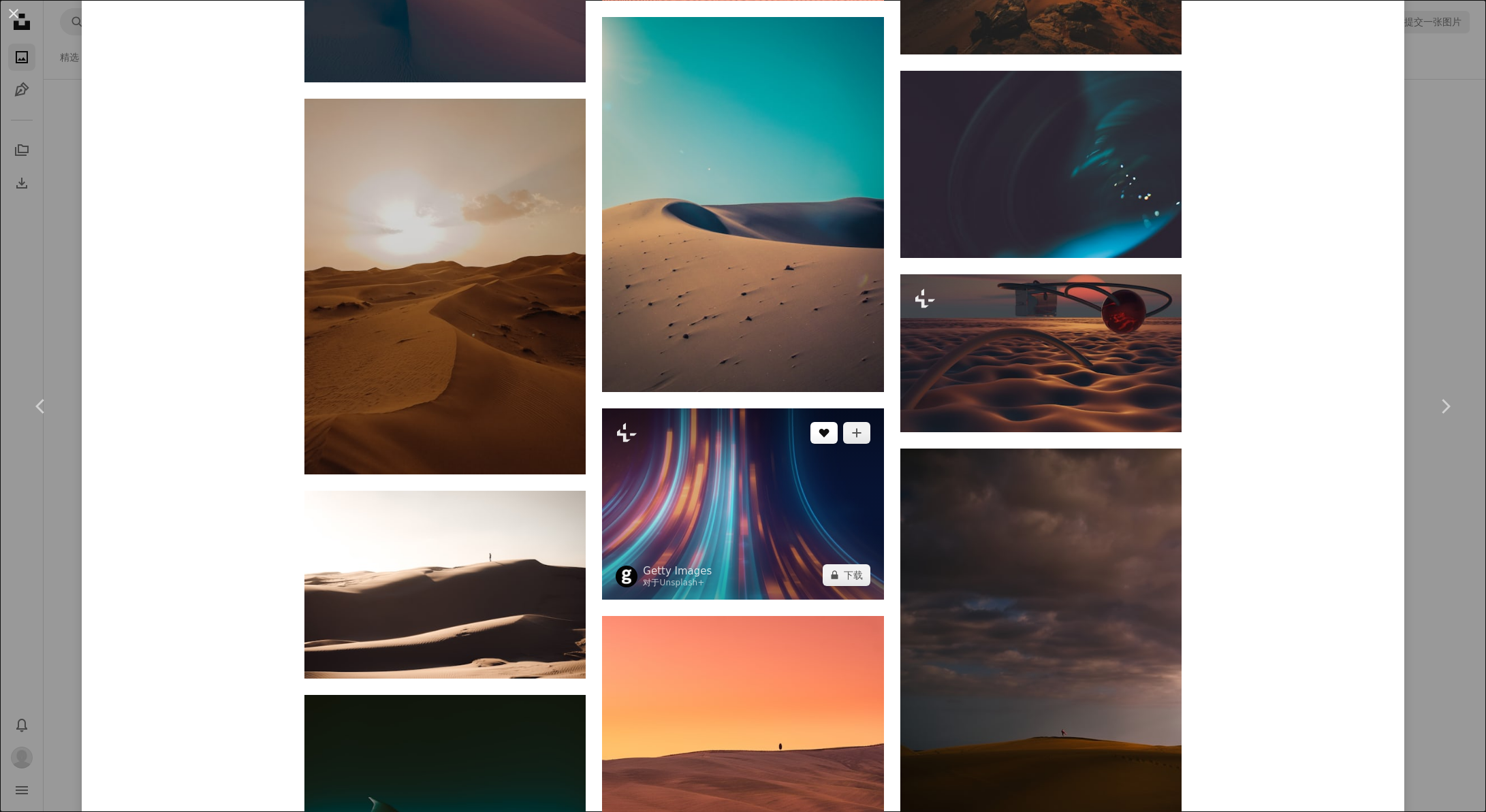
click at [818, 433] on icon "A heart" at bounding box center [824, 433] width 11 height 11
click at [778, 490] on img at bounding box center [743, 504] width 281 height 191
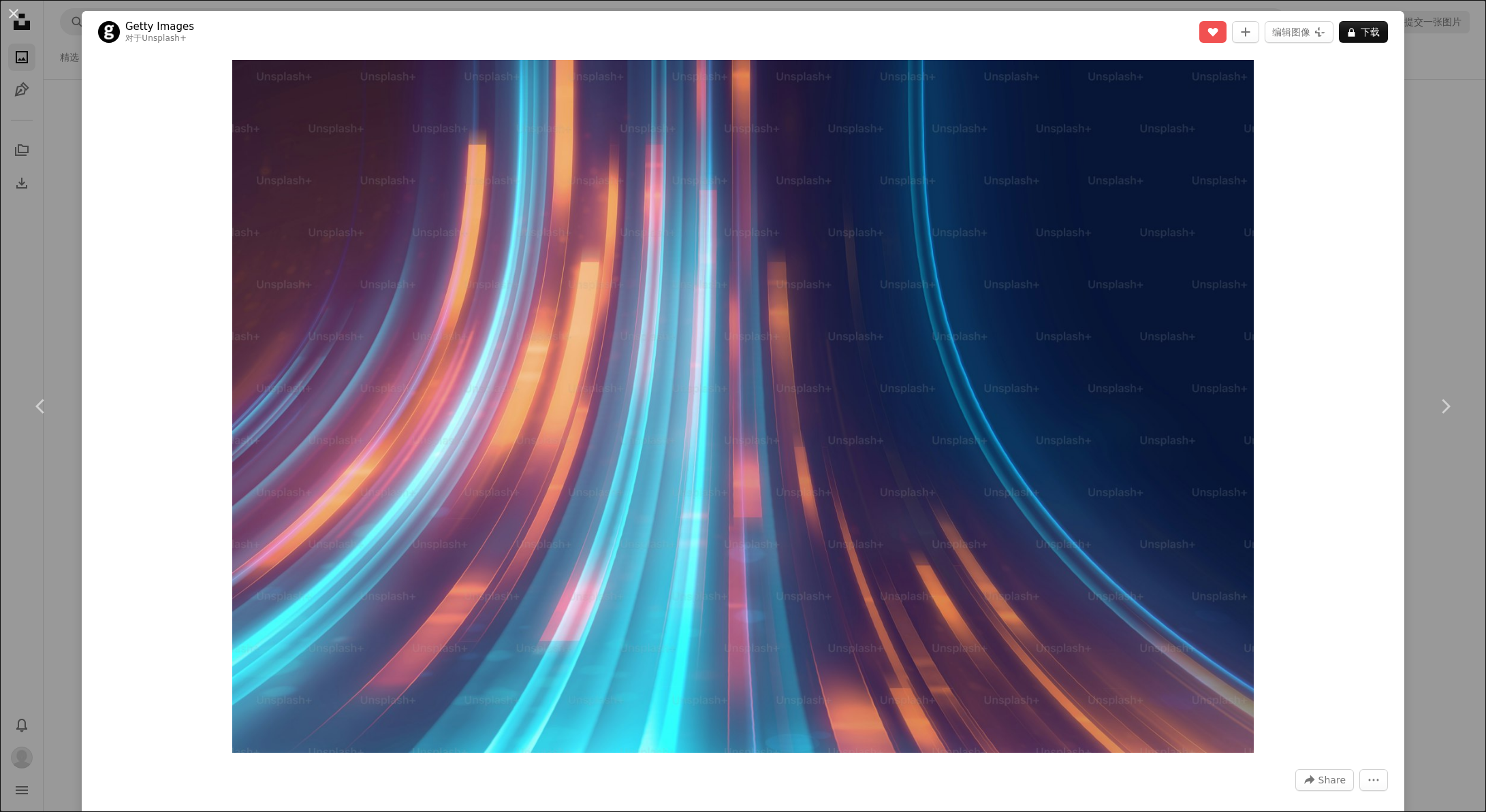
scroll to position [849, 0]
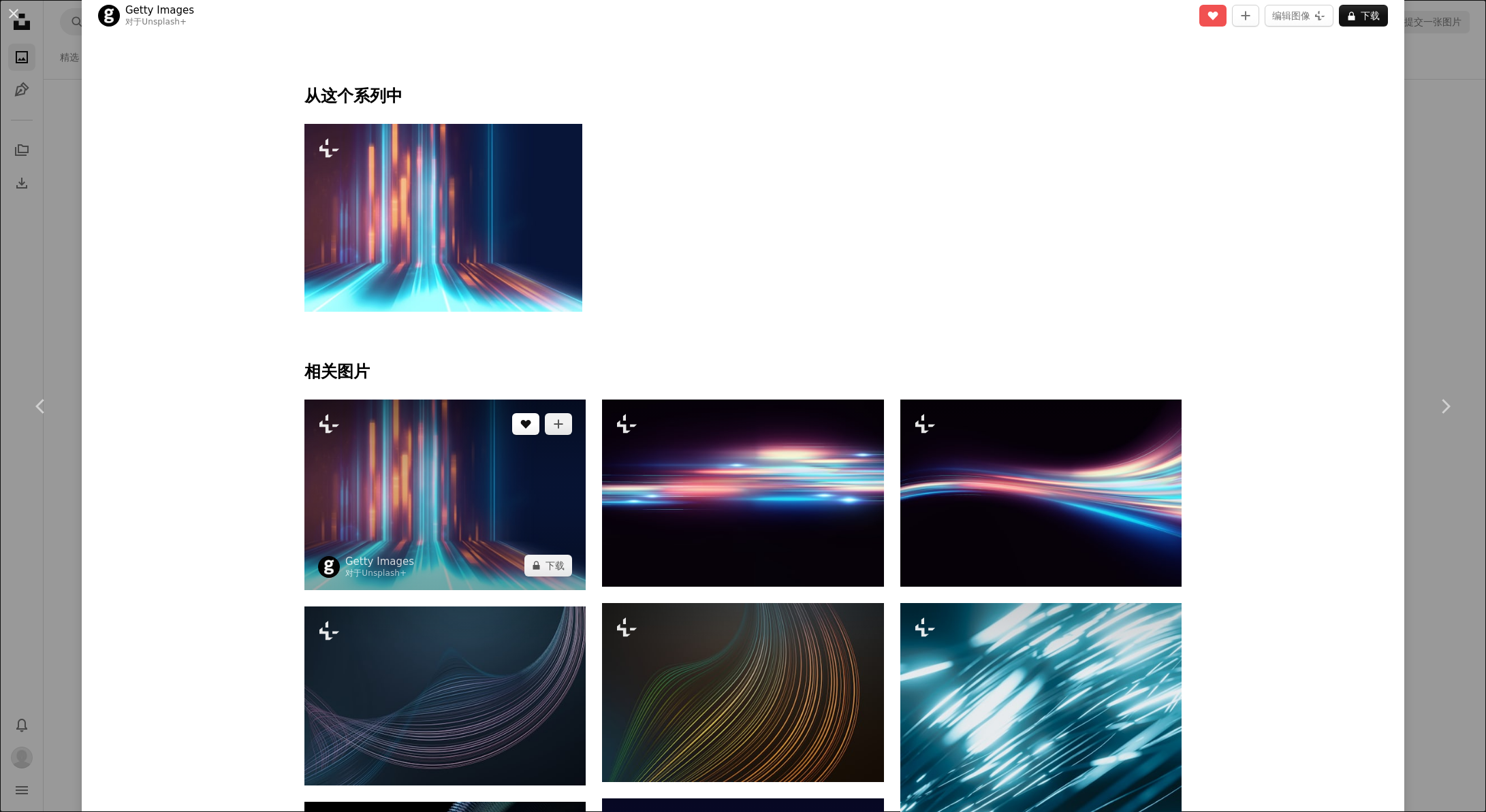
click at [525, 422] on icon "A heart" at bounding box center [526, 424] width 11 height 11
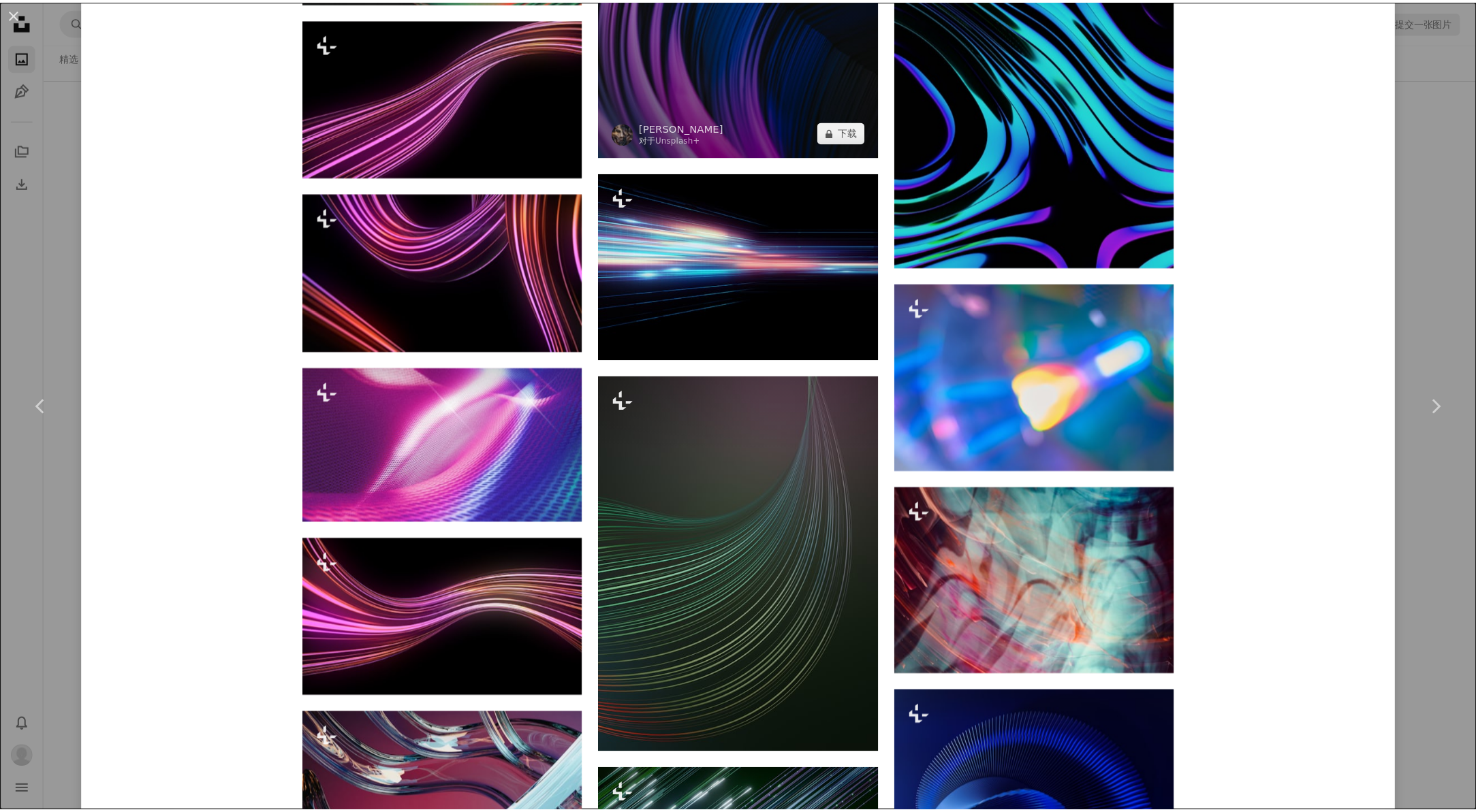
scroll to position [0, 0]
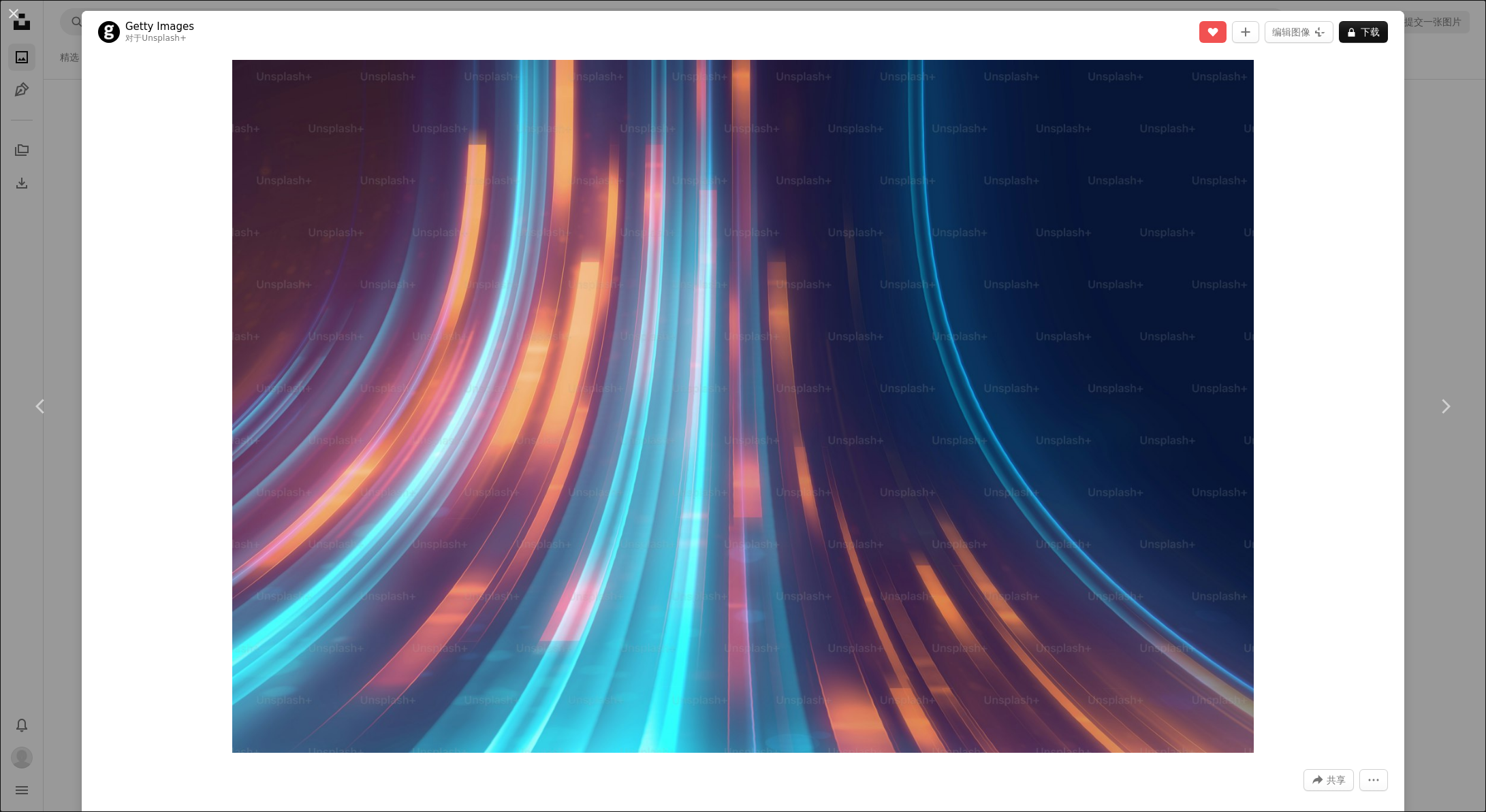
click at [64, 122] on div "An X shape Chevron left Chevron right Getty Images 对于 Unsplash+ A heart A plus …" at bounding box center [743, 406] width 1486 height 812
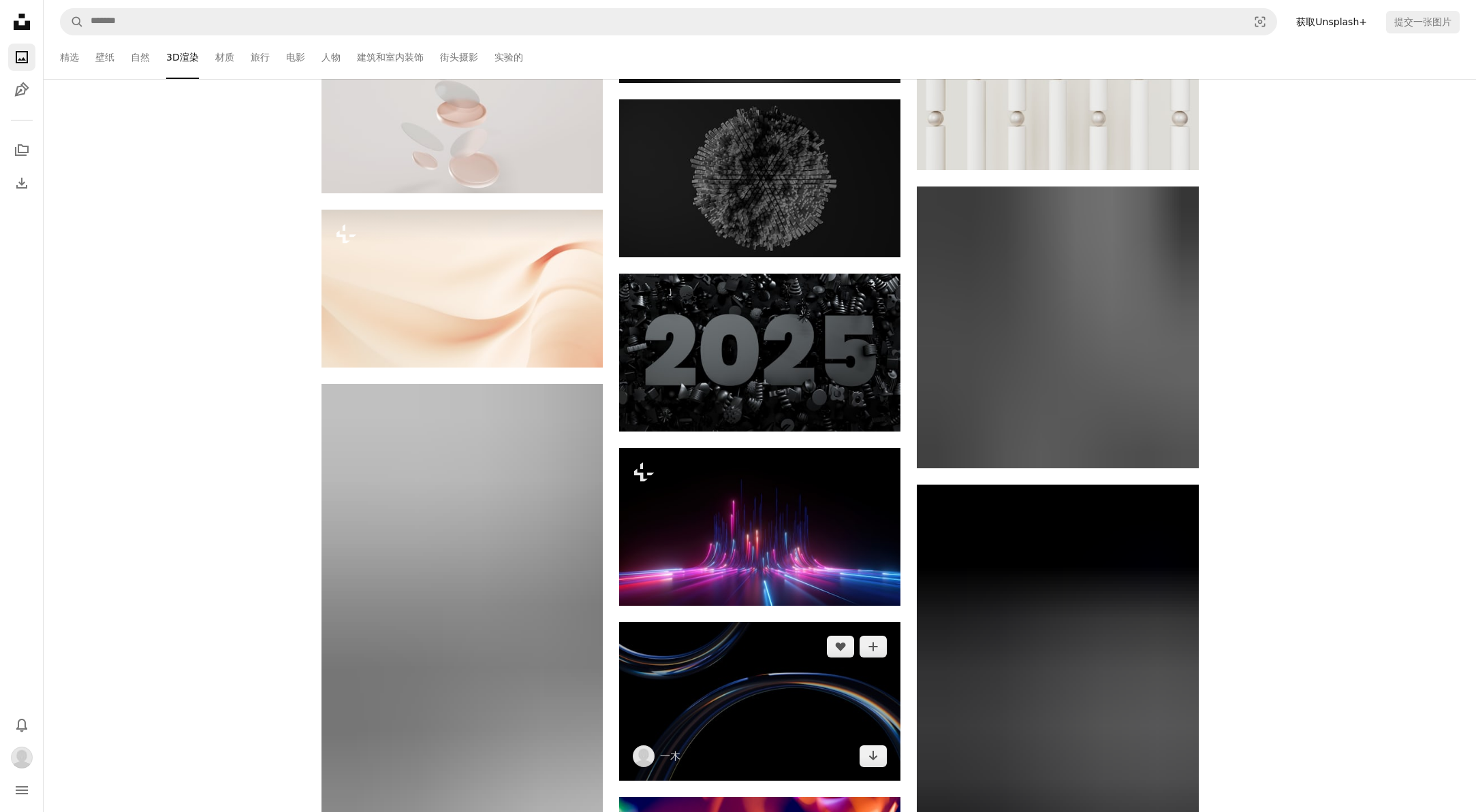
scroll to position [95033, 0]
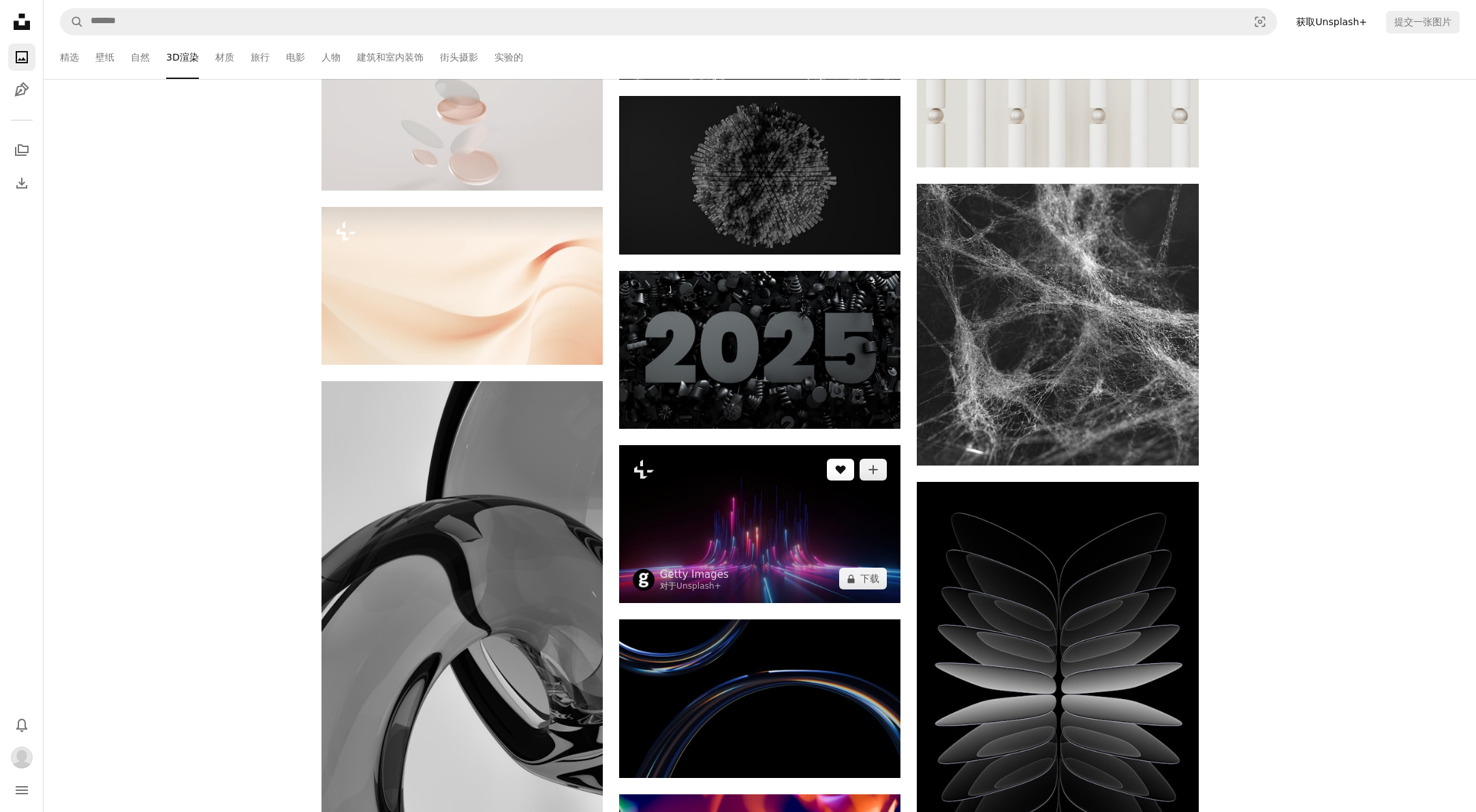
click at [841, 469] on icon "喜欢" at bounding box center [841, 470] width 10 height 9
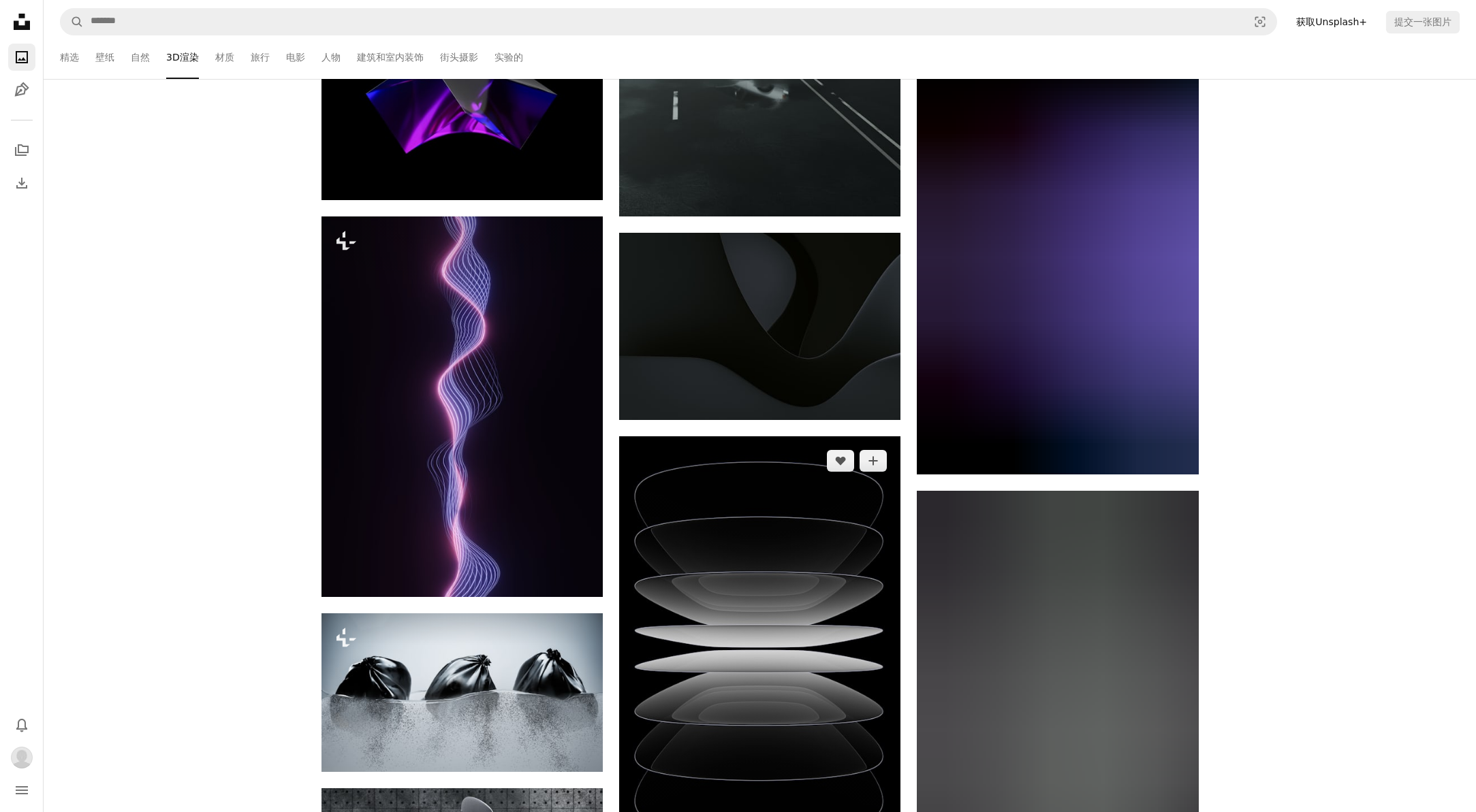
scroll to position [102189, 0]
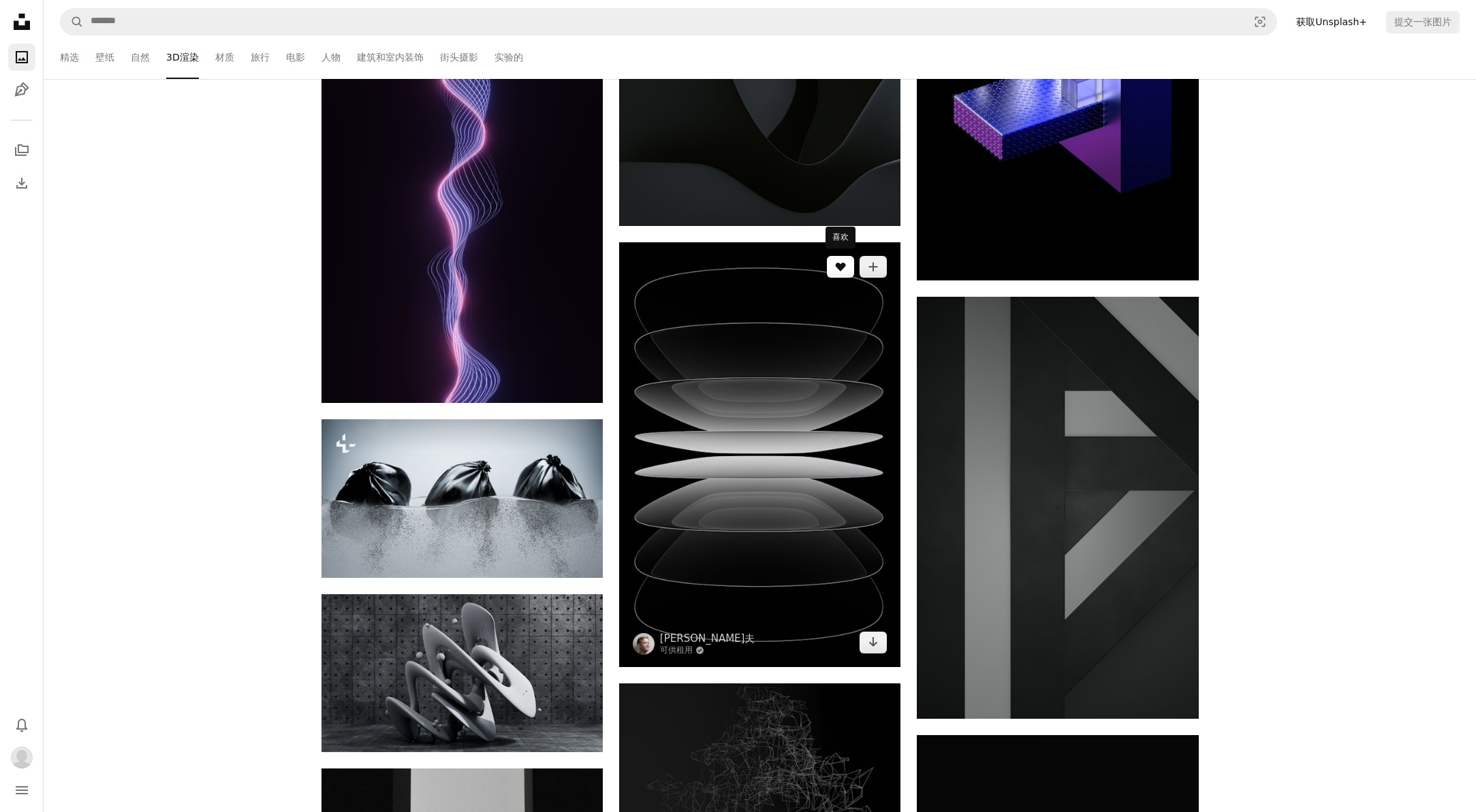
click at [836, 261] on icon "A heart" at bounding box center [841, 267] width 11 height 11
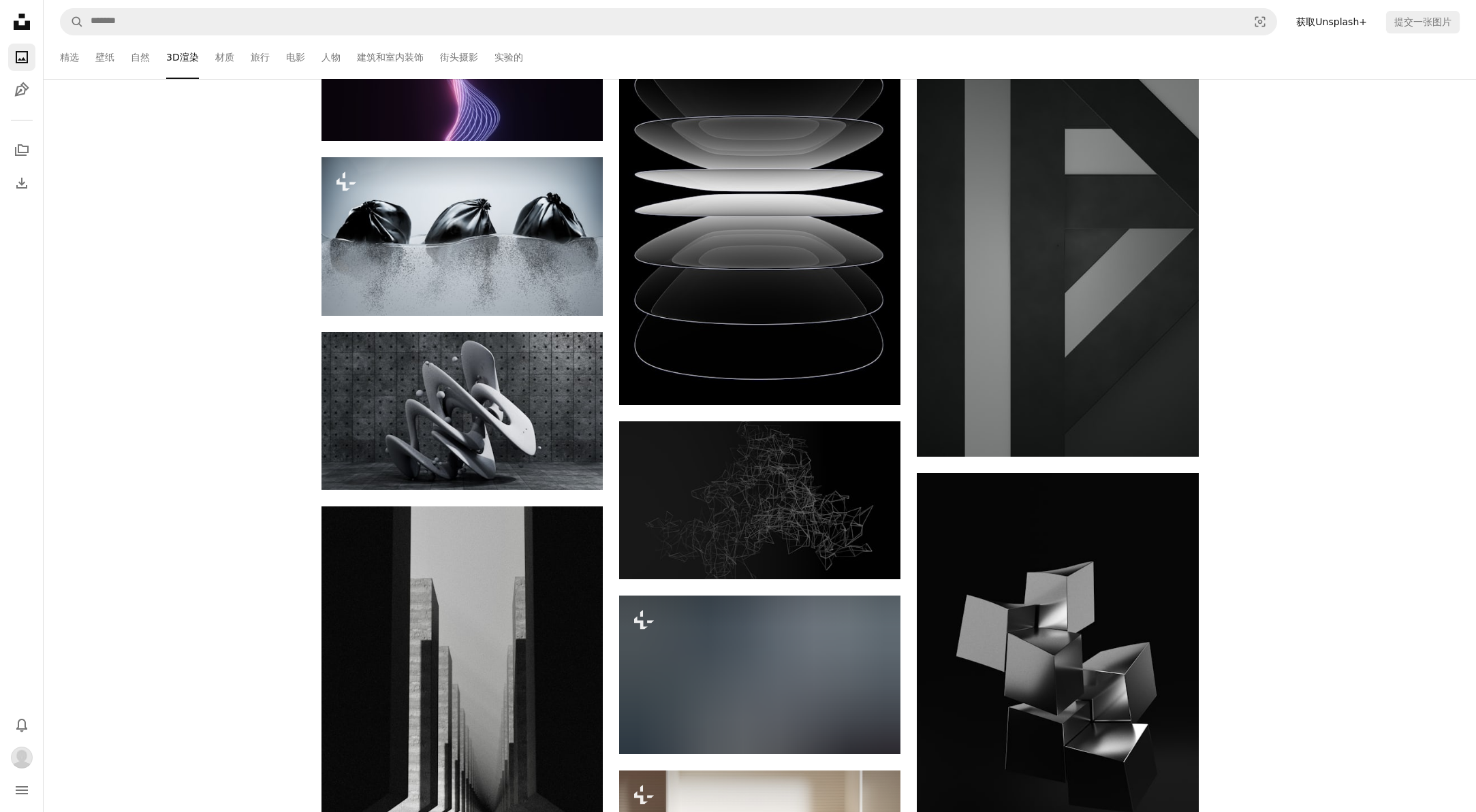
scroll to position [102701, 0]
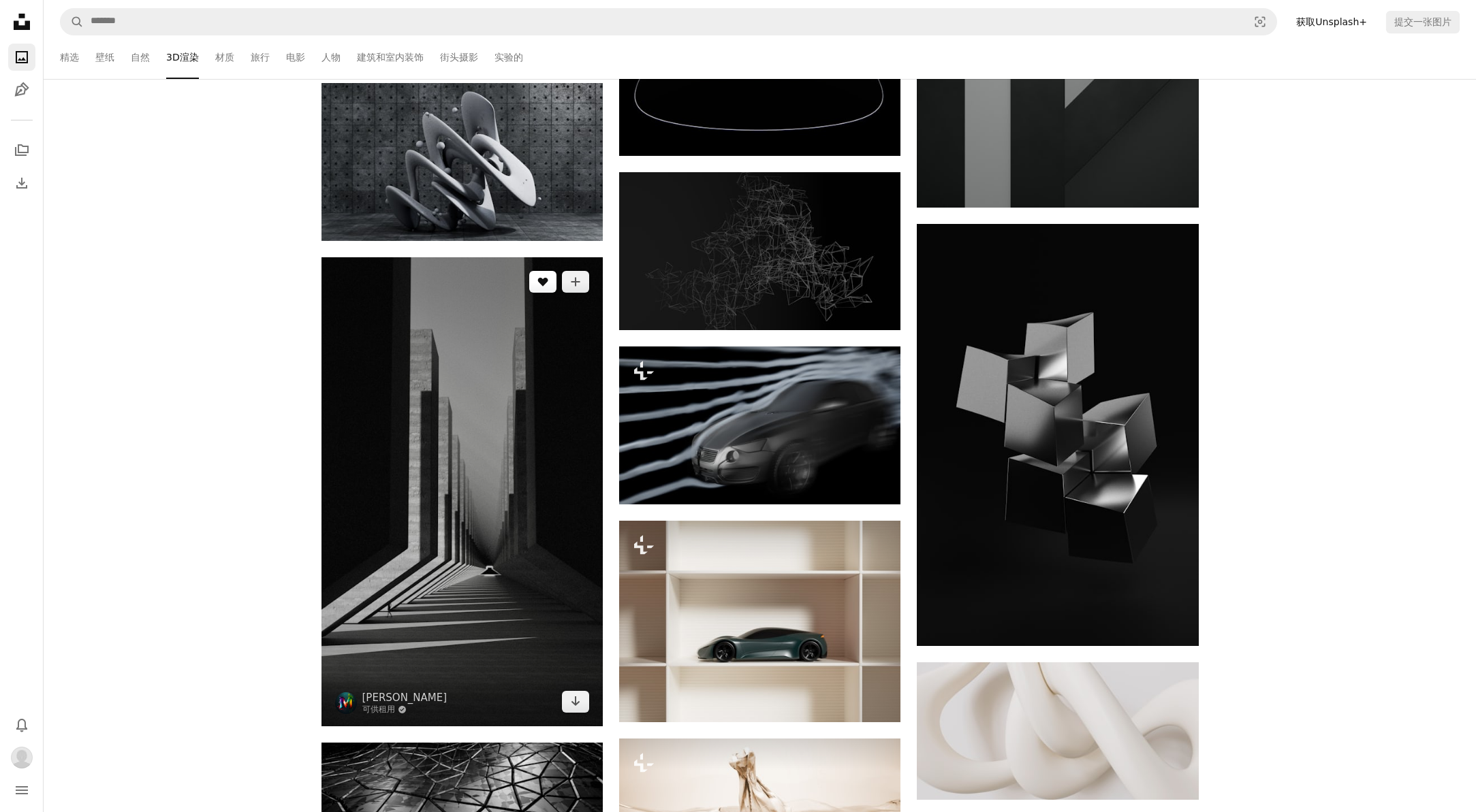
click at [541, 293] on button "A heart" at bounding box center [543, 281] width 27 height 21
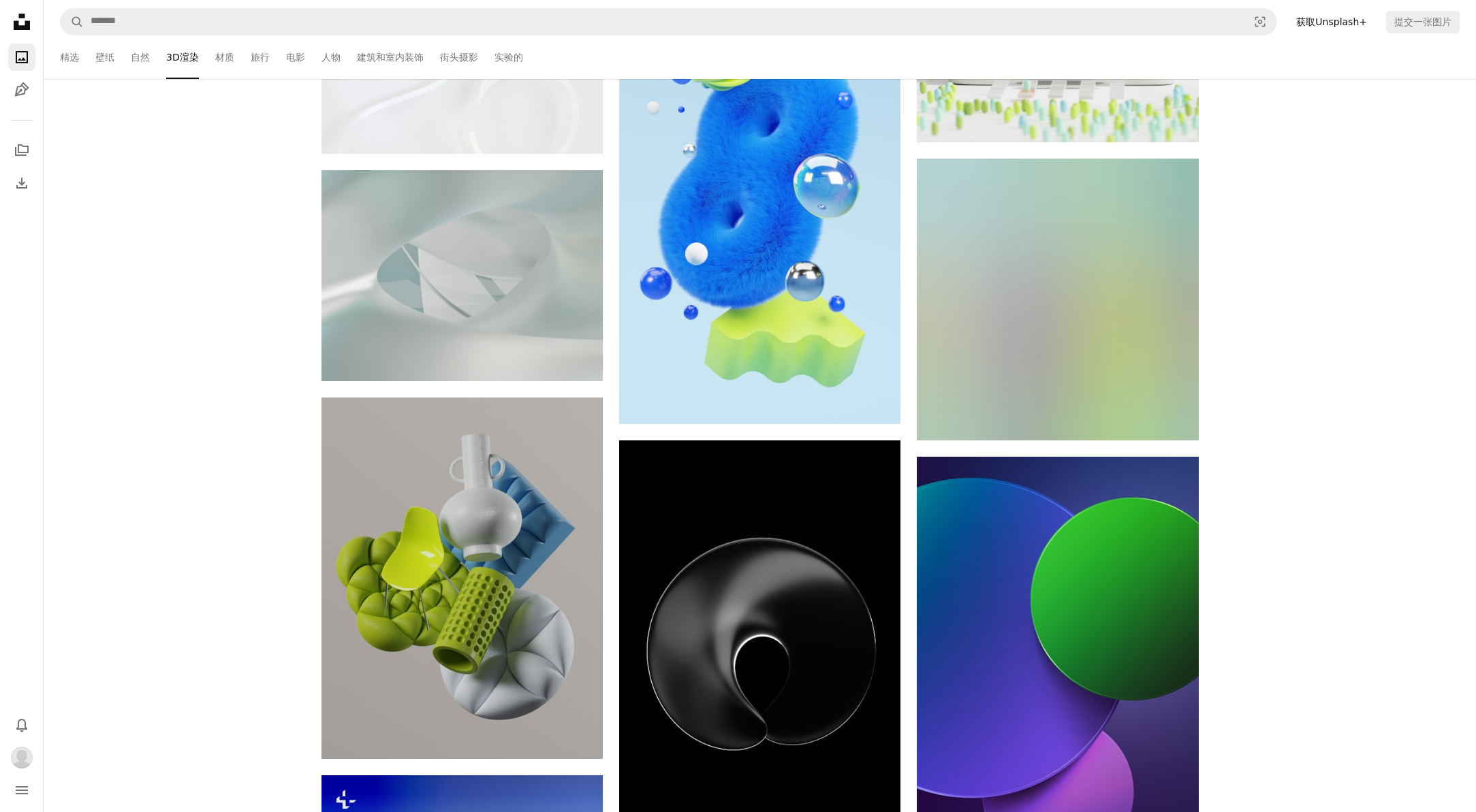
scroll to position [109688, 0]
